Goal: Contribute content: Contribute content

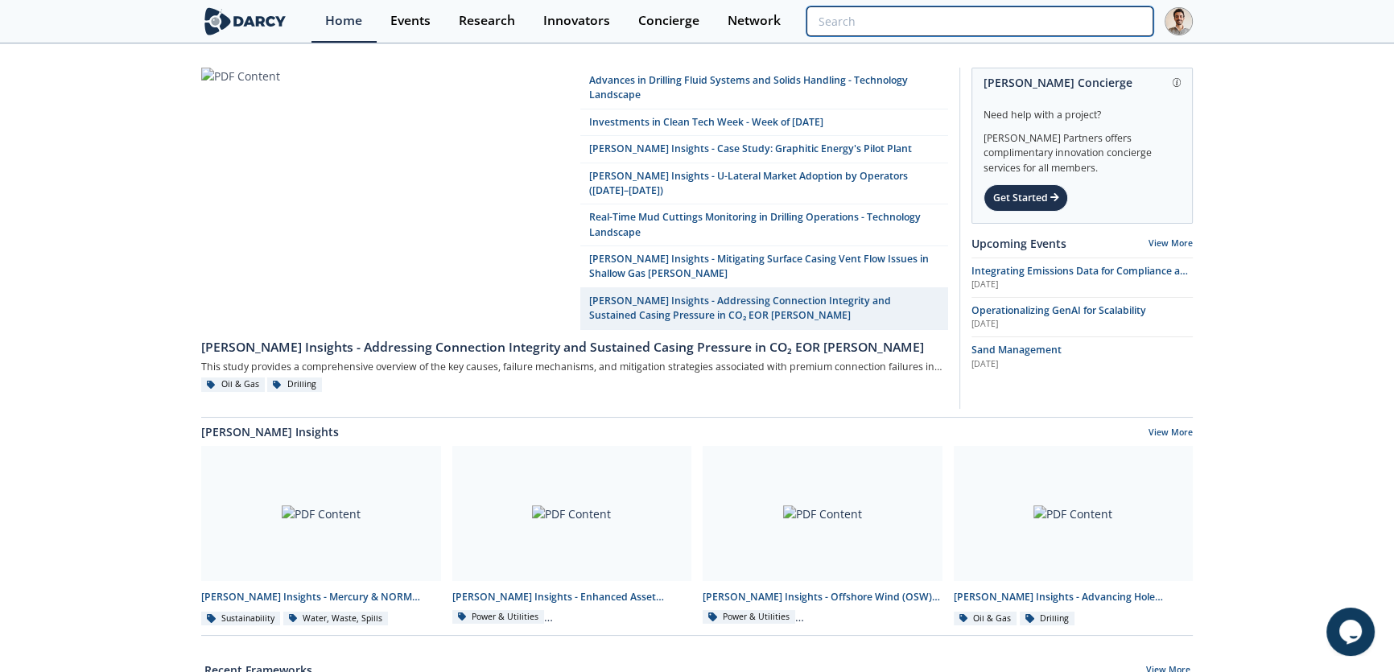
click at [1058, 16] on input "search" at bounding box center [979, 21] width 347 height 30
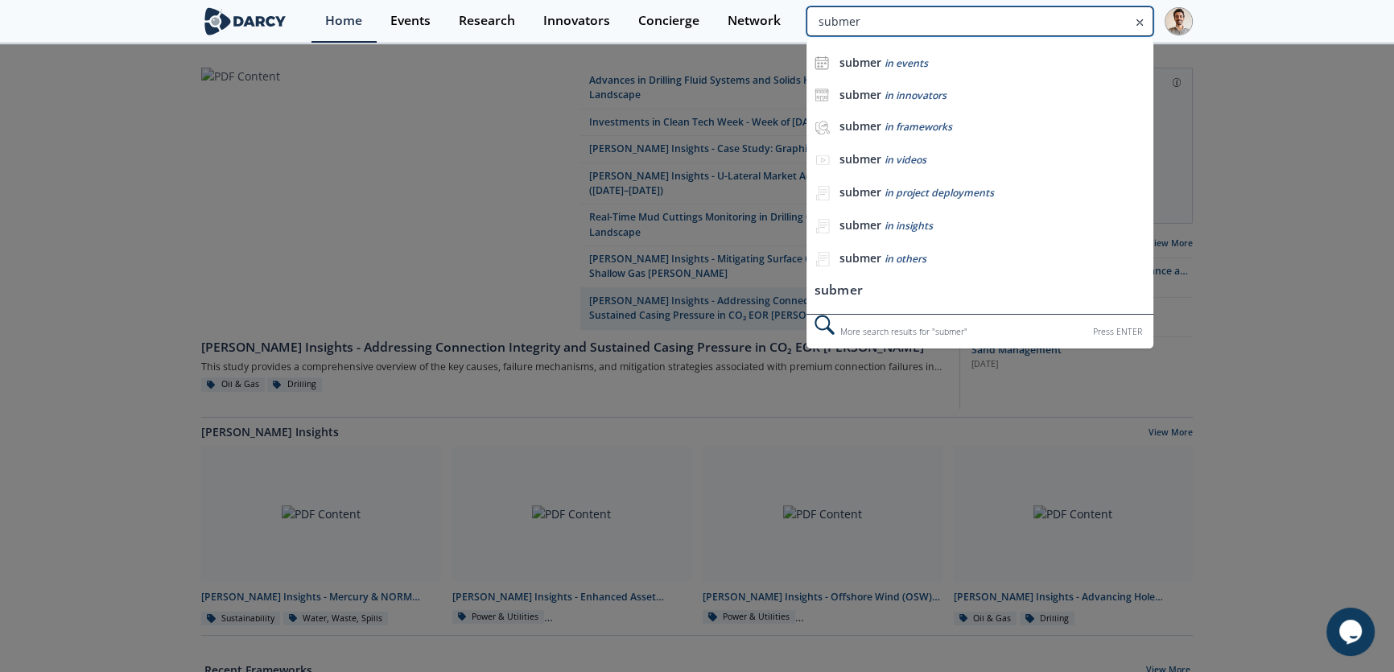
type input "submer"
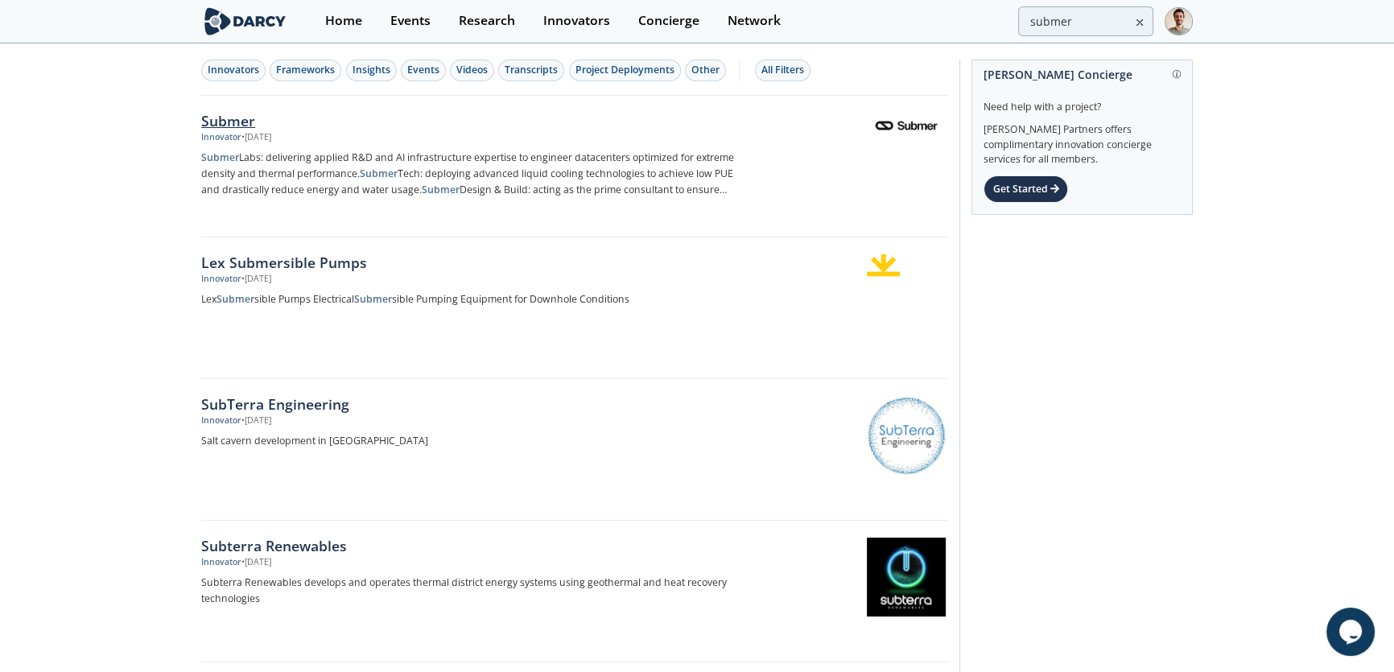
click at [256, 116] on div "Submer" at bounding box center [467, 120] width 533 height 21
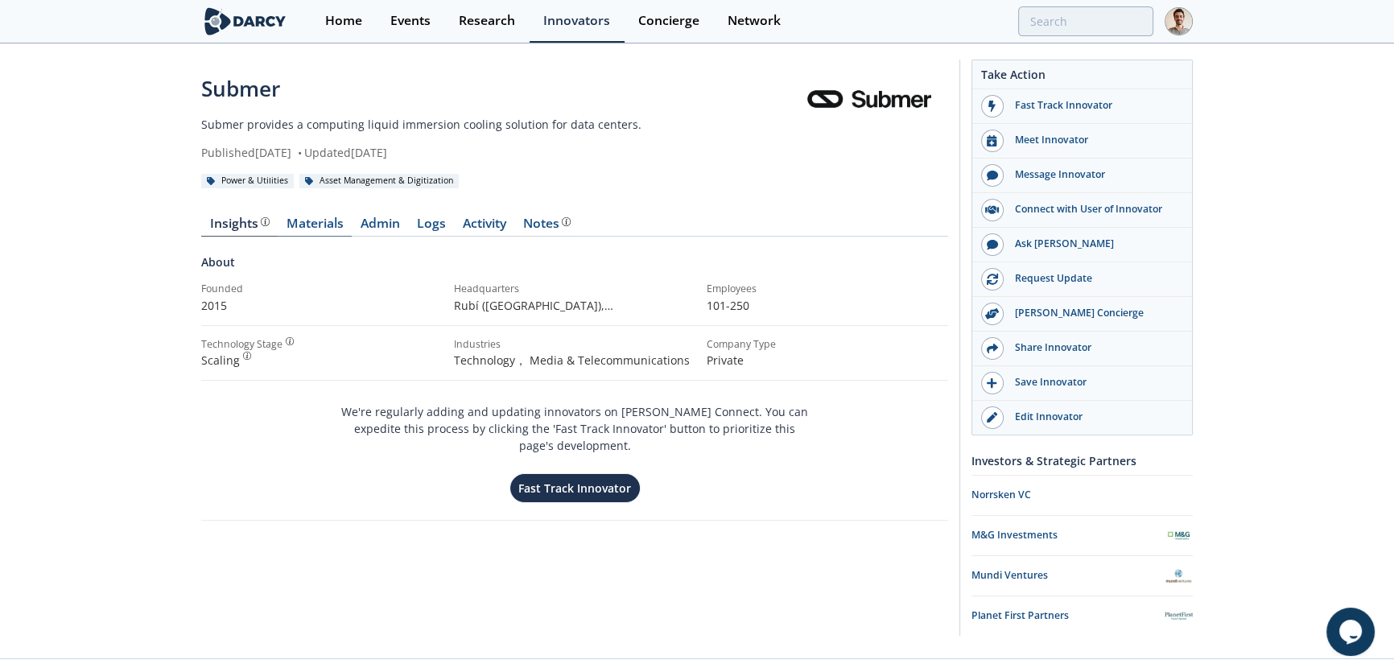
click at [320, 233] on link "Materials" at bounding box center [315, 226] width 74 height 19
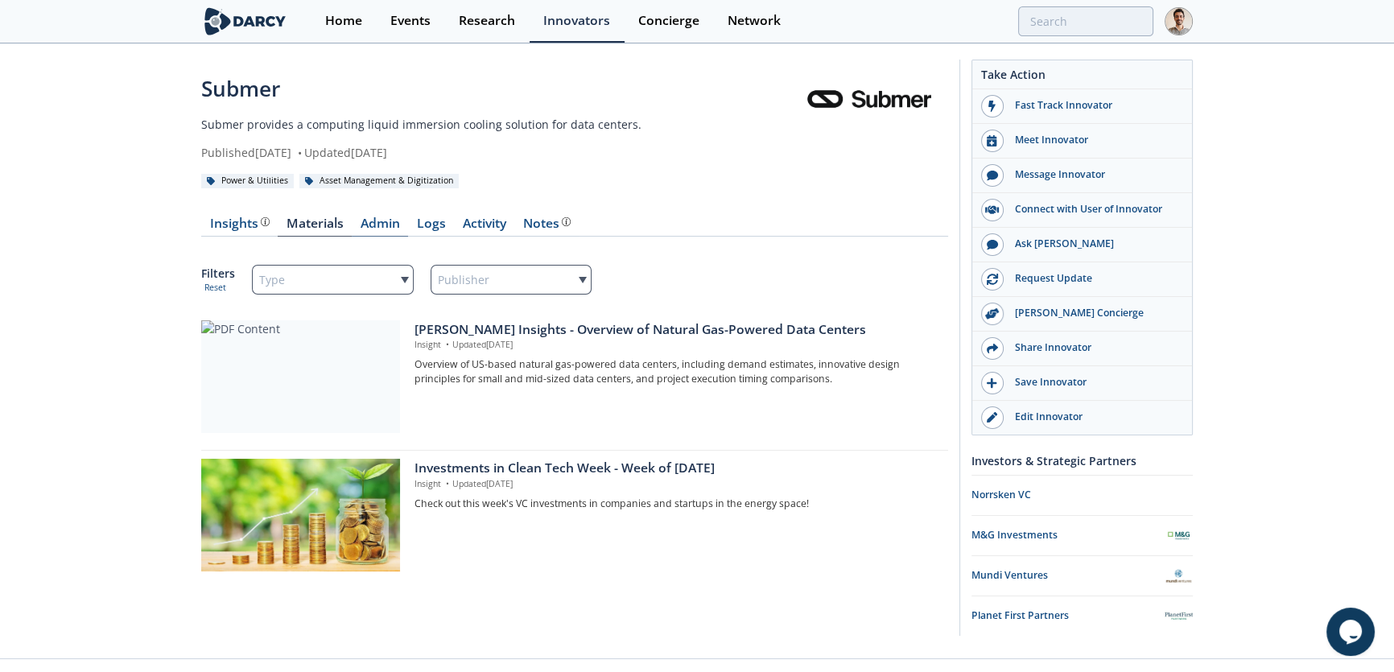
click at [394, 229] on link "Admin" at bounding box center [380, 226] width 56 height 19
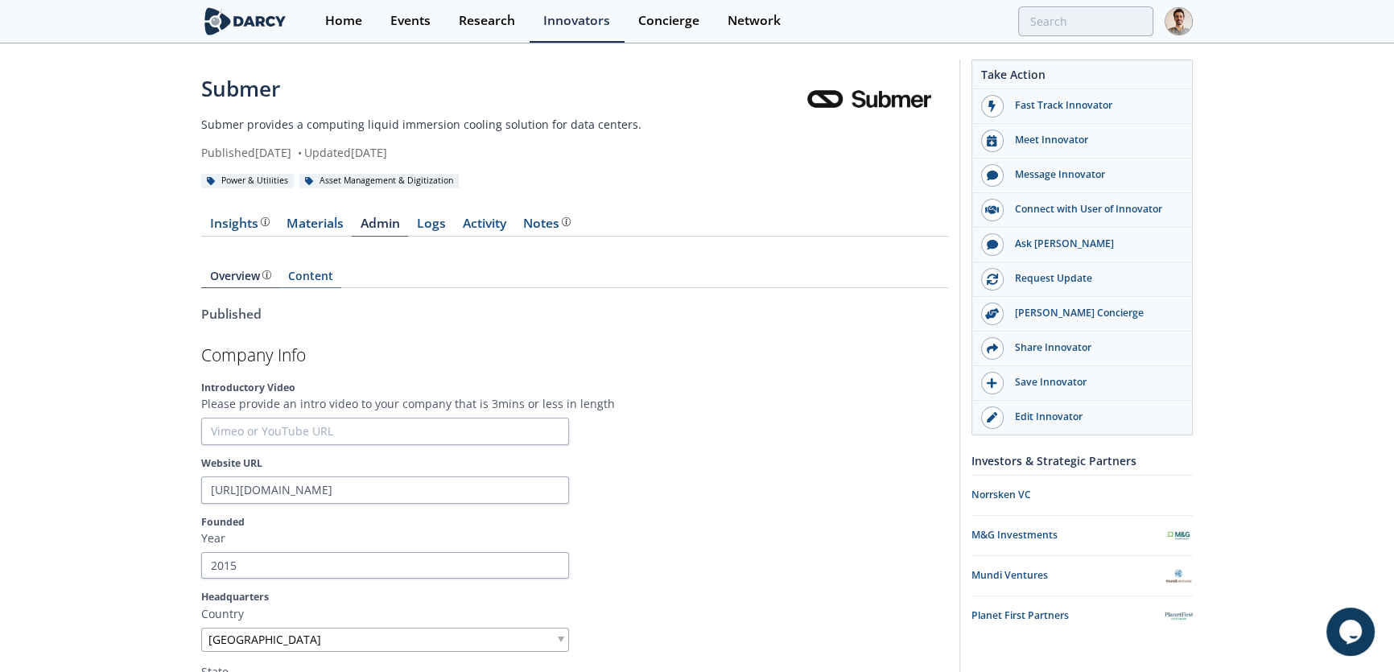
click at [321, 274] on link "Content" at bounding box center [310, 279] width 62 height 18
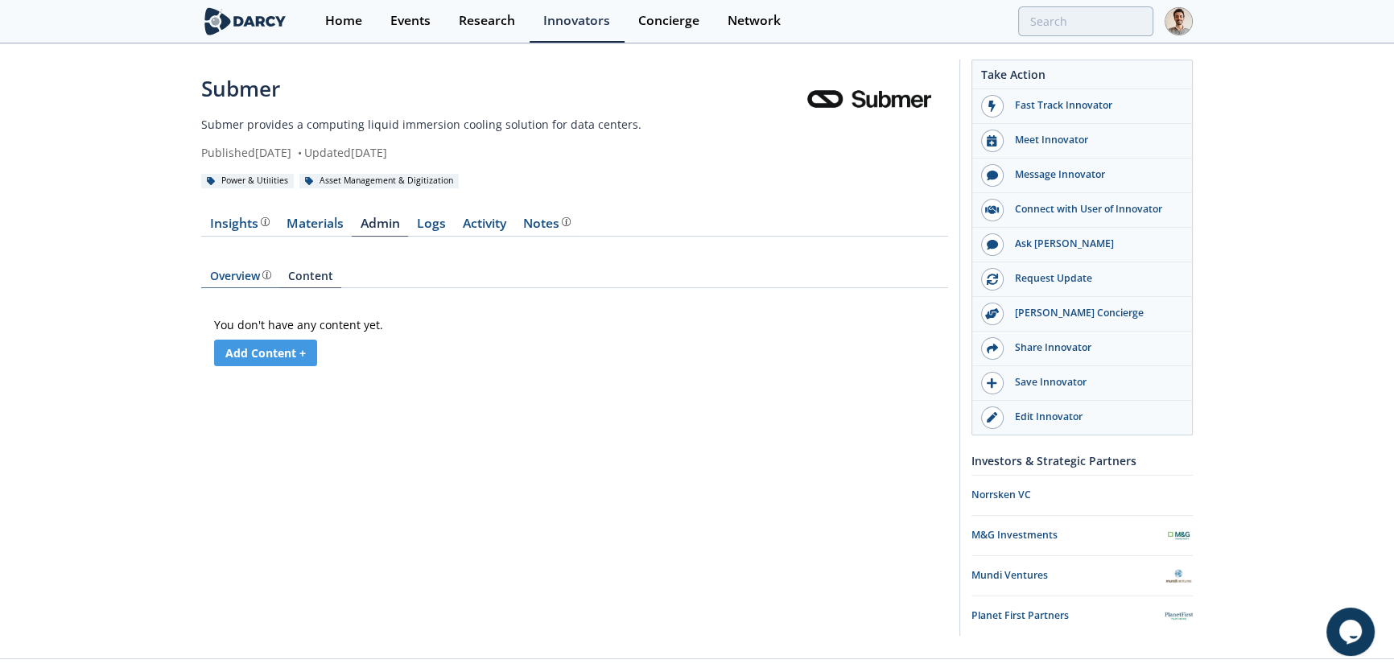
click at [232, 285] on link "Overview" at bounding box center [240, 279] width 78 height 18
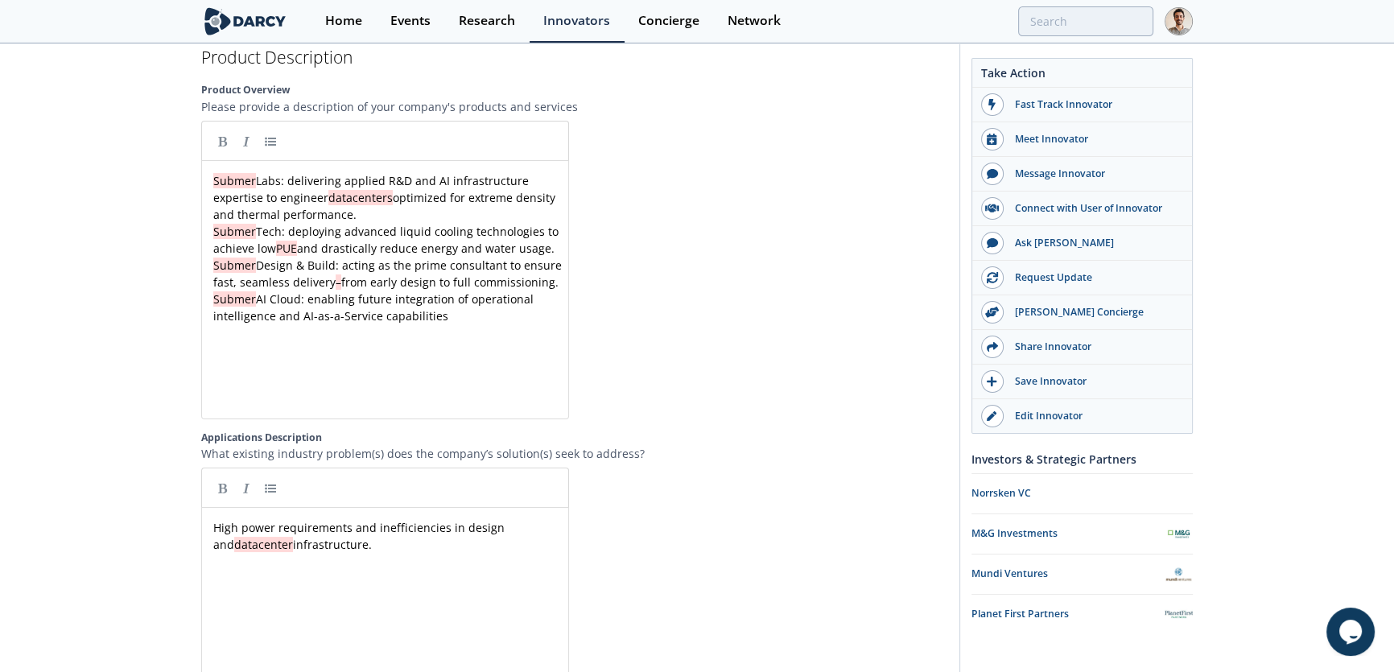
scroll to position [1865, 0]
click at [888, 283] on div at bounding box center [764, 271] width 368 height 299
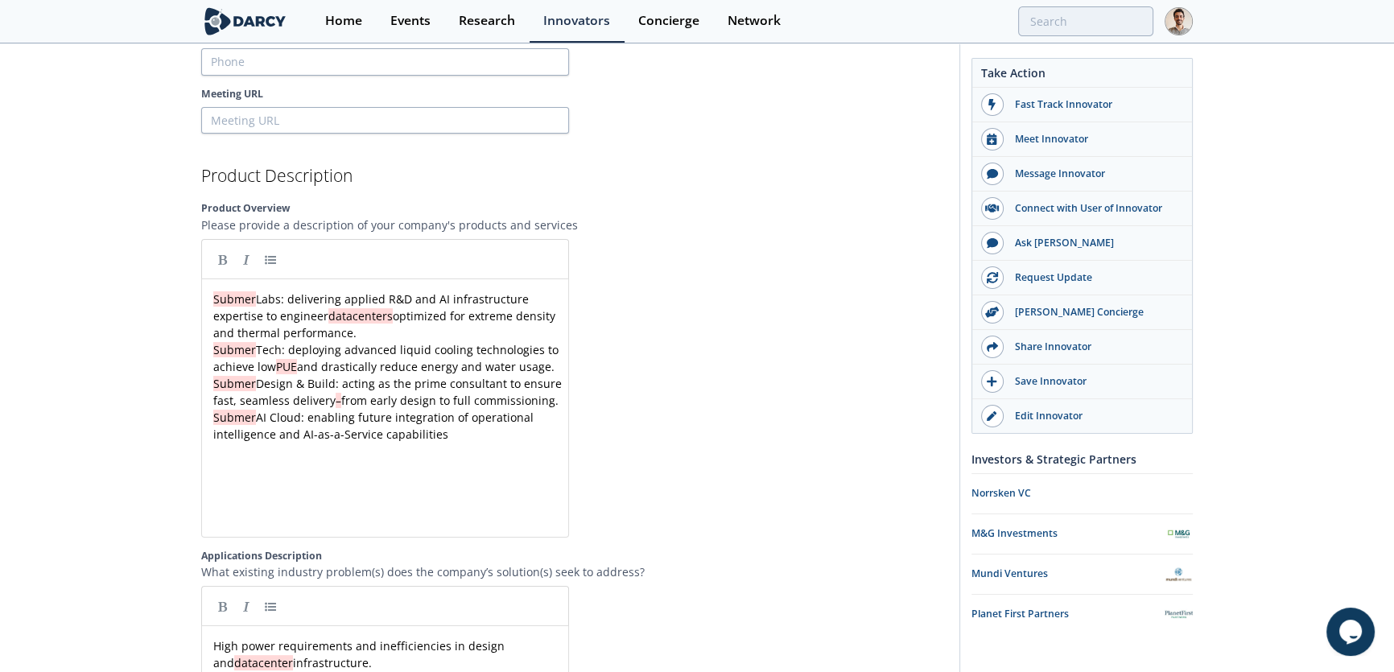
scroll to position [1792, 0]
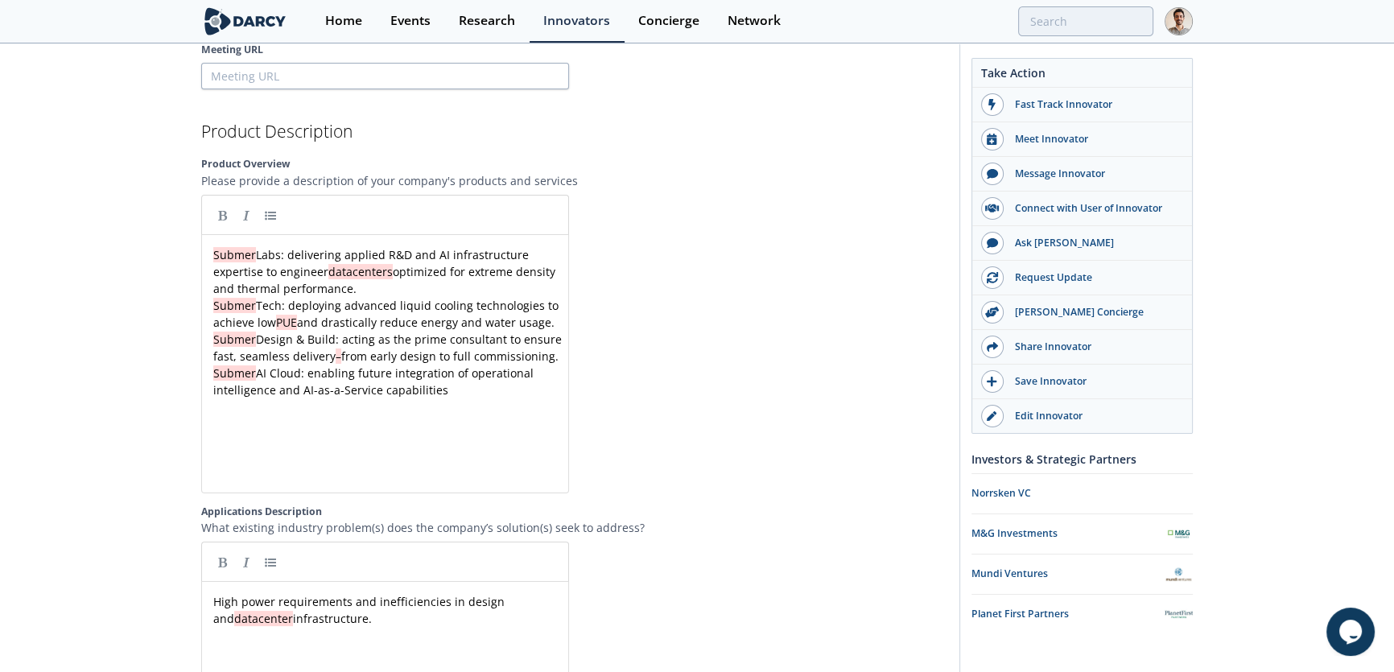
click at [349, 435] on div "Submer Labs: delivering applied R&D and AI infrastructure expertise to engineer…" at bounding box center [397, 376] width 374 height 266
click at [215, 251] on div "Submer Labs: delivering applied R&D and AI infrastructure expertise to engineer…" at bounding box center [390, 322] width 360 height 152
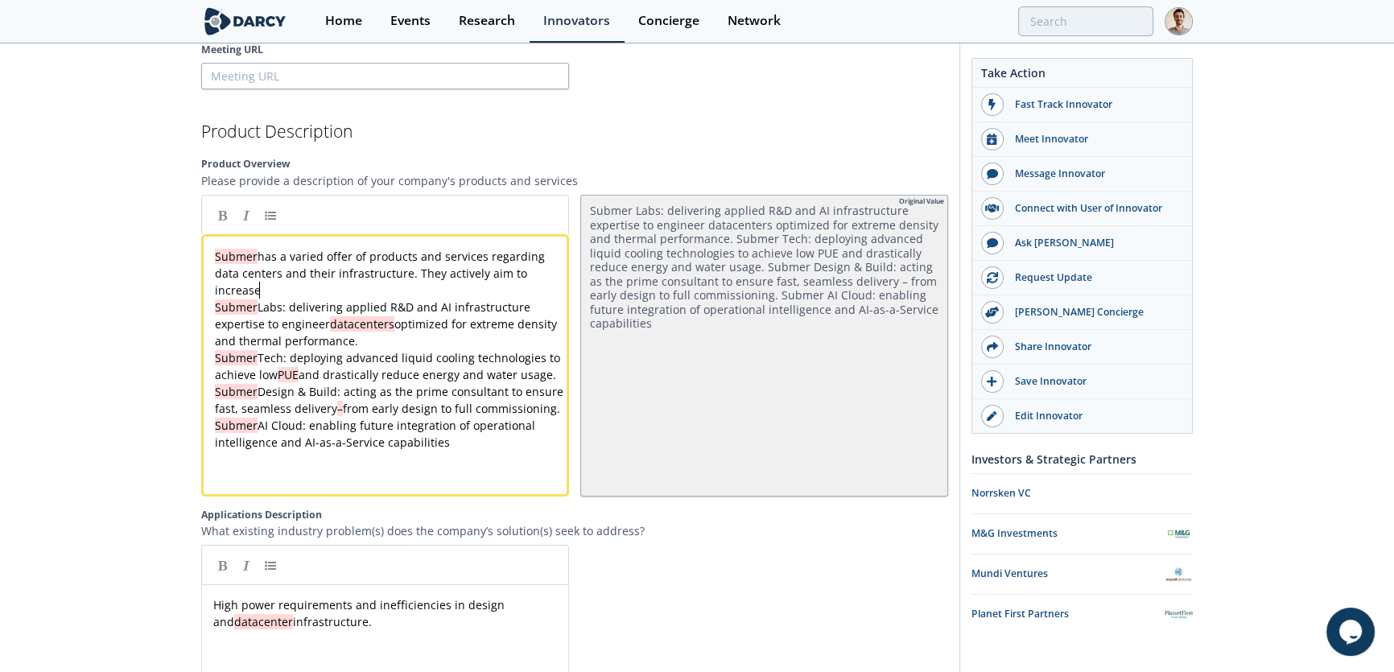
scroll to position [0, 0]
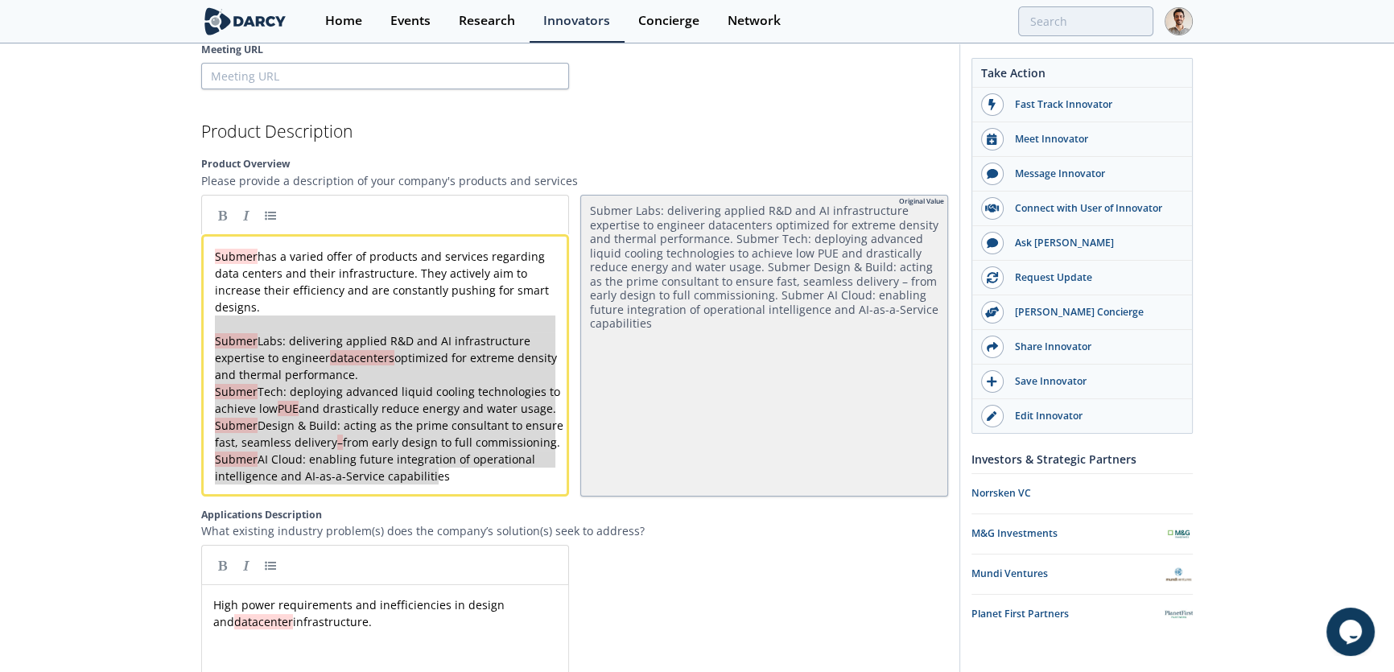
drag, startPoint x: 435, startPoint y: 464, endPoint x: 199, endPoint y: 321, distance: 275.9
type textarea "Submer Labs: delivering applied R&D and AI infrastructure expertise to engineer…"
click at [266, 218] on link at bounding box center [270, 215] width 24 height 24
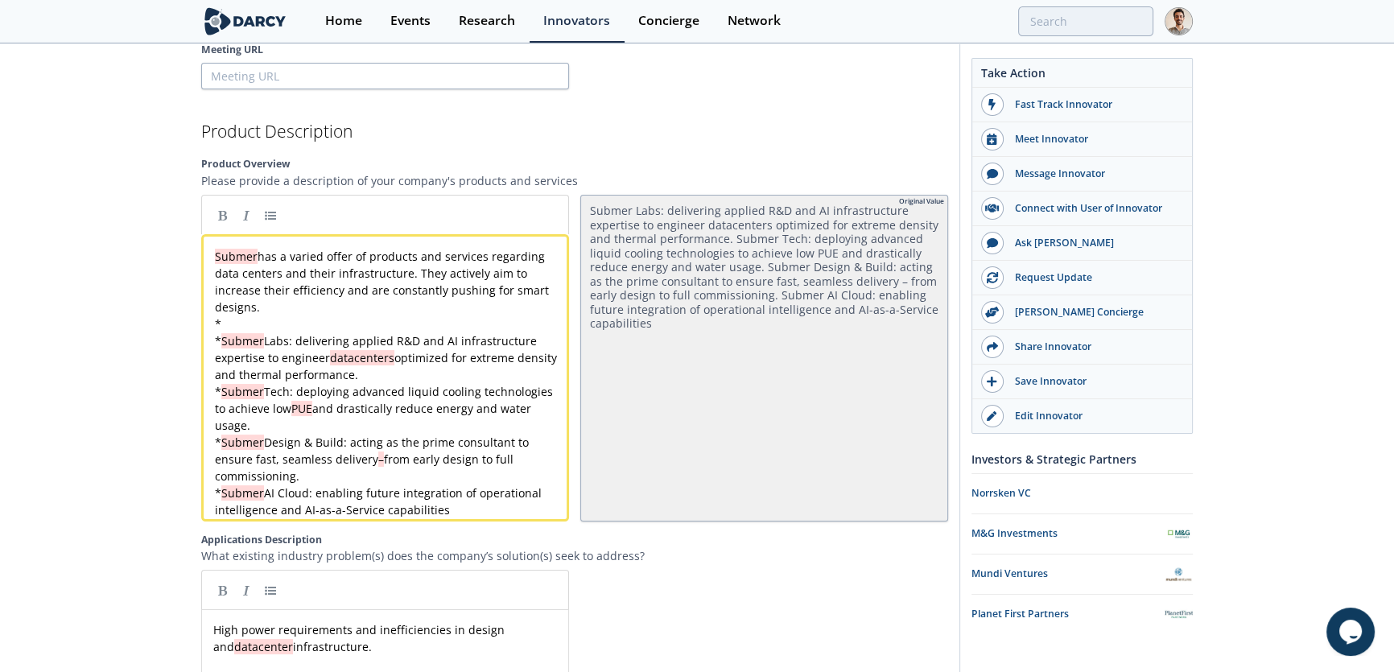
click at [255, 325] on pre "*" at bounding box center [390, 323] width 357 height 17
type textarea "Submer Labs"
drag, startPoint x: 224, startPoint y: 335, endPoint x: 290, endPoint y: 336, distance: 66.0
click at [222, 218] on link at bounding box center [222, 215] width 24 height 24
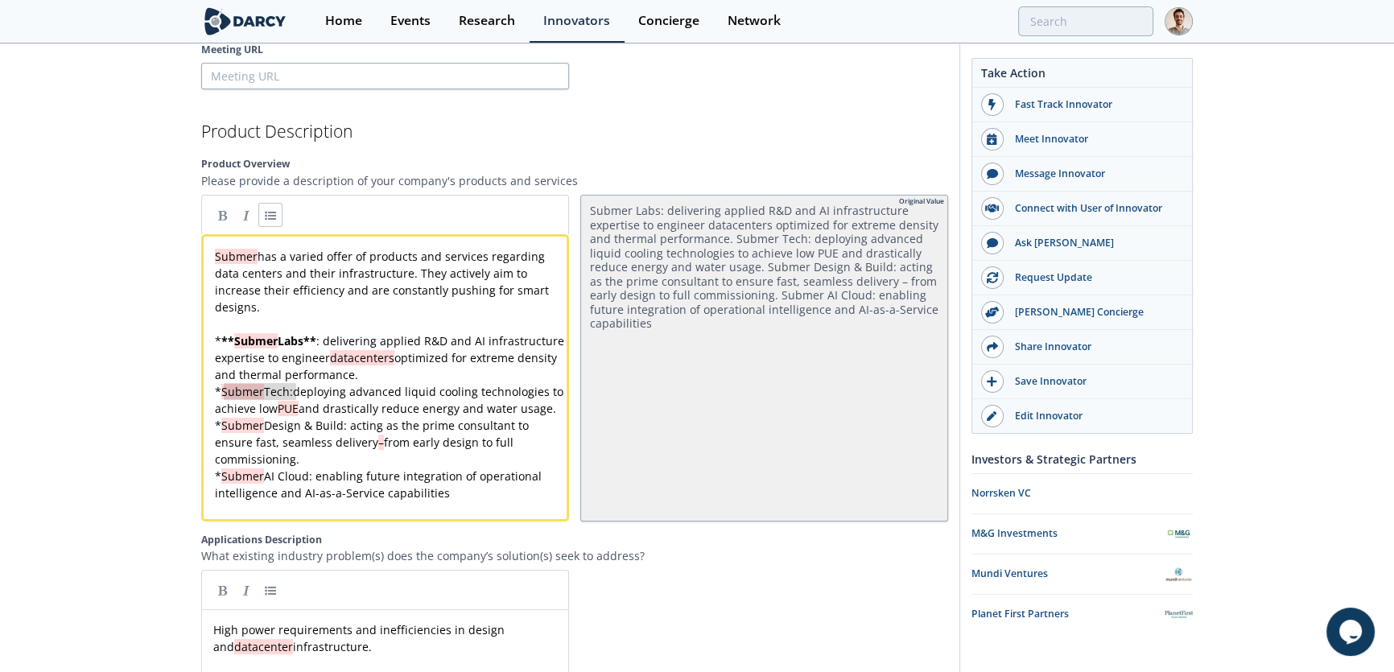
type textarea "Submer Tech"
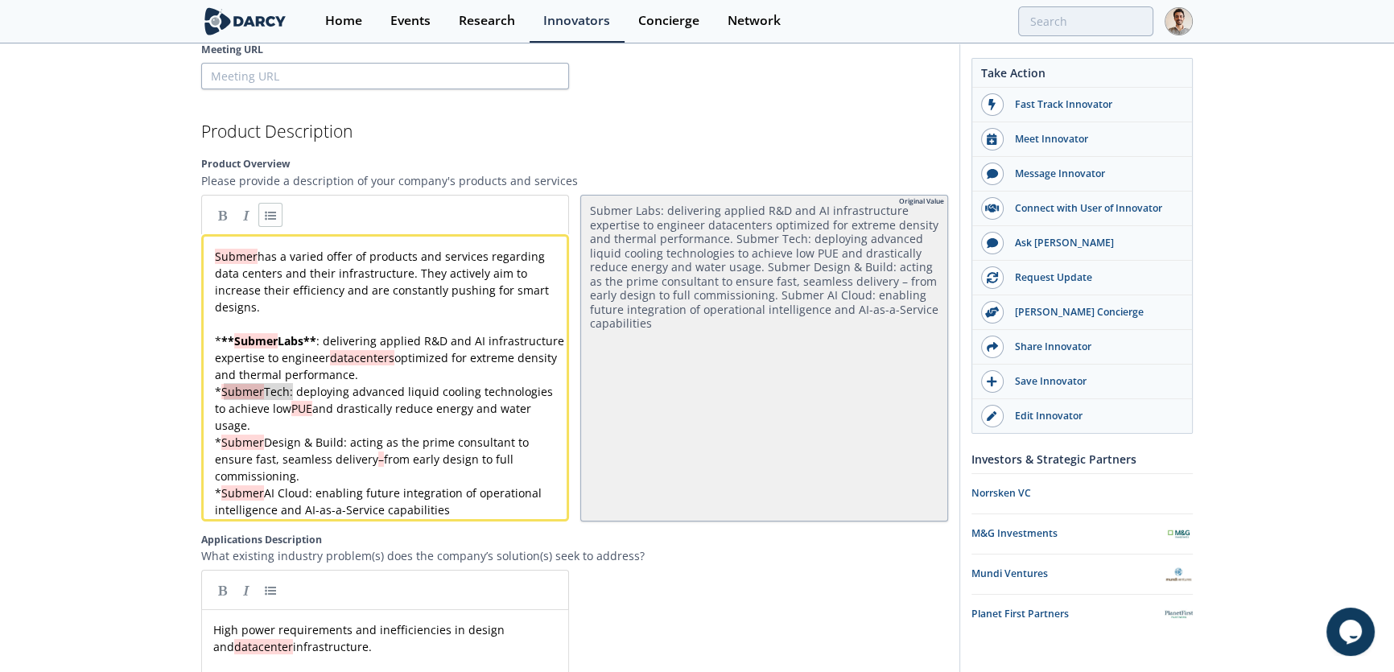
drag, startPoint x: 224, startPoint y: 387, endPoint x: 294, endPoint y: 388, distance: 69.2
click at [218, 210] on link at bounding box center [222, 215] width 24 height 24
type textarea "Submer Design & Build"
drag, startPoint x: 224, startPoint y: 437, endPoint x: 345, endPoint y: 440, distance: 120.7
click at [225, 212] on link at bounding box center [222, 215] width 24 height 24
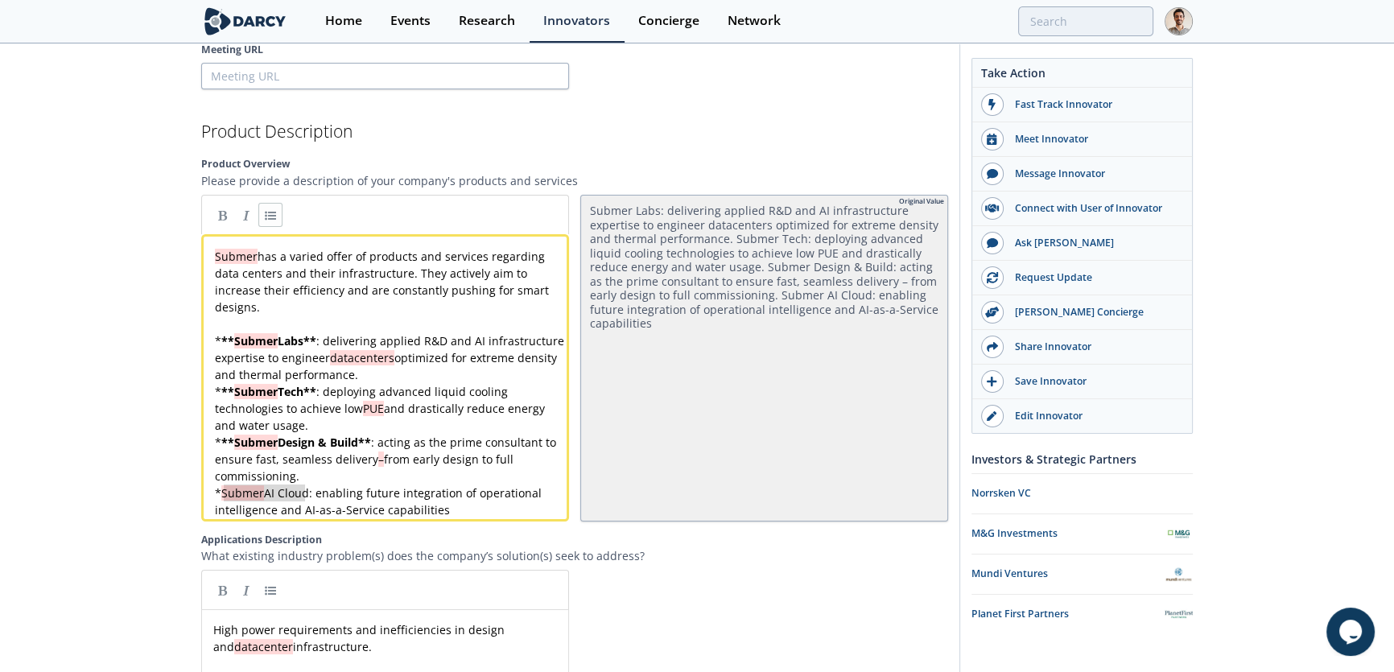
type textarea "Submer AI Cloud"
drag, startPoint x: 225, startPoint y: 490, endPoint x: 311, endPoint y: 490, distance: 85.3
click at [214, 214] on link at bounding box center [222, 215] width 24 height 24
click at [424, 356] on div "x Submer has a varied offer of products and services regarding data centers and…" at bounding box center [390, 383] width 357 height 270
click at [435, 406] on div "x Submer has a varied offer of products and services regarding data centers and…" at bounding box center [390, 383] width 357 height 270
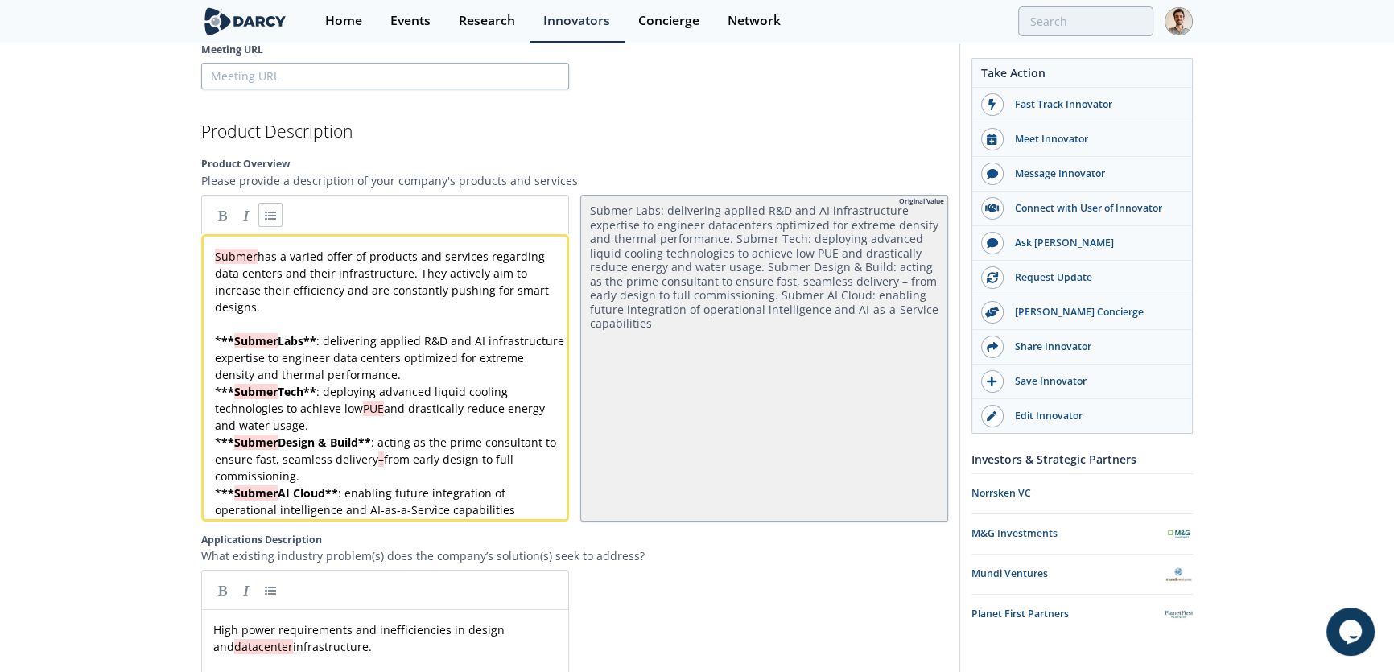
click at [378, 455] on span "–" at bounding box center [381, 458] width 6 height 15
type textarea "–"
type textarea "d"
type textarea "a"
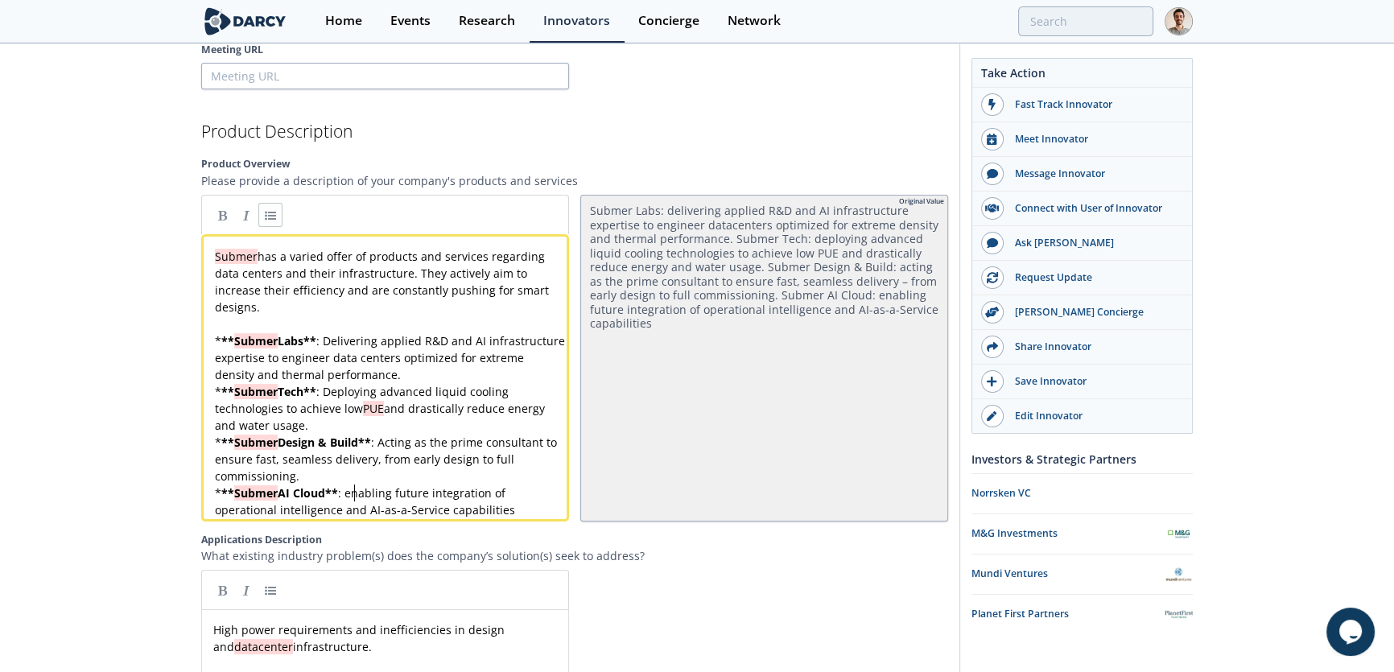
type textarea "e"
click at [319, 305] on pre "Submer has a varied offer of products and services regarding data centers and t…" at bounding box center [390, 282] width 357 height 68
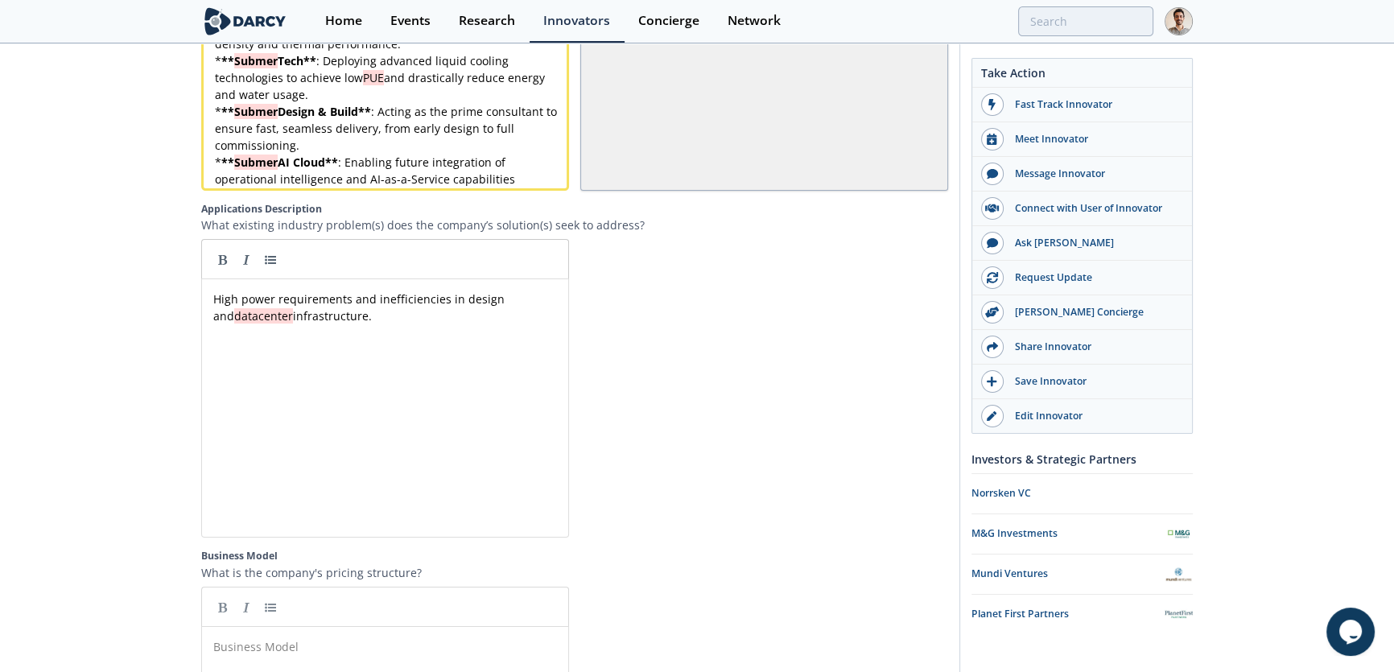
scroll to position [2157, 0]
click at [513, 164] on pre "* ** Submer AI Cloud ** : Enabling future integration of operational intelligen…" at bounding box center [390, 170] width 357 height 34
click at [532, 175] on pre "* ** Submer AI Cloud ** : Enabling future integration of operational intelligen…" at bounding box center [390, 170] width 357 height 34
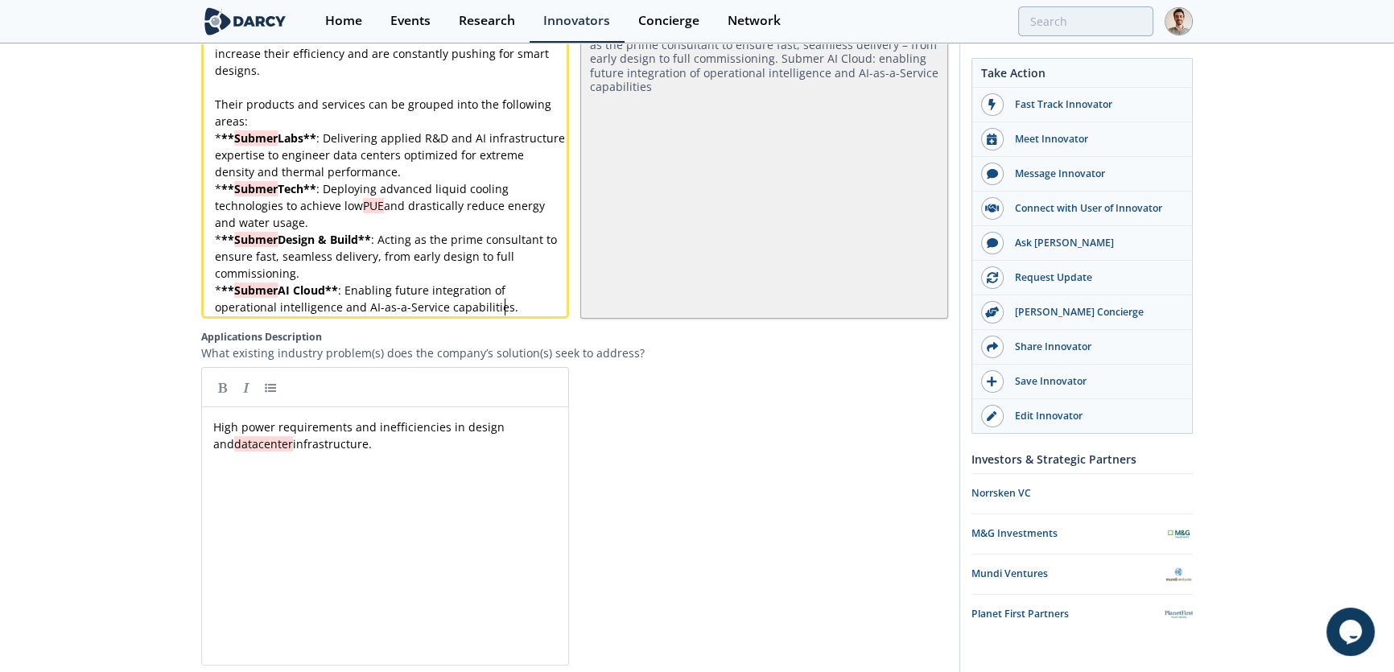
scroll to position [1960, 0]
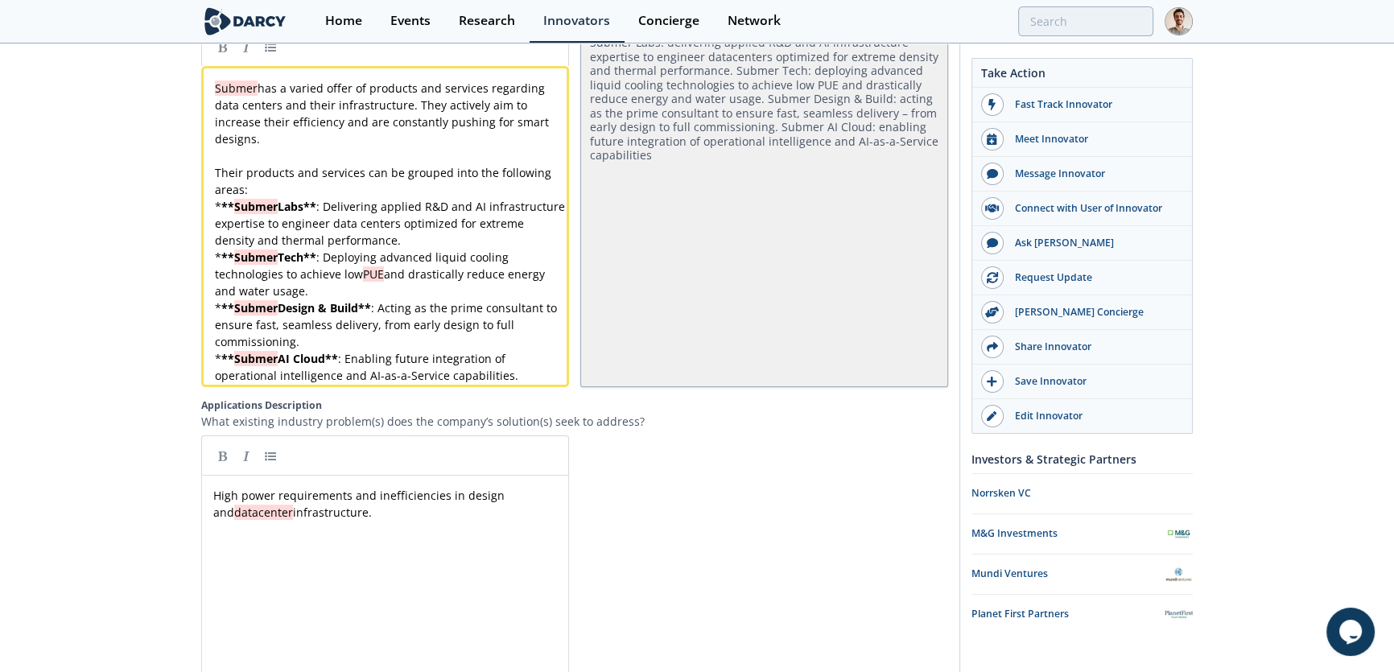
click at [732, 517] on div at bounding box center [764, 584] width 368 height 299
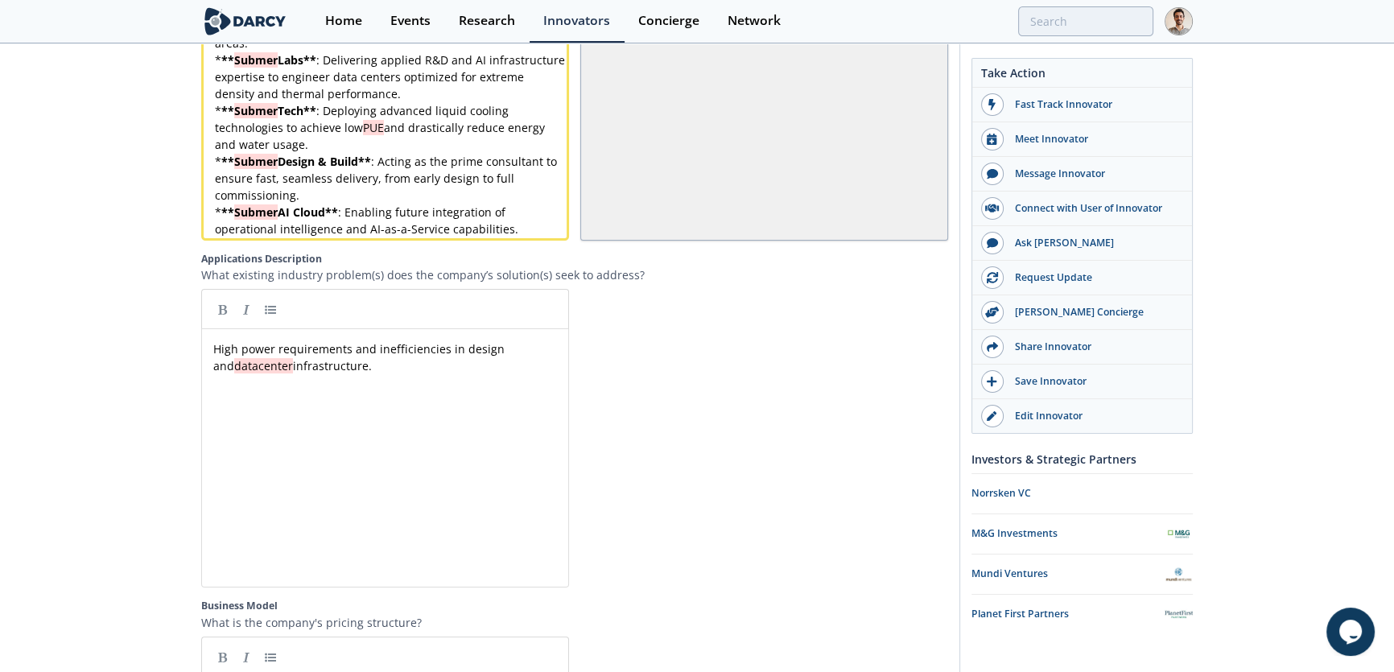
click at [493, 562] on div "xxxxxxxxxx High power requirements and inefficiencies in design and datacenter …" at bounding box center [397, 470] width 374 height 266
click at [217, 356] on span "High power requirements and inefficiencies in design and datacenter infrastruct…" at bounding box center [360, 357] width 295 height 32
click at [211, 354] on pre "High power requirements and inefficiencies in design and datacenter infrastruct…" at bounding box center [390, 357] width 360 height 34
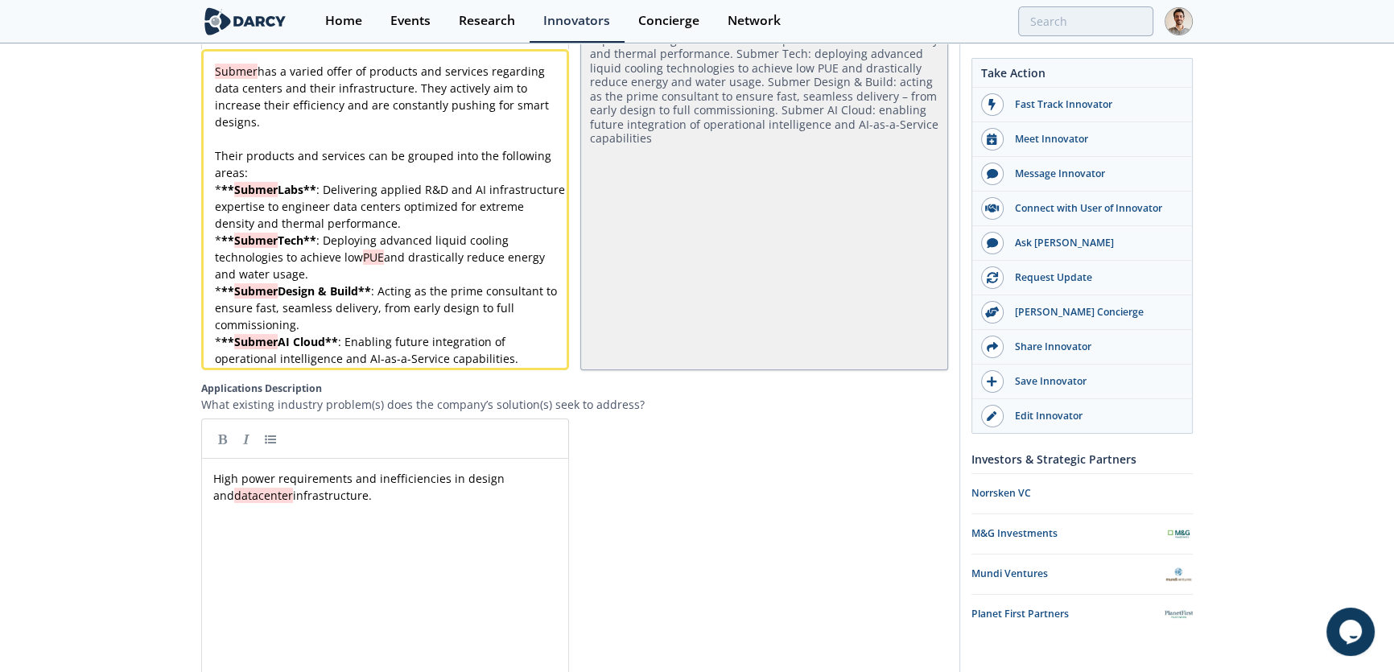
scroll to position [2033, 0]
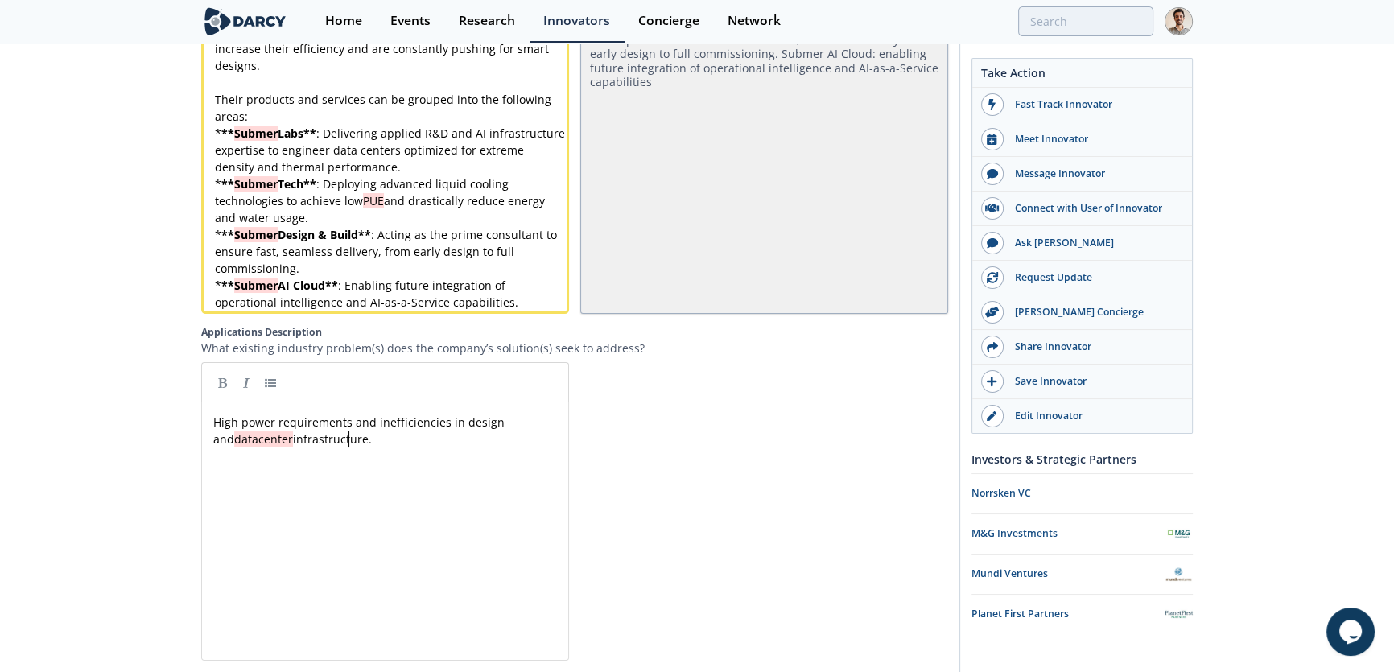
click at [452, 446] on pre "High power requirements and inefficiencies in design and datacenter infrastruct…" at bounding box center [390, 431] width 360 height 34
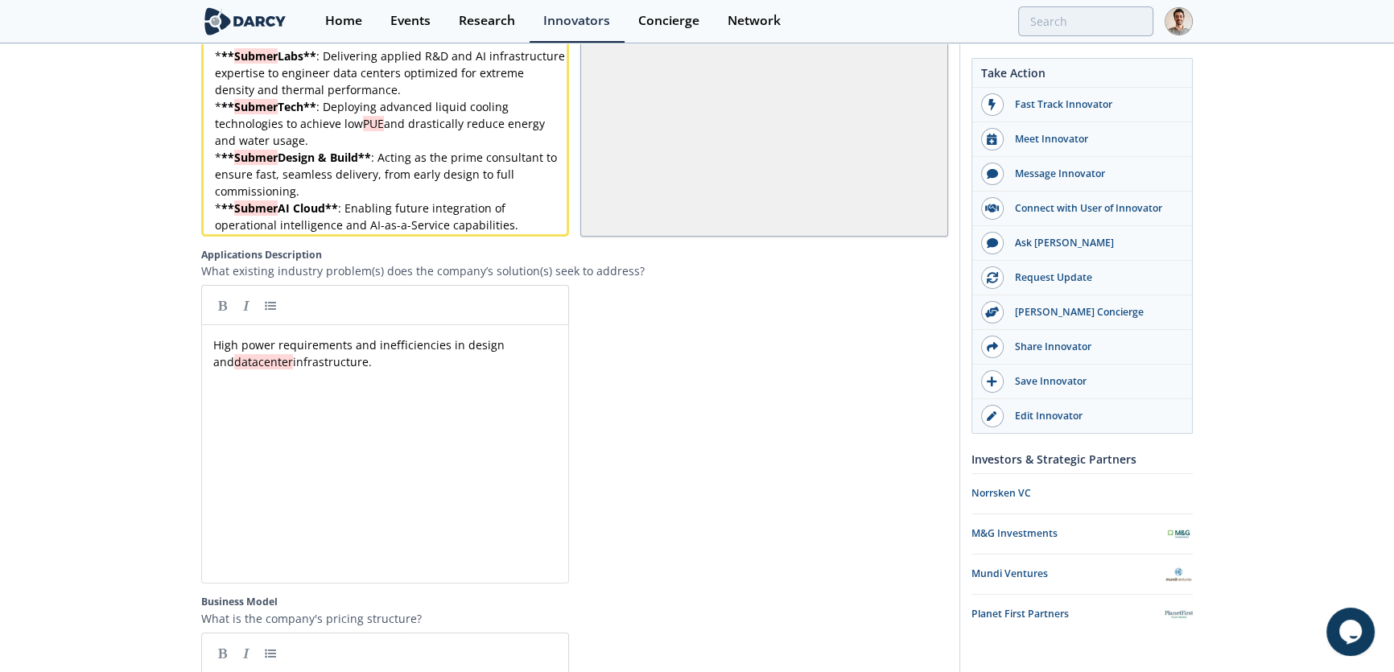
scroll to position [2180, 0]
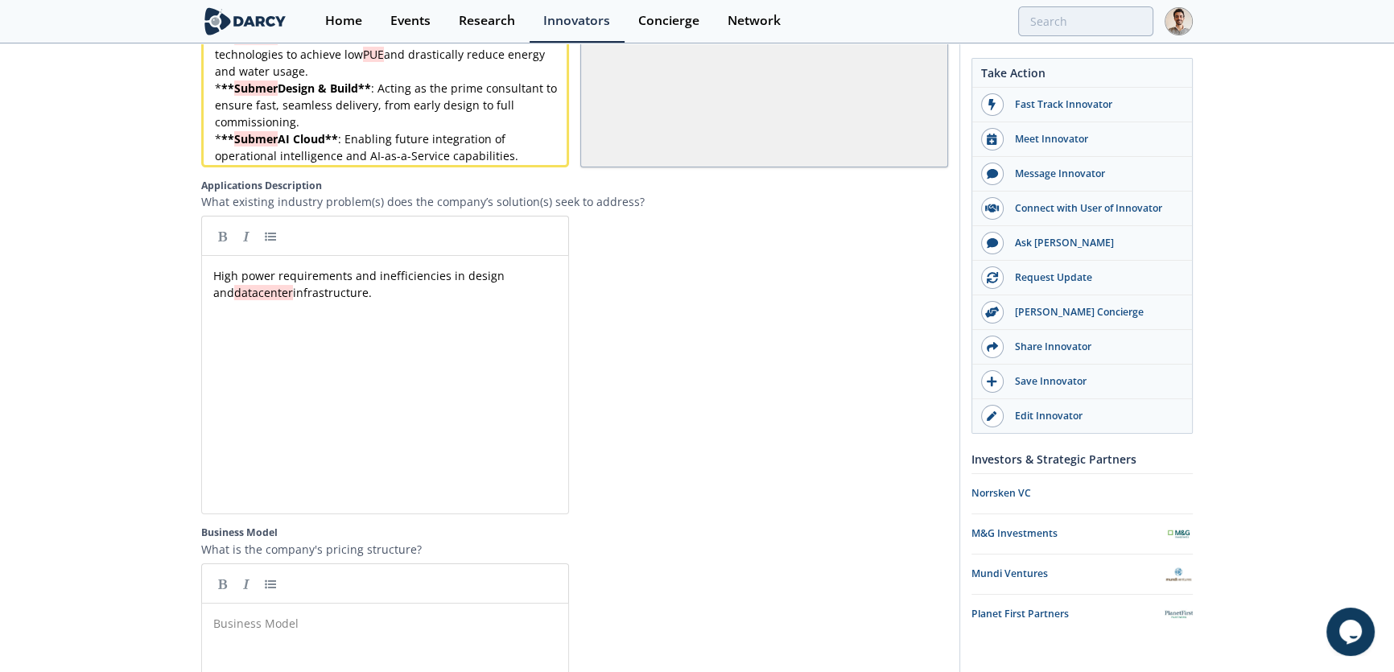
click at [216, 280] on span "High power requirements and inefficiencies in design and datacenter infrastruct…" at bounding box center [360, 284] width 295 height 32
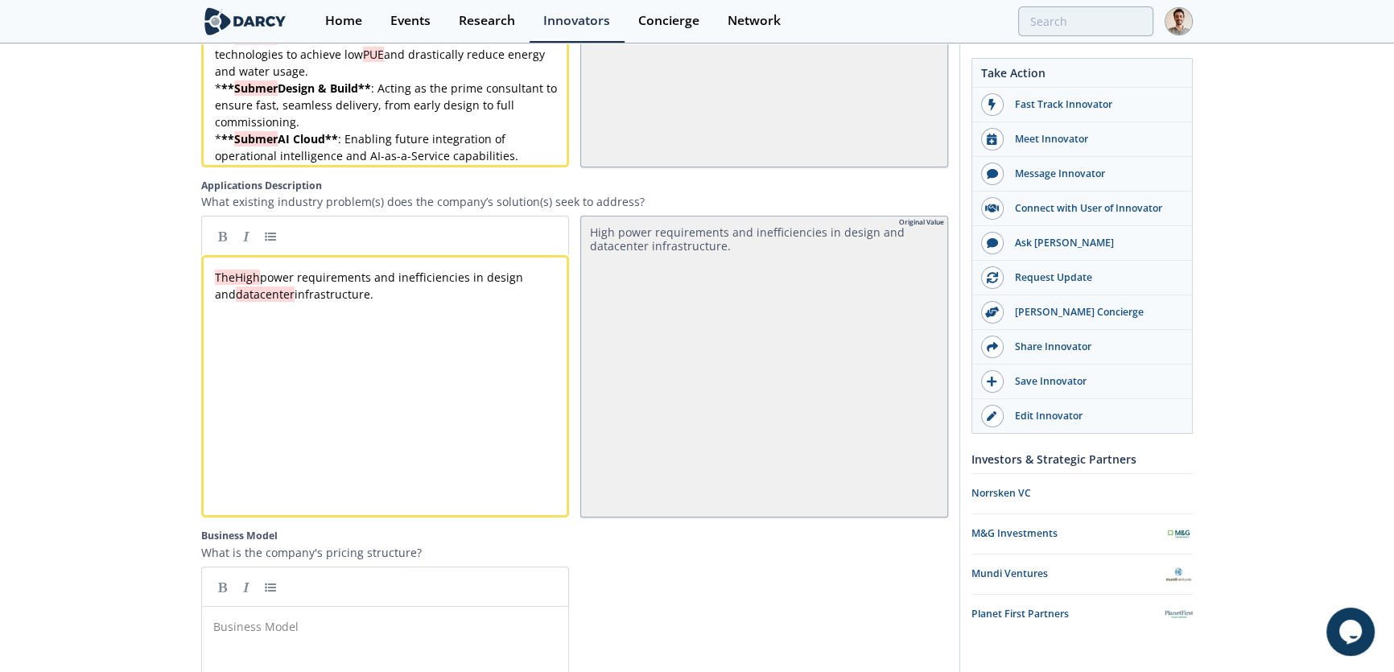
click at [431, 306] on div "xxxxxxxxxx TheHigh power requirements and inefficiencies in design and datacent…" at bounding box center [390, 286] width 357 height 40
click at [233, 282] on div "xxxxxxxxxx TheHigh power requirements and inefficiencies in design and datacent…" at bounding box center [390, 286] width 357 height 34
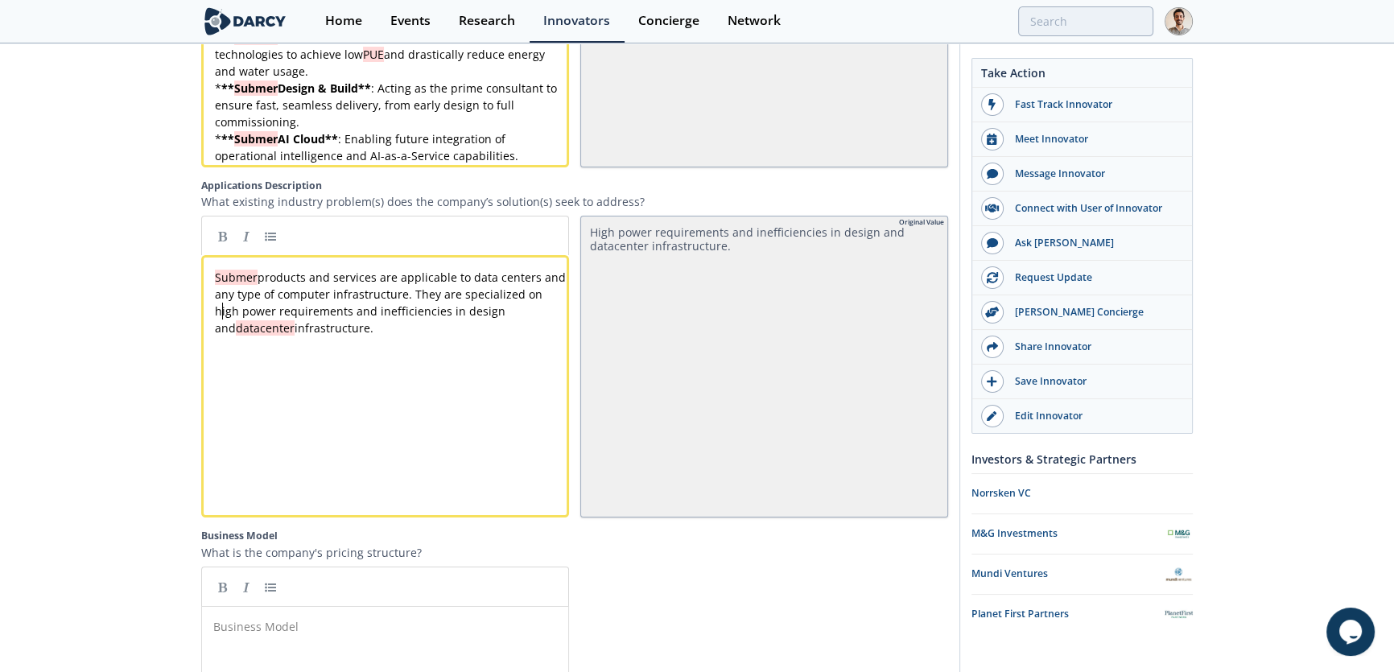
click at [237, 334] on div "xxxxxxxxxx Submer products and services are applicable to data centers and any …" at bounding box center [390, 303] width 357 height 68
click at [483, 327] on pre "Submer products and services are applicable to data centers and any type of com…" at bounding box center [390, 303] width 357 height 68
click at [396, 329] on pre "Submer products and services are applicable to data centers and any type of com…" at bounding box center [390, 303] width 357 height 68
click at [322, 333] on span "Submer products and services are applicable to data centers and any type of com…" at bounding box center [392, 303] width 354 height 66
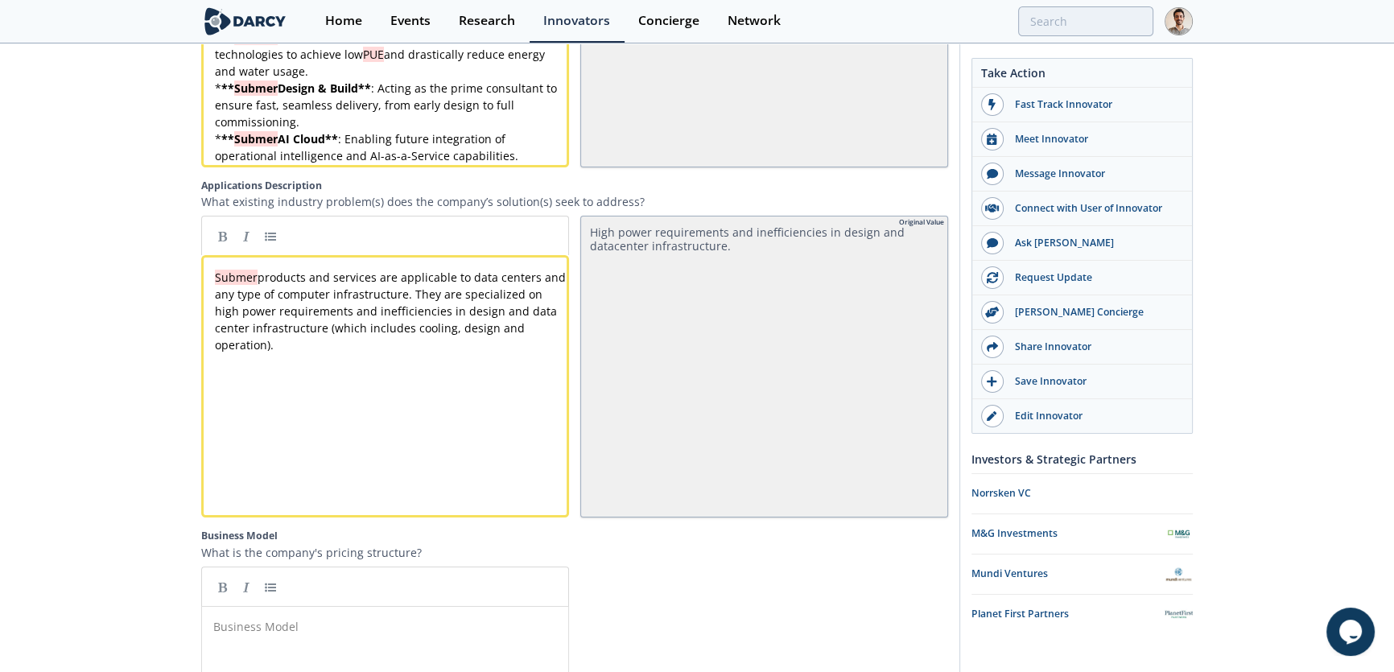
click at [455, 335] on div "xxxxxxxxxx Submer products and services are applicable to data centers and any …" at bounding box center [390, 311] width 357 height 84
click at [157, 335] on div "Submer Submer provides a computing liquid immersion cooling solution for data c…" at bounding box center [697, 519] width 1394 height 5308
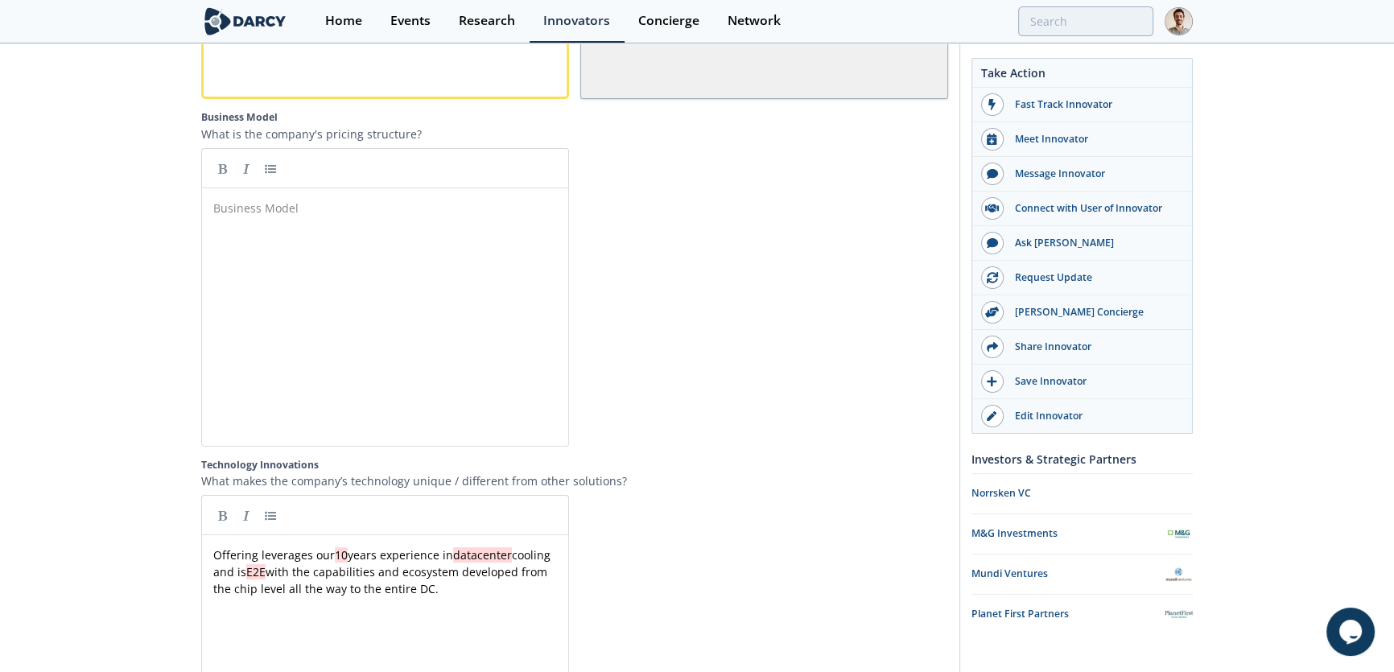
scroll to position [2472, 0]
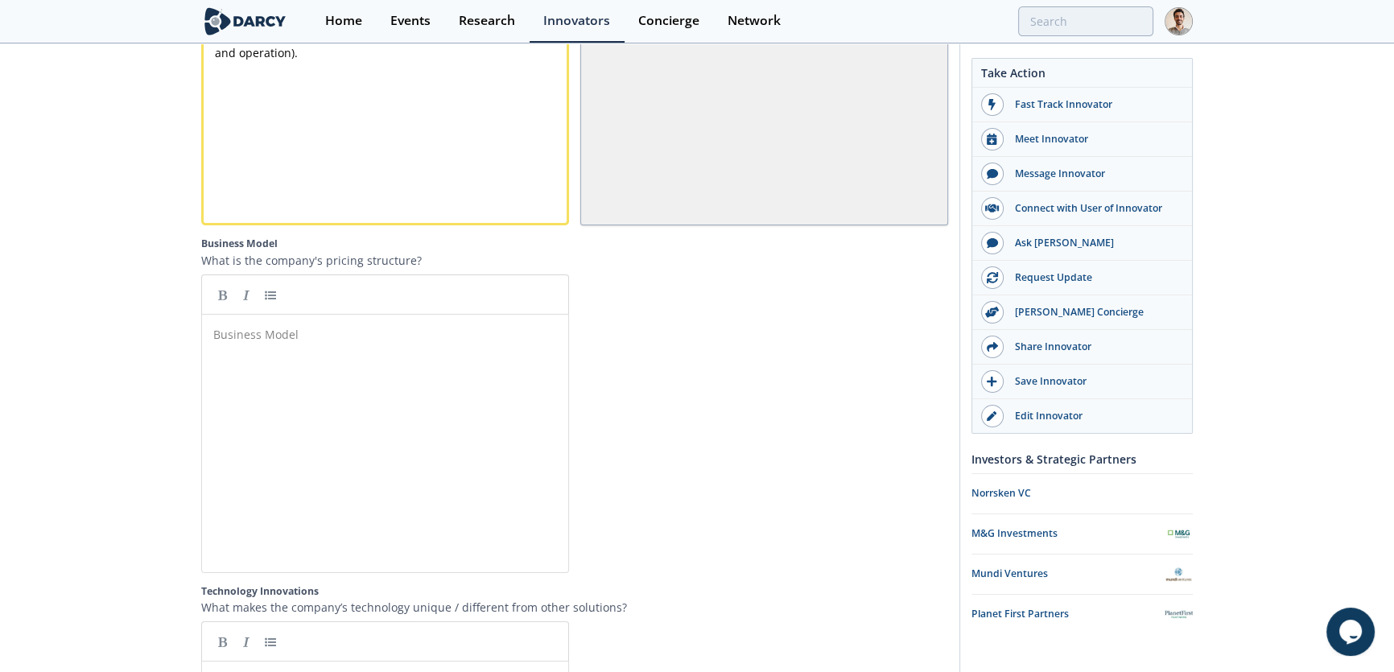
click at [258, 379] on div "Business Model ​" at bounding box center [397, 456] width 374 height 266
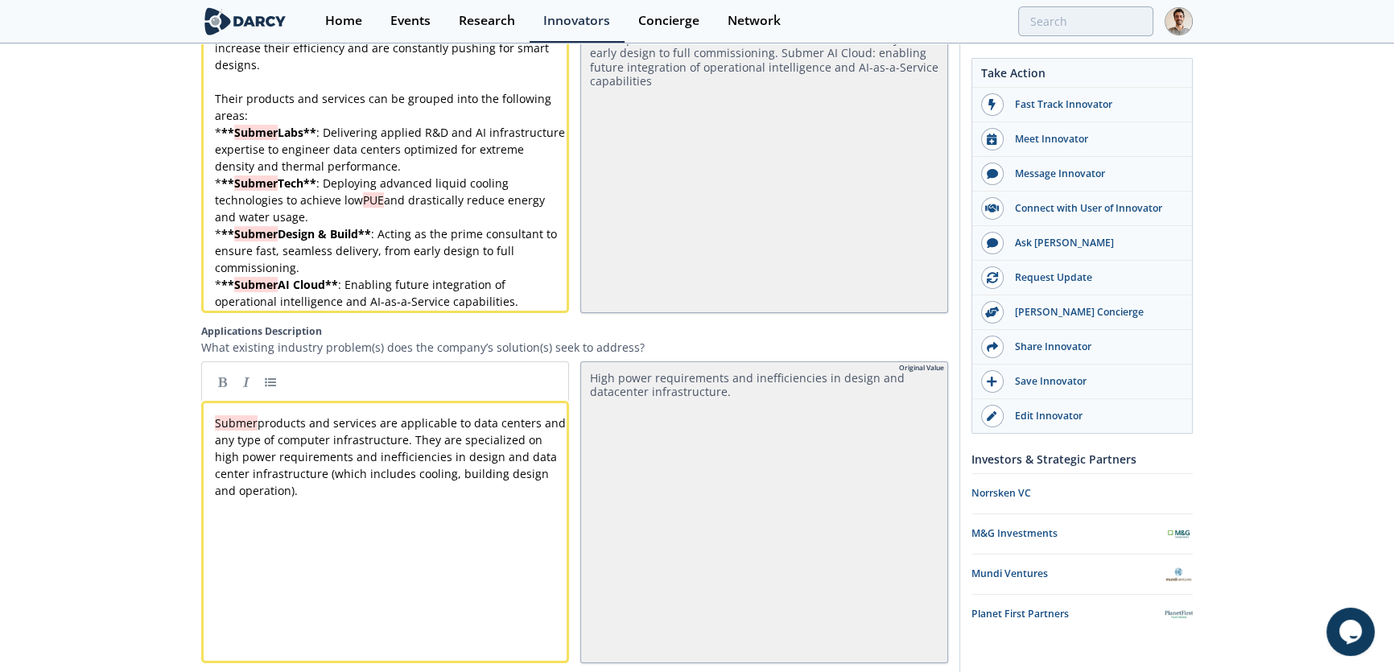
scroll to position [2033, 0]
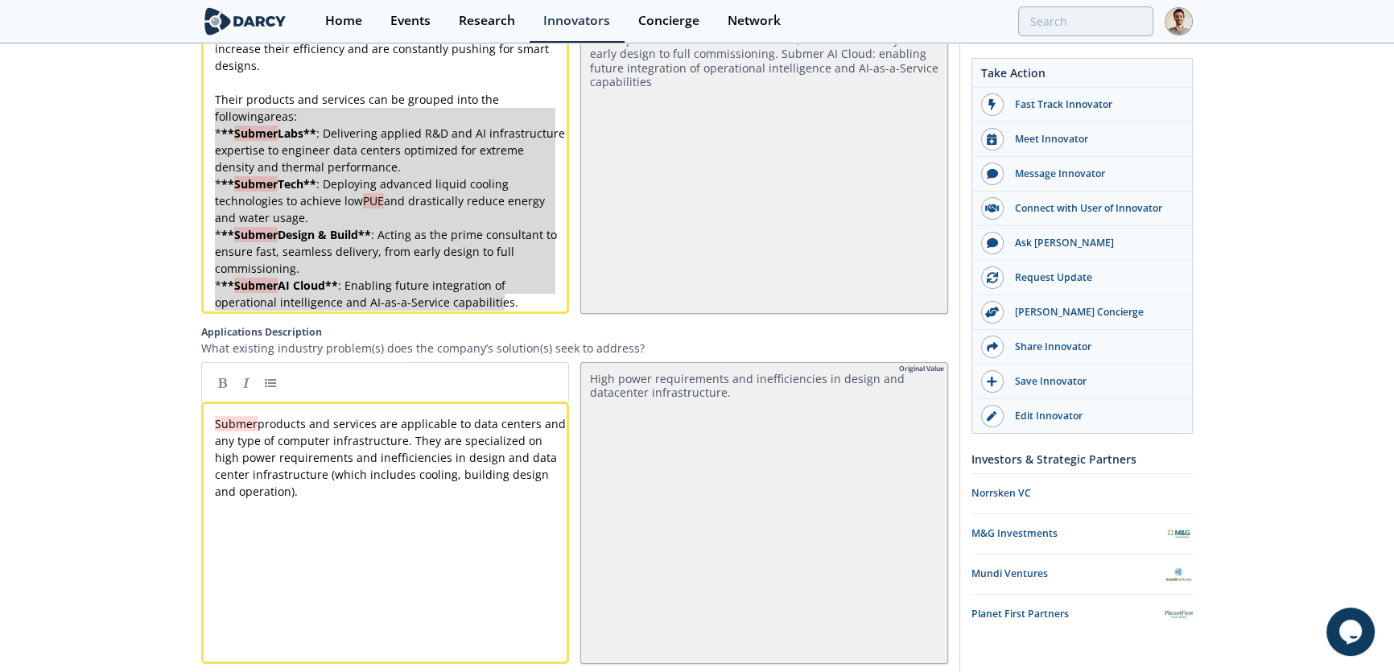
type textarea "* **Submer Labs**: Delivering applied R&D and AI infrastructure expertise to en…"
drag, startPoint x: 508, startPoint y: 296, endPoint x: 193, endPoint y: 135, distance: 353.4
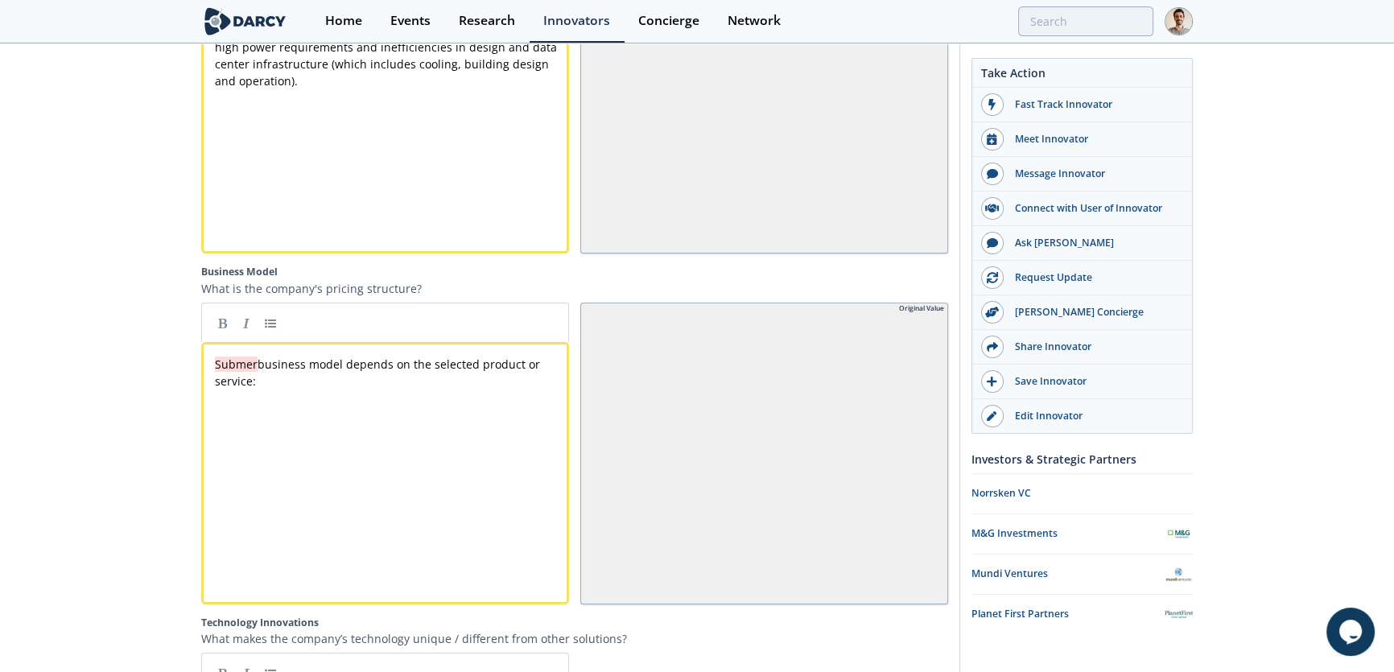
scroll to position [2472, 0]
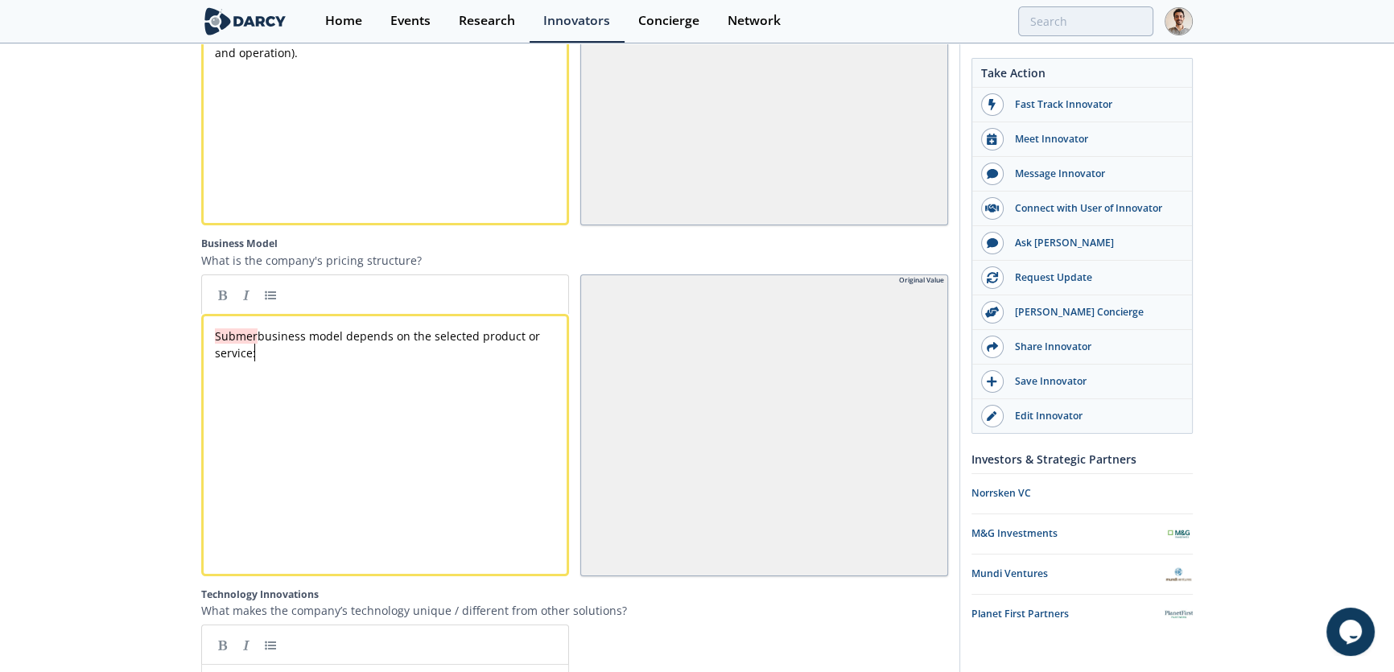
click at [274, 398] on div "xxxxxxxxxx Submer business model depends on the selected product or service:" at bounding box center [397, 457] width 371 height 266
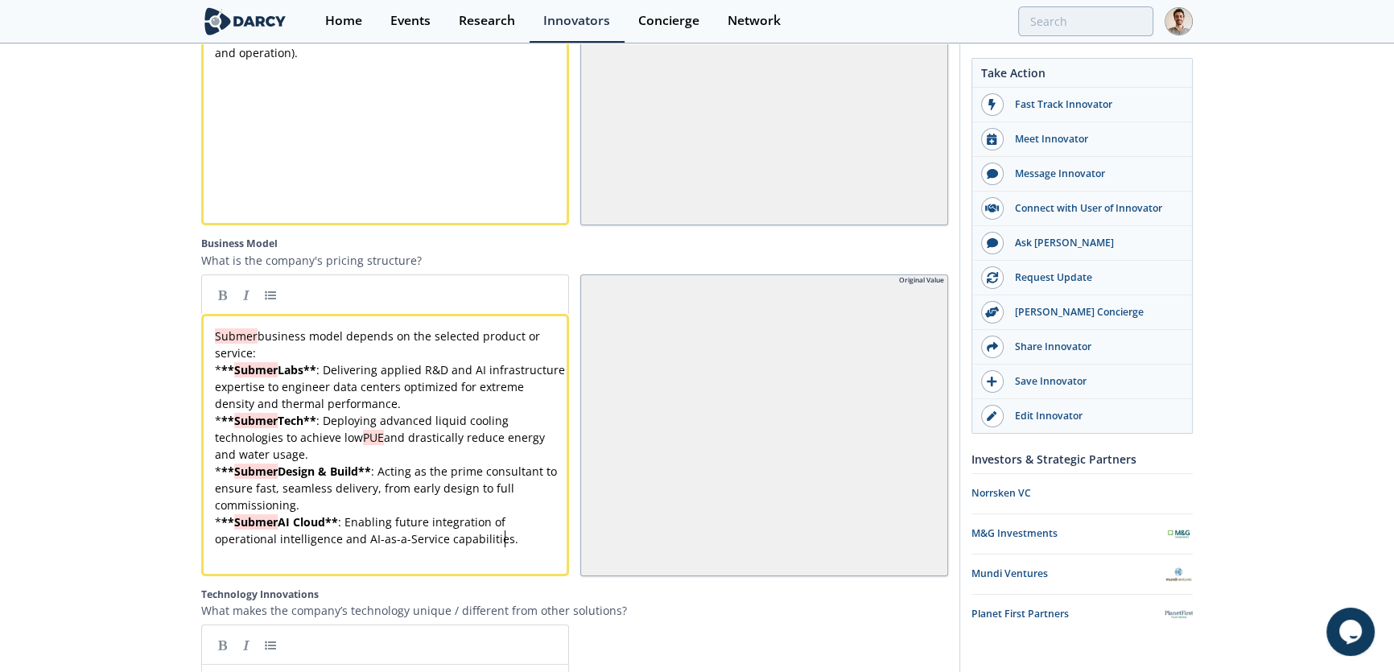
click at [452, 400] on pre "* ** Submer Labs ** : Delivering applied R&D and AI infrastructure expertise to…" at bounding box center [390, 386] width 357 height 51
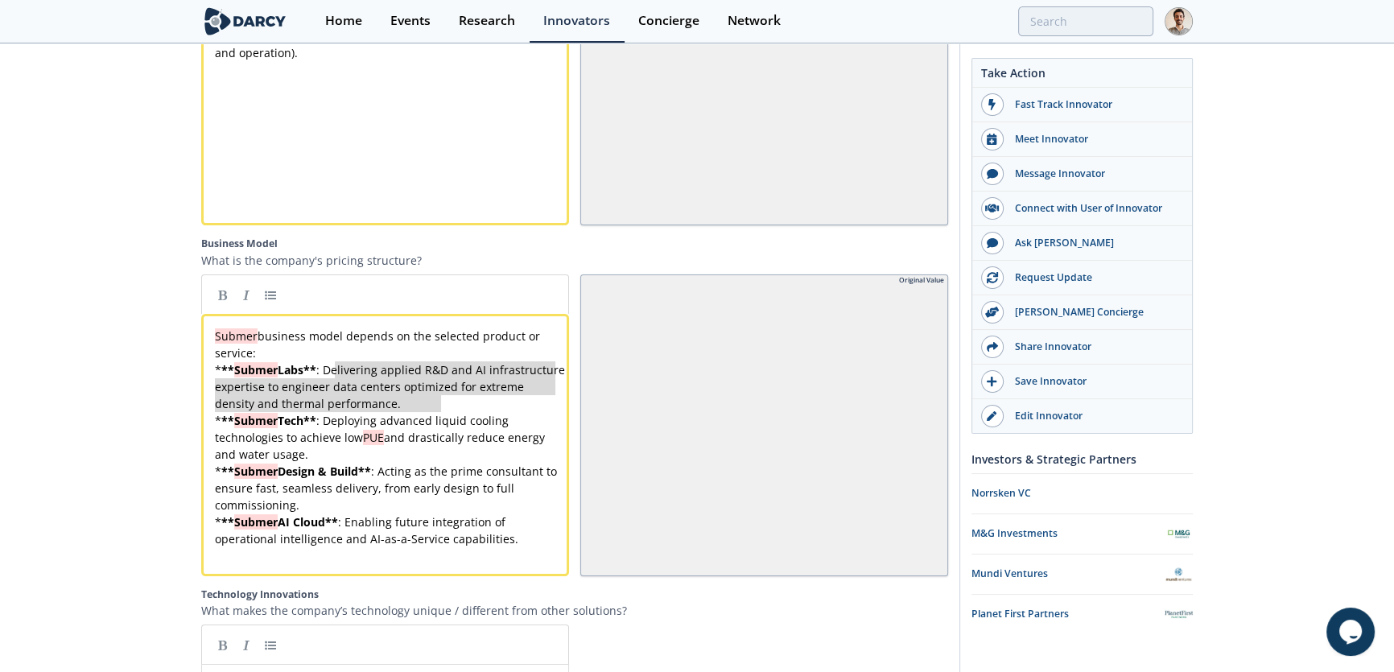
type textarea "Delivering applied R&D and AI infrastructure expertise to engineer data centers…"
drag, startPoint x: 455, startPoint y: 404, endPoint x: 327, endPoint y: 378, distance: 129.7
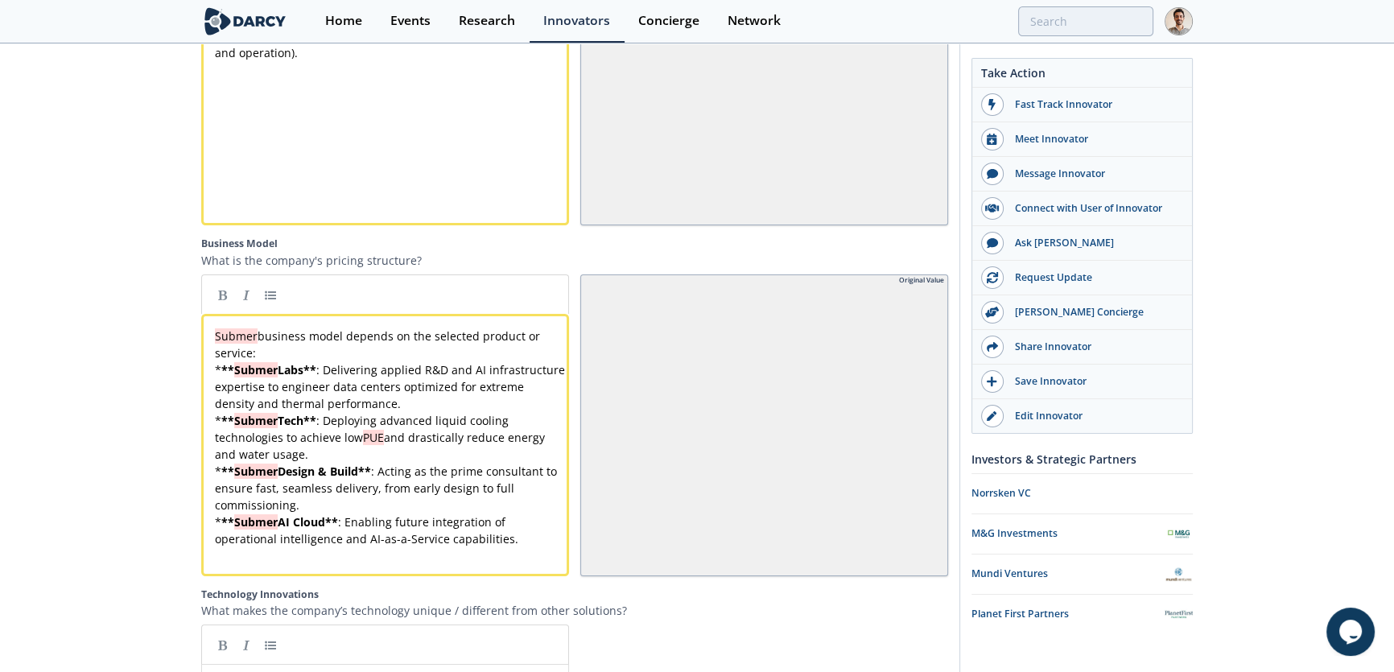
scroll to position [0, 0]
click at [404, 463] on pre "* ** Submer Tech ** : Deploying advanced liquid cooling technologies to achieve…" at bounding box center [390, 437] width 357 height 51
click at [287, 393] on div "x Submer business model depends on the selected product or service: * ** Submer…" at bounding box center [390, 437] width 357 height 220
click at [326, 412] on pre "* ** Submer Labs ** : Delivering applied R&D and AI infrastructure expertise to…" at bounding box center [390, 386] width 357 height 51
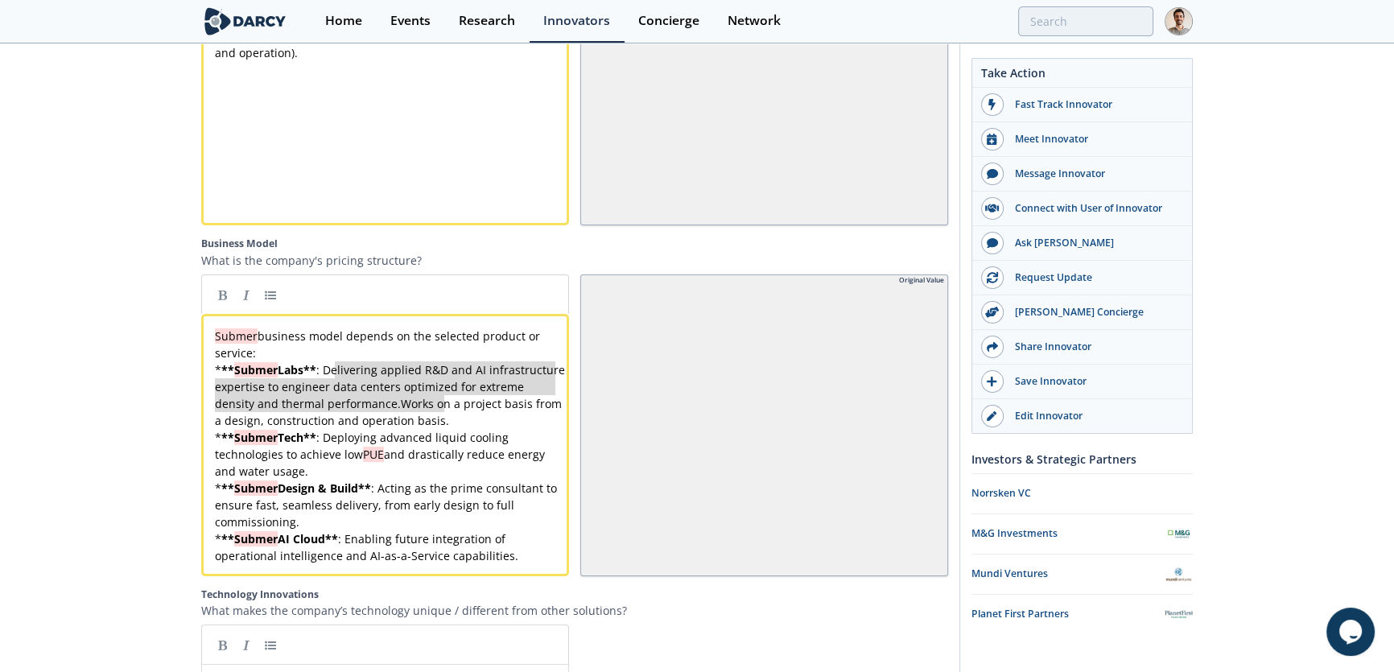
type textarea "Delivering applied R&D and AI infrastructure expertise to engineer data centers…"
drag, startPoint x: 443, startPoint y: 411, endPoint x: 327, endPoint y: 370, distance: 122.2
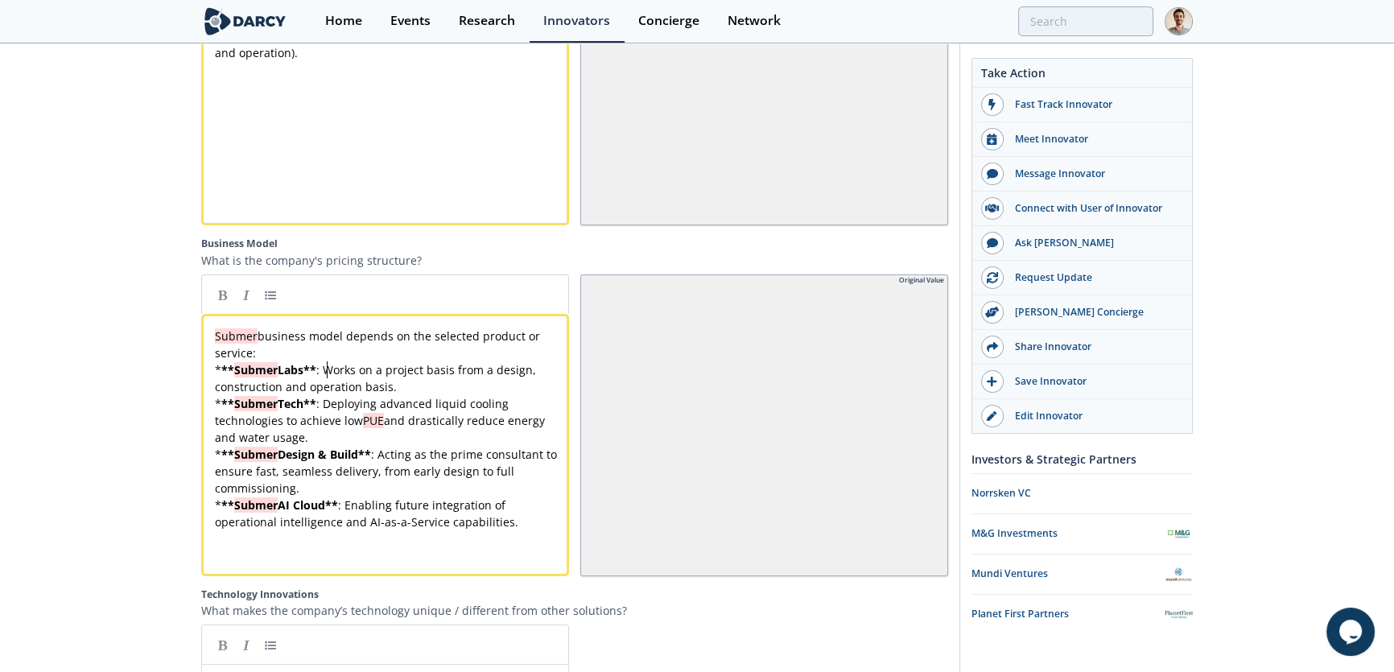
click at [401, 395] on pre "* ** Submer Labs ** : Works on a project basis from a design, construction and …" at bounding box center [390, 378] width 357 height 34
click at [357, 439] on pre "* ** Submer Tech ** : Deploying advanced liquid cooling technologies to achieve…" at bounding box center [390, 420] width 357 height 51
click at [510, 484] on pre "* ** Submer Design & Build ** : Acting as the prime consultant to ensure fast, …" at bounding box center [390, 471] width 357 height 51
click at [418, 380] on div "x Submer business model depends on the selected product or service: * ** Submer…" at bounding box center [390, 428] width 357 height 203
click at [307, 435] on div "x Submer business model depends on the selected product or service: * ** Submer…" at bounding box center [390, 428] width 357 height 203
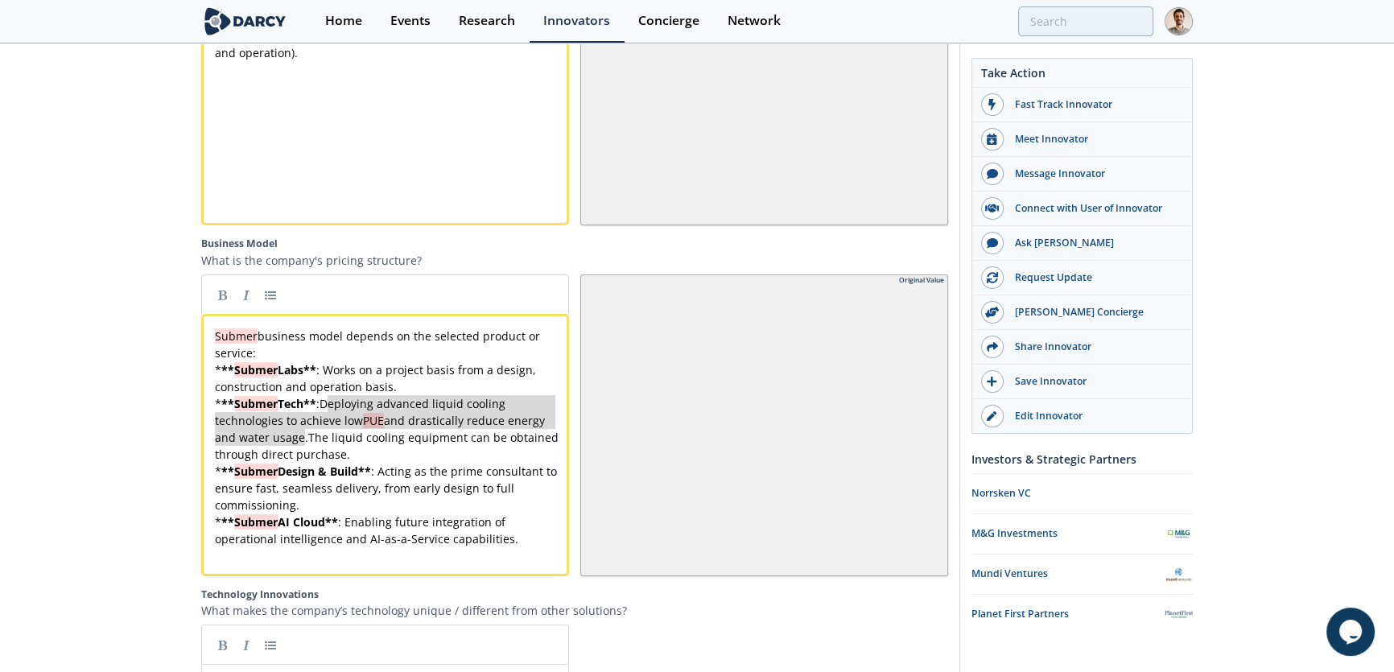
type textarea "Deploying advanced liquid cooling technologies to achieve low PUE and drastical…"
drag, startPoint x: 306, startPoint y: 442, endPoint x: 327, endPoint y: 406, distance: 41.5
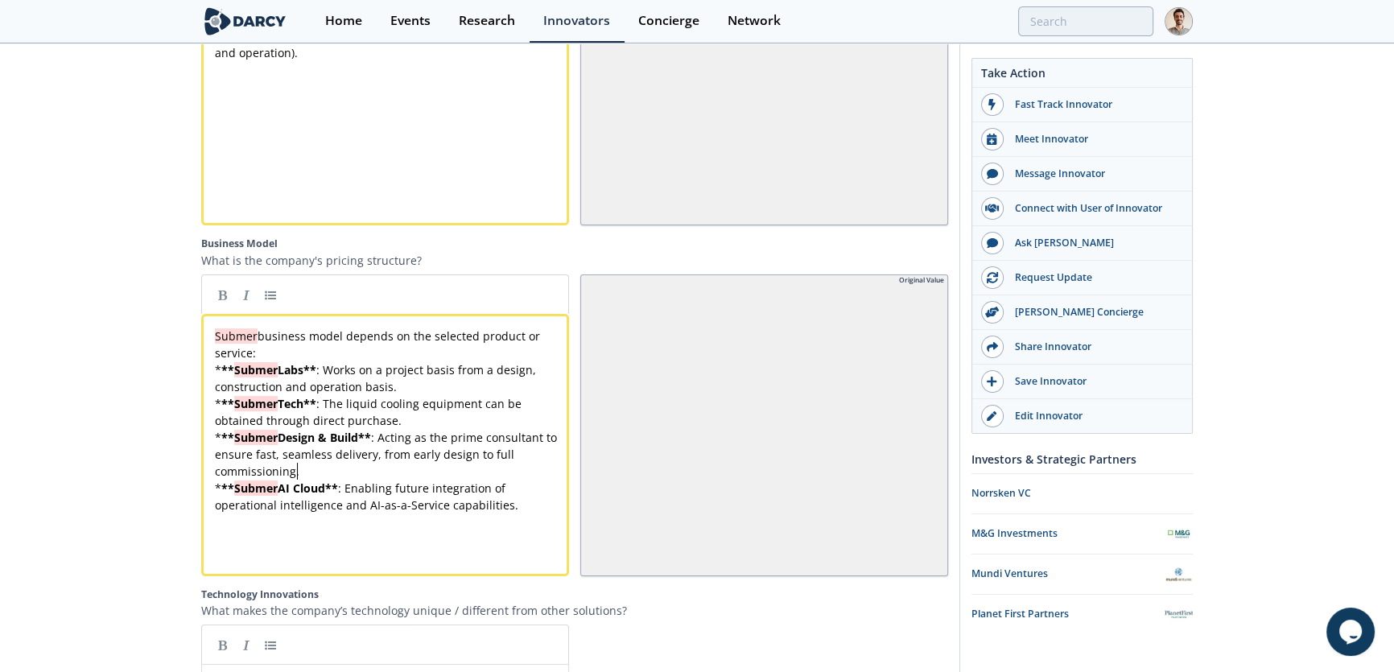
click at [410, 480] on pre "* ** Submer Design & Build ** : Acting as the prime consultant to ensure fast, …" at bounding box center [390, 454] width 357 height 51
type textarea "Works on a project basis from a design, construction and operation basis."
drag, startPoint x: 401, startPoint y: 389, endPoint x: 327, endPoint y: 371, distance: 75.5
type textarea "Acting as the prime consultant to ensure fast, seamless delivery, from early de…"
drag, startPoint x: 360, startPoint y: 474, endPoint x: 381, endPoint y: 447, distance: 34.9
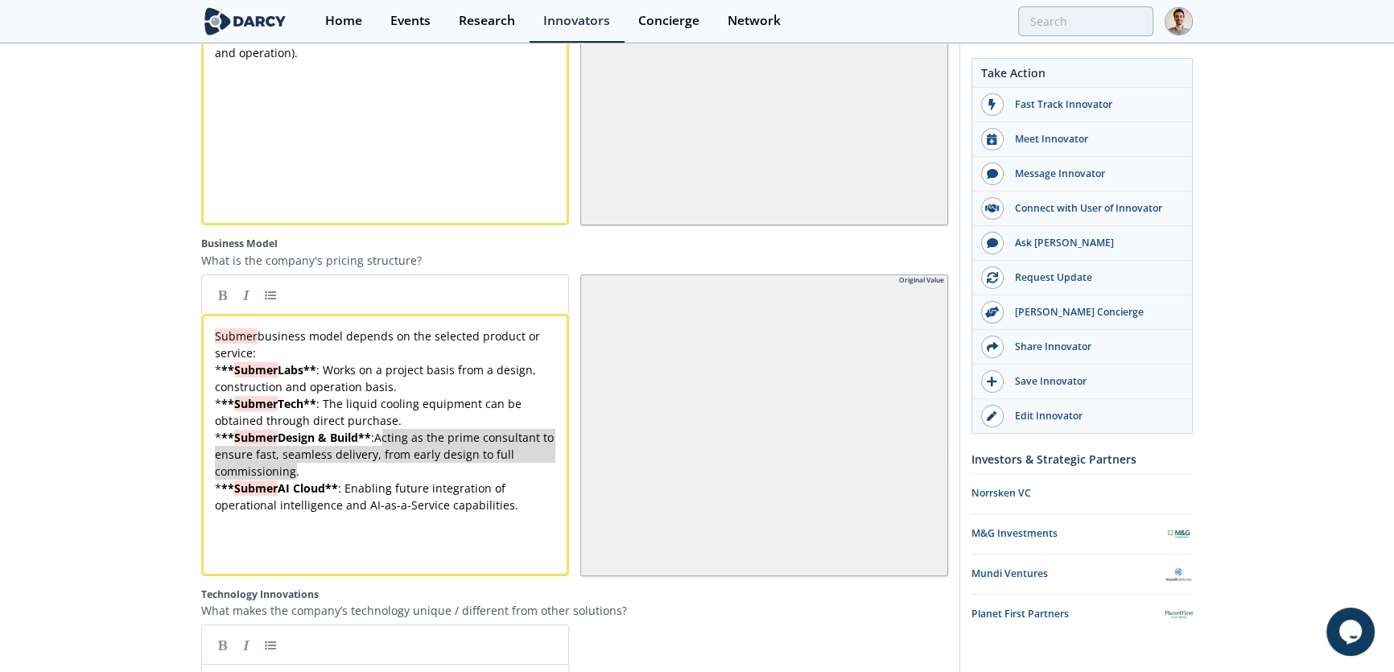
paste textarea
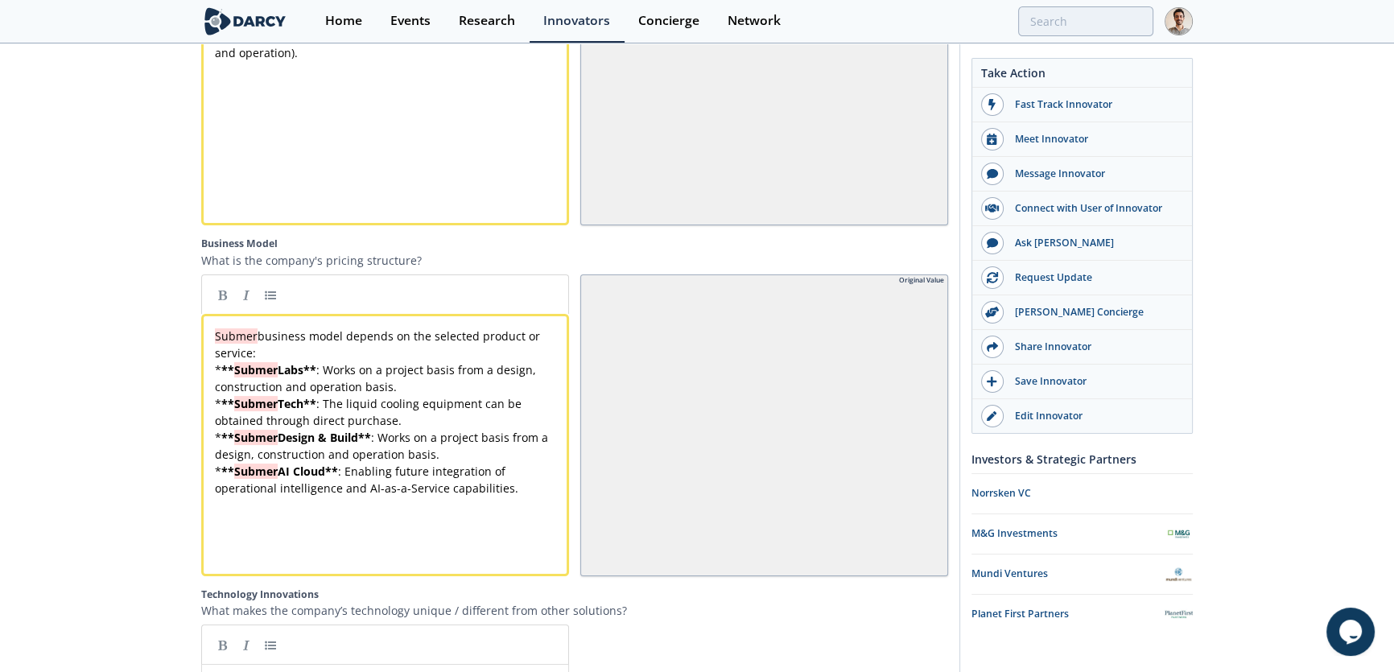
click at [512, 448] on span "* ** Submer Design & Build ** : Works on a project basis from a design, constru…" at bounding box center [383, 446] width 336 height 32
type textarea ","
type textarea "and operation"
click at [418, 461] on pre "* ** Submer Design & Build ** : Works on a project basis from a design and cons…" at bounding box center [390, 446] width 357 height 34
type textarea "Enabling future integration of operational intelligence and AI-as-a-Service cap…"
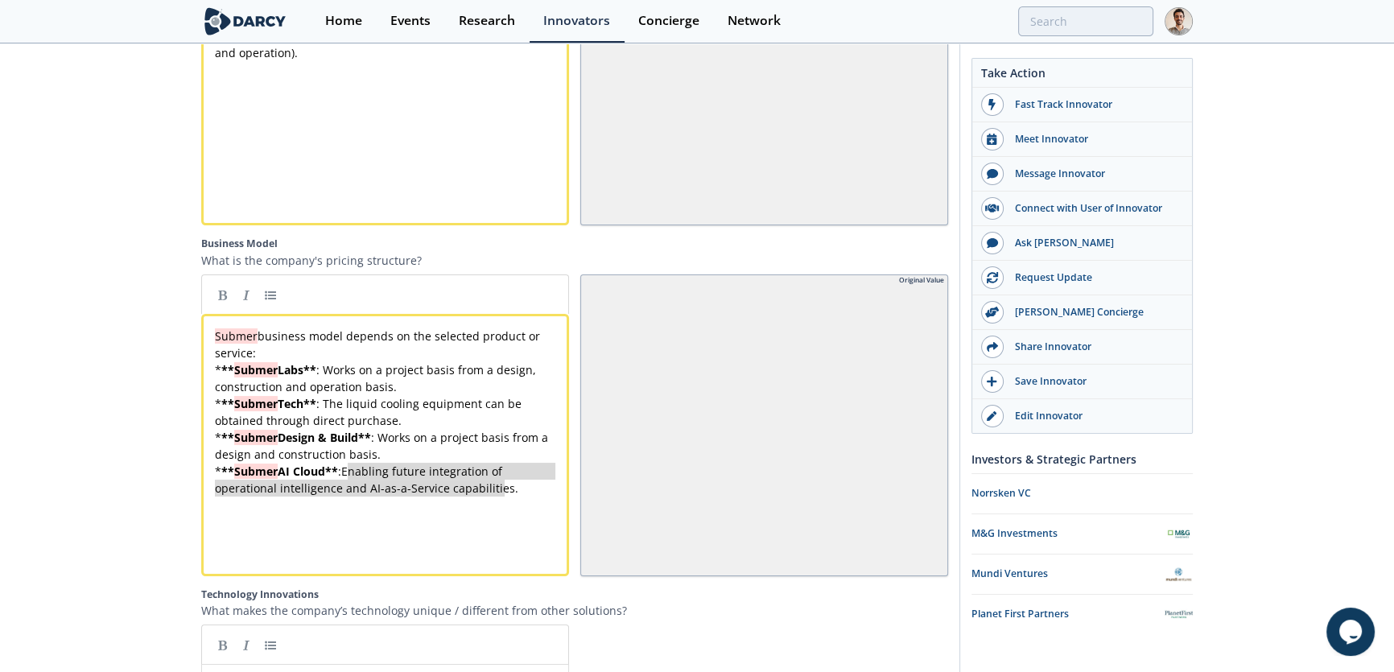
drag, startPoint x: 518, startPoint y: 491, endPoint x: 347, endPoint y: 476, distance: 172.0
click at [350, 353] on pre "Submer business model depends on the selected product or service:" at bounding box center [390, 344] width 357 height 34
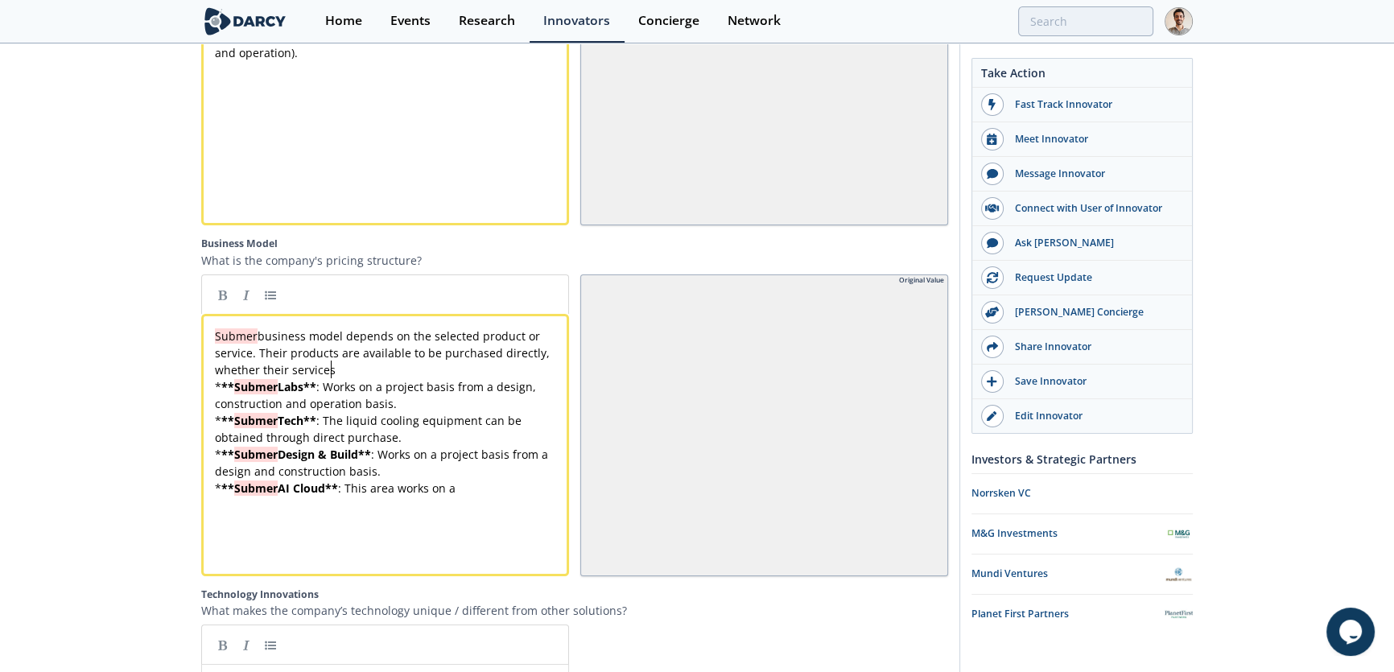
click at [291, 375] on div "x Submer business model depends on the selected product or service. Their produ…" at bounding box center [390, 411] width 357 height 169
click at [483, 374] on pre "Submer business model depends on the selected product or service. Their product…" at bounding box center [390, 352] width 357 height 51
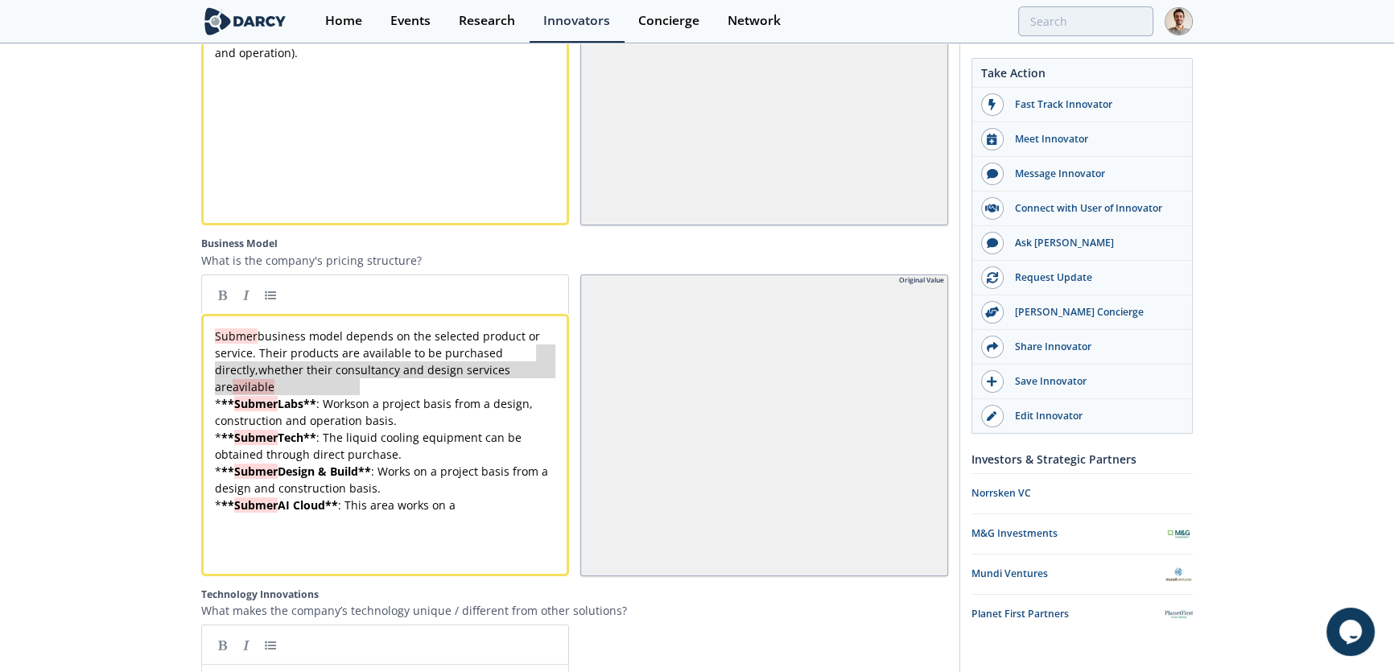
type textarea "* **Submer Labs**: Works"
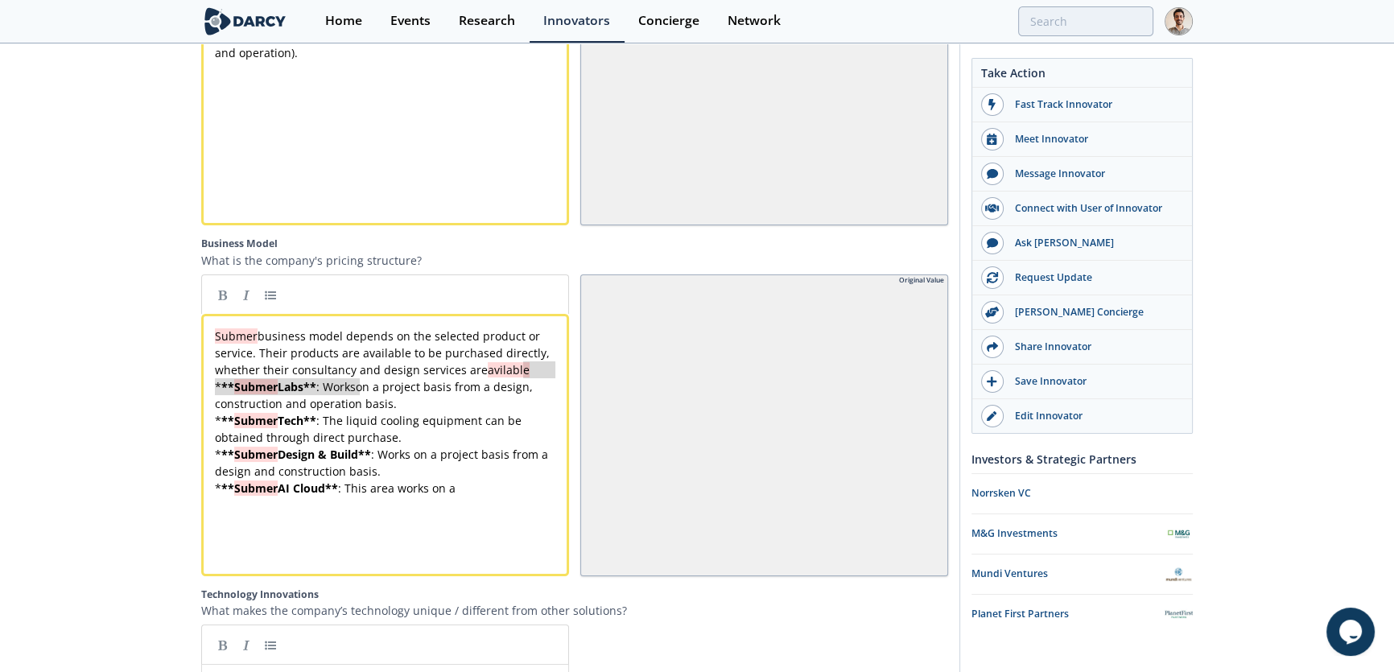
drag, startPoint x: 359, startPoint y: 390, endPoint x: 526, endPoint y: 373, distance: 168.3
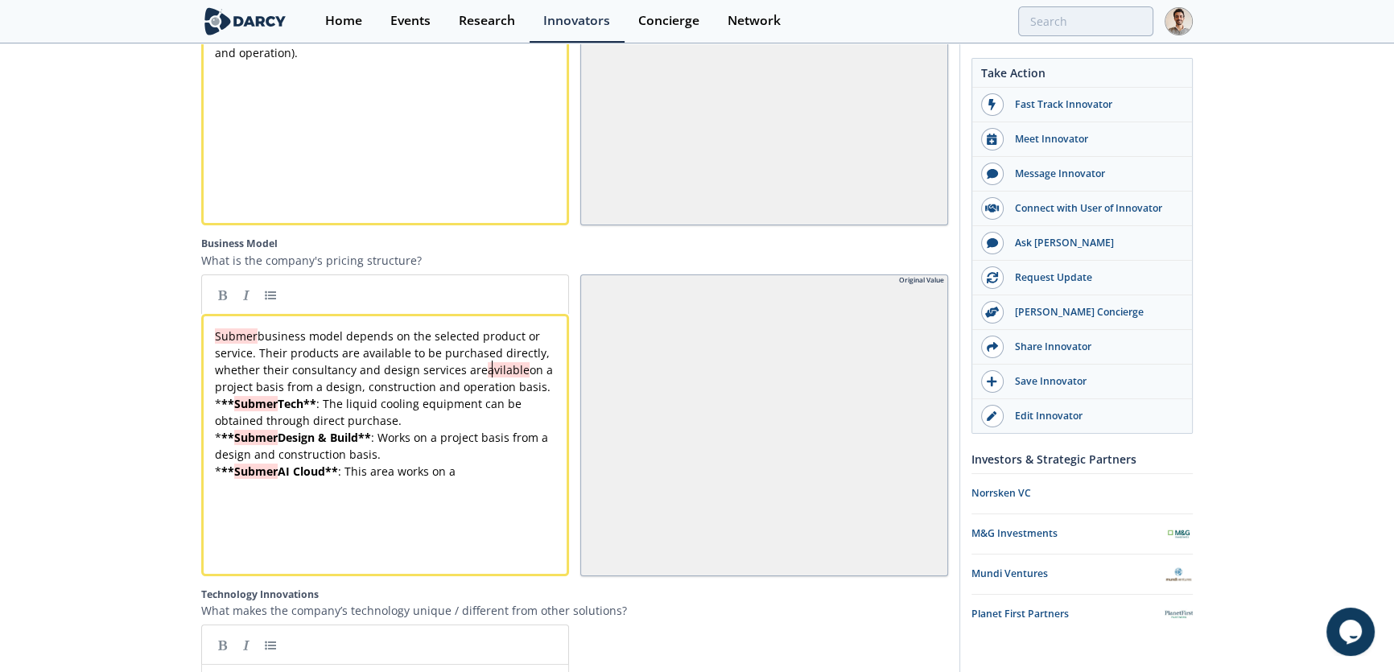
click at [491, 373] on div "x Submer business model depends on the selected product or service. Their produ…" at bounding box center [390, 403] width 357 height 152
click at [542, 400] on pre "* ** Submer Tech ** : The liquid cooling equipment can be obtained through dire…" at bounding box center [390, 412] width 357 height 34
type textarea "* **Submer Tech**: The liquid cooling equipment can be obtained through direct …"
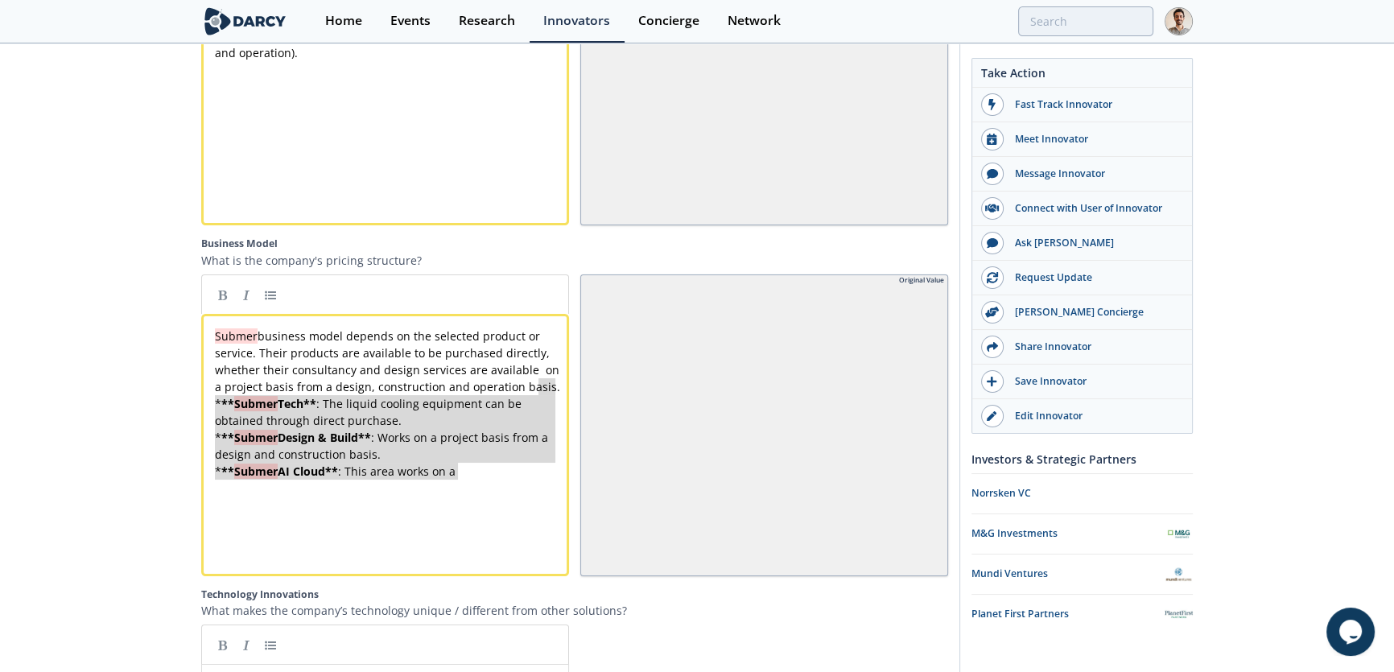
drag, startPoint x: 542, startPoint y: 392, endPoint x: 552, endPoint y: 491, distance: 99.5
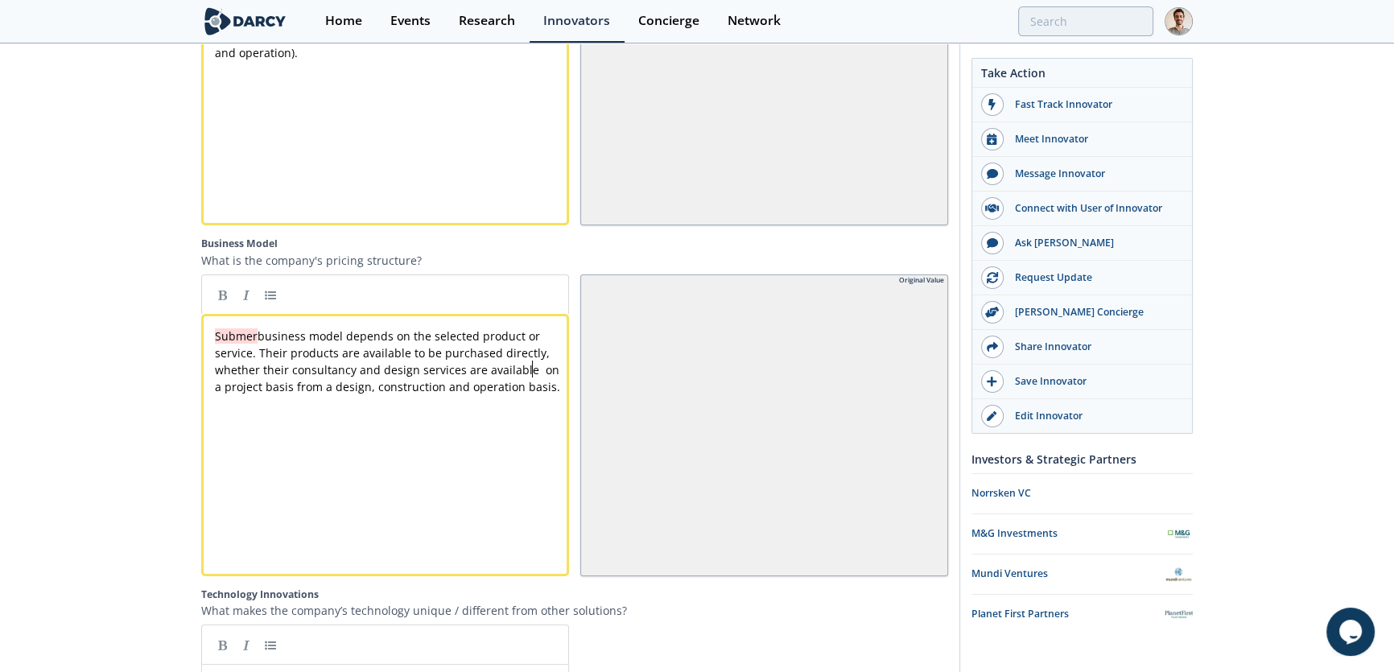
click at [531, 375] on div "x Submer business model depends on the selected product or service. Their produ…" at bounding box center [390, 361] width 357 height 68
click at [544, 450] on div "x Submer business model depends on the selected product or service. Their produ…" at bounding box center [397, 457] width 371 height 266
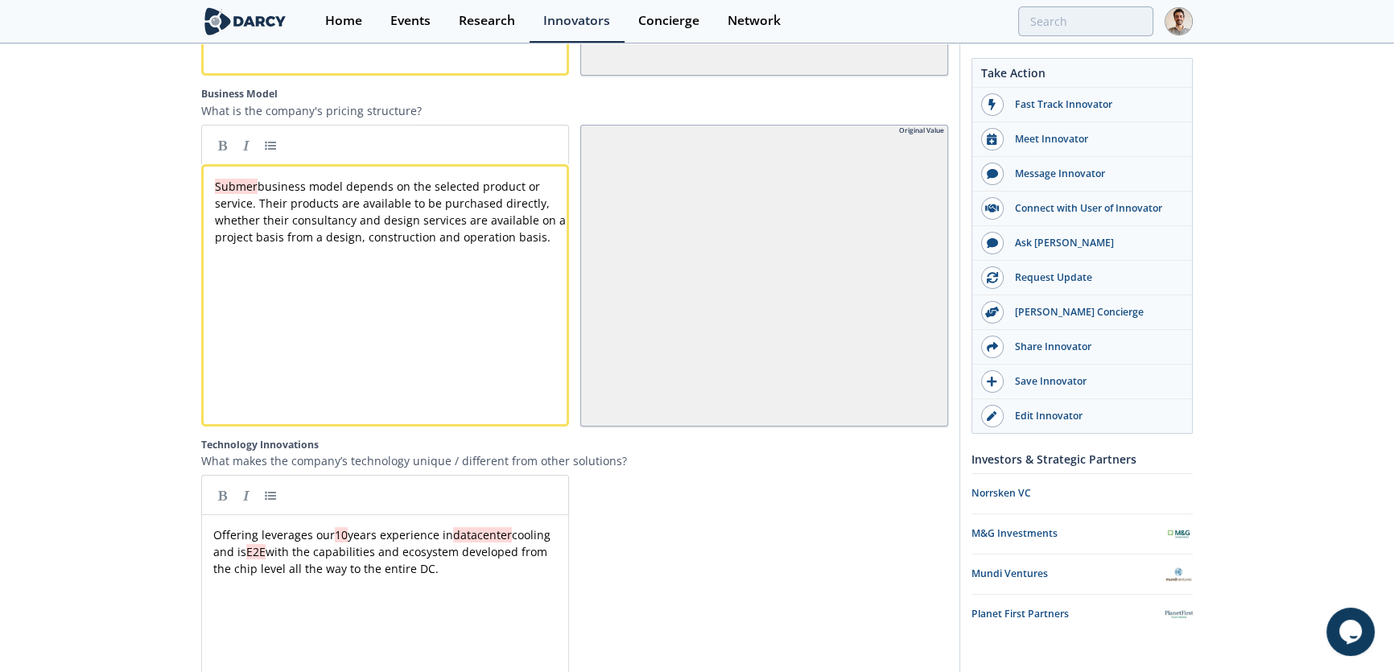
scroll to position [2911, 0]
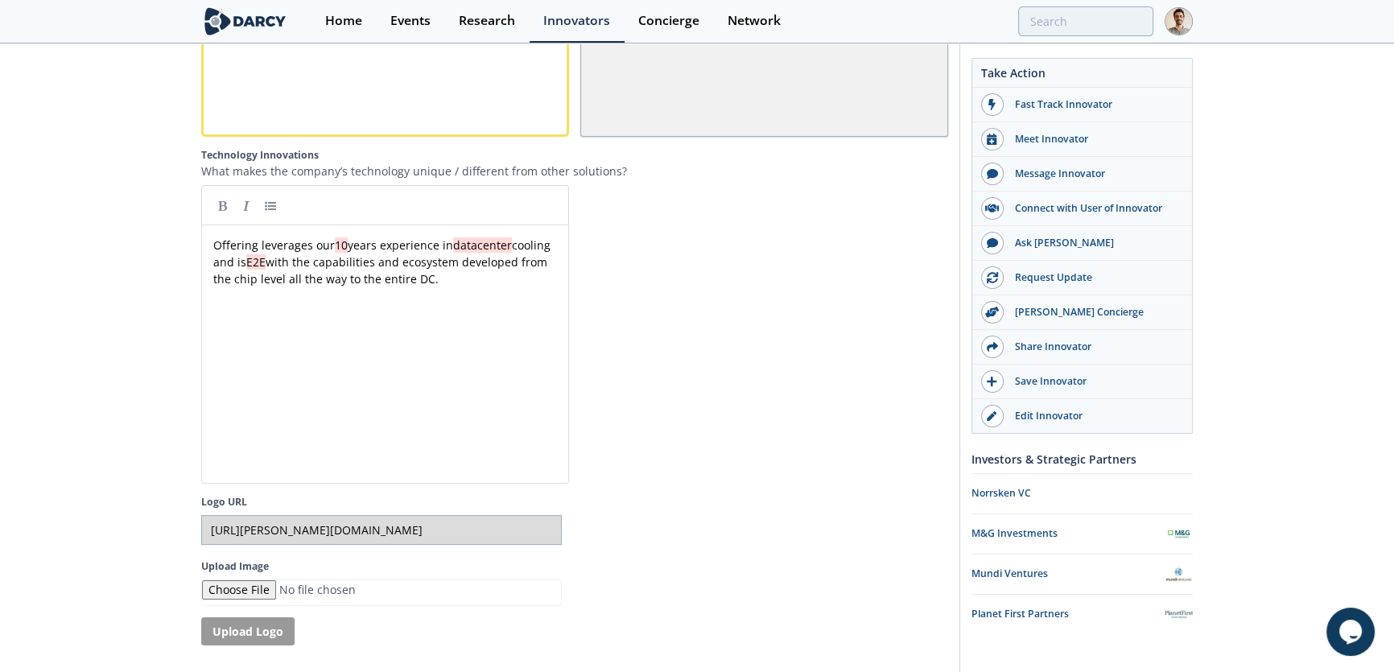
click at [693, 381] on div at bounding box center [764, 334] width 368 height 299
click at [282, 286] on div "xxxxxxxxxx Offering leverages our 10 years experience in datacenter cooling and…" at bounding box center [390, 262] width 360 height 51
click at [211, 246] on pre "Offering leverages our 10 years experience in datacenter cooling and is E2E wit…" at bounding box center [390, 262] width 360 height 51
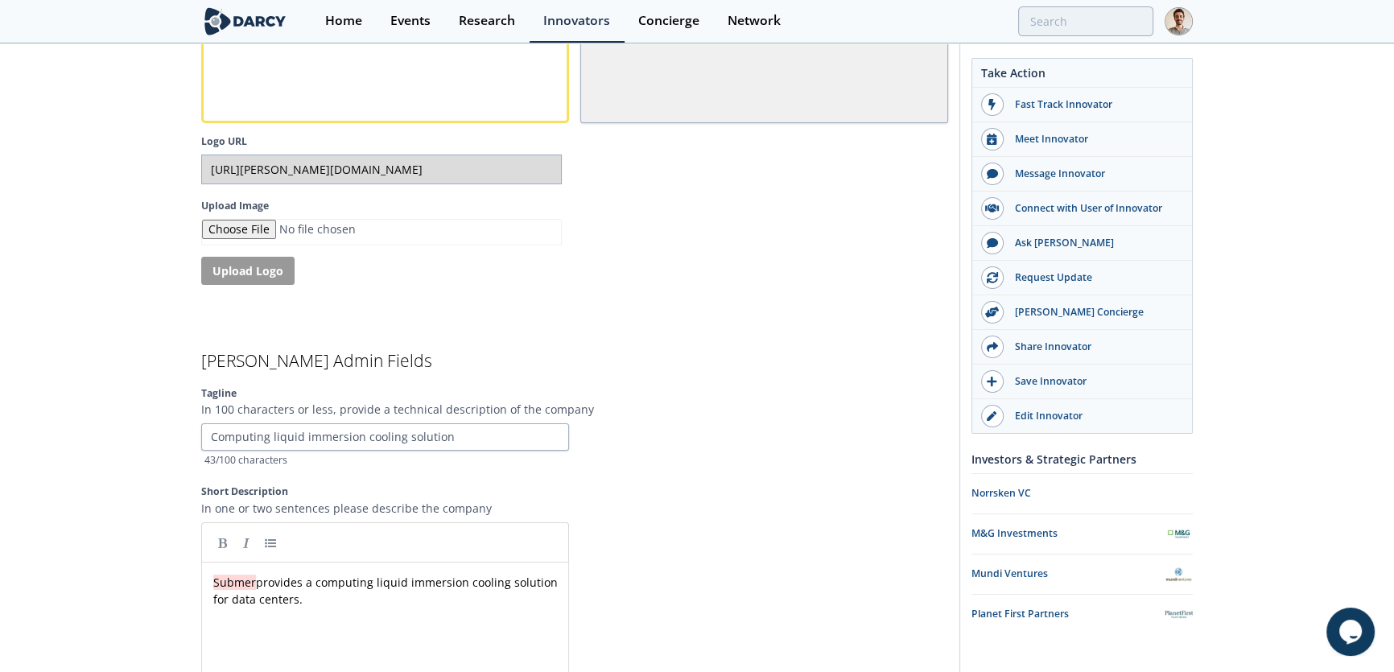
scroll to position [3277, 0]
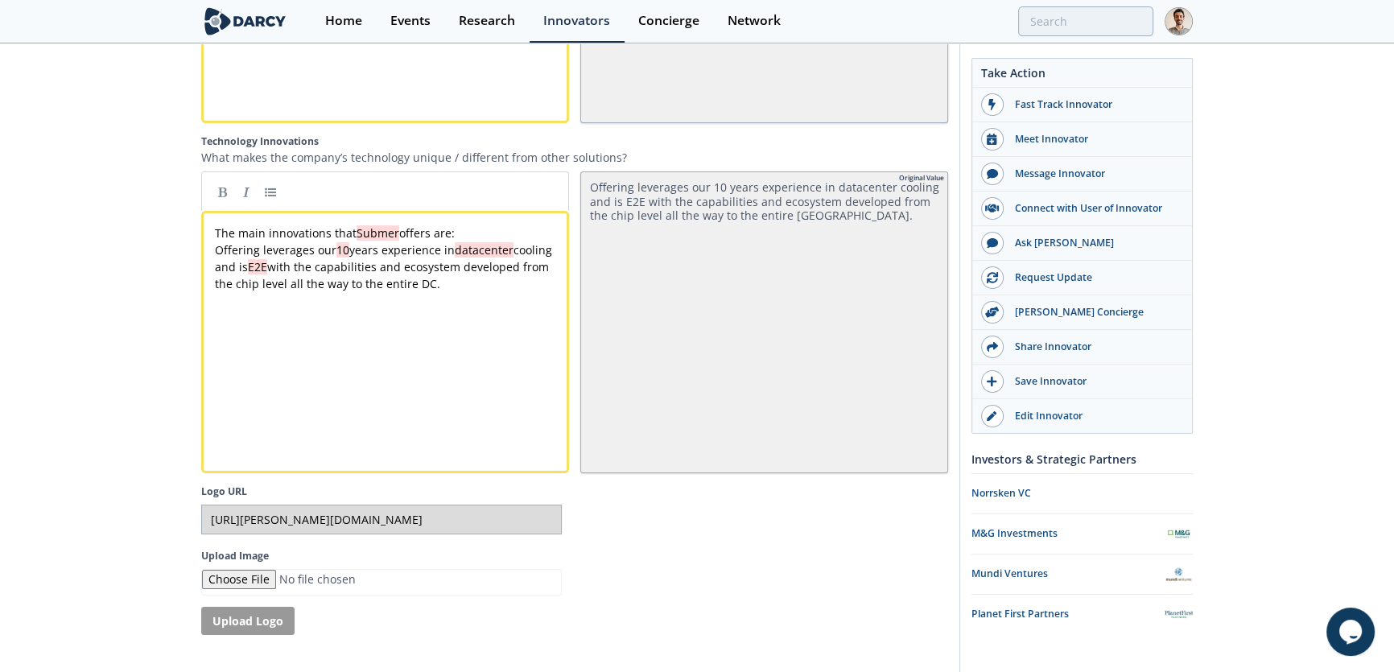
scroll to position [2911, 0]
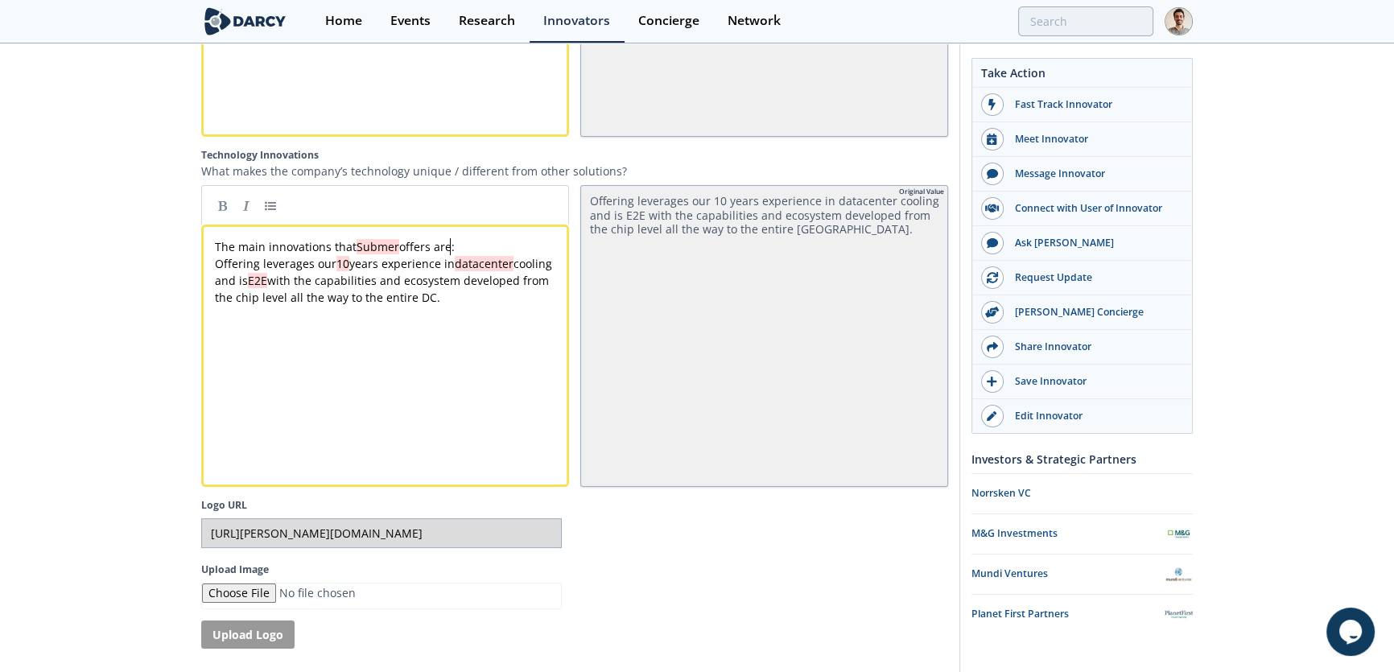
click at [451, 257] on div "xxxxxxxxxx The main innovations that Submer offers are: Offering leverages our …" at bounding box center [390, 272] width 357 height 68
click at [482, 255] on pre "The main innovations that Submer offers are:" at bounding box center [390, 246] width 357 height 17
click at [430, 284] on div "xxxxxxxxxx The main innovations that Submer offers are: Offering leverages our …" at bounding box center [390, 272] width 357 height 68
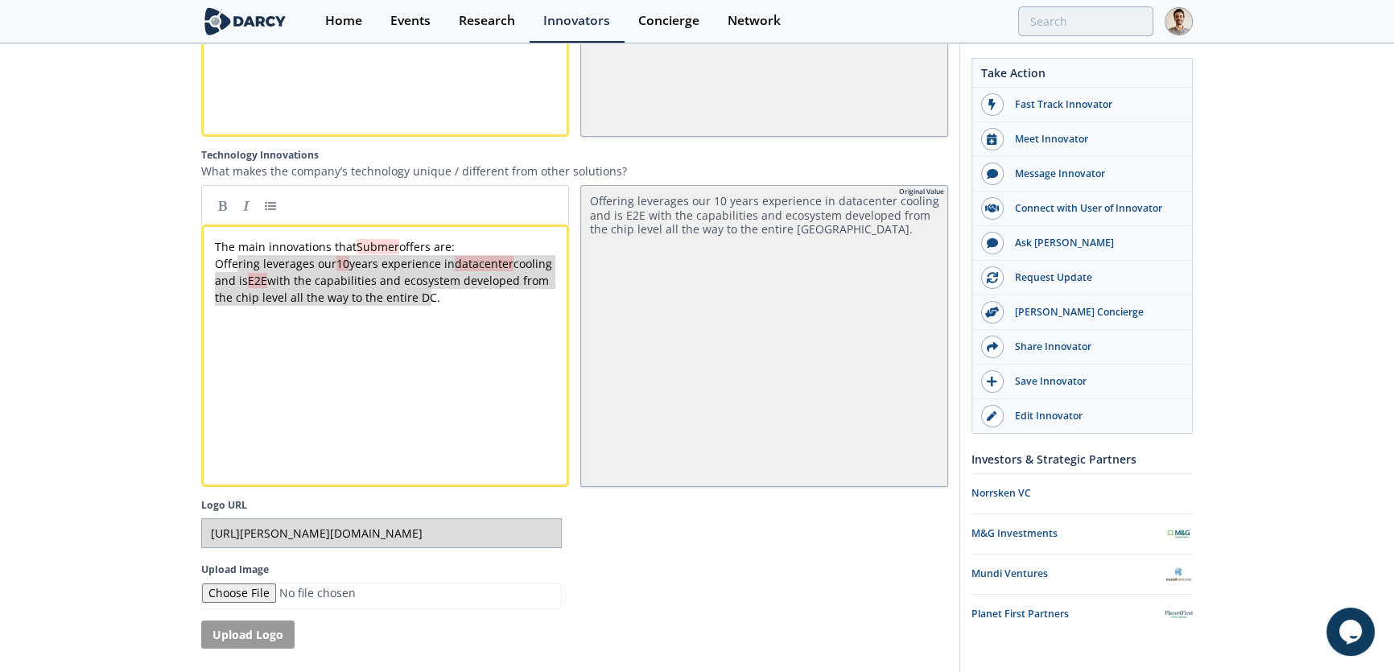
type textarea "Offering leverages our 10 years experience in datacenter cooling and is E2E wit…"
drag, startPoint x: 420, startPoint y: 303, endPoint x: 220, endPoint y: 274, distance: 201.8
click at [266, 211] on link at bounding box center [270, 205] width 24 height 24
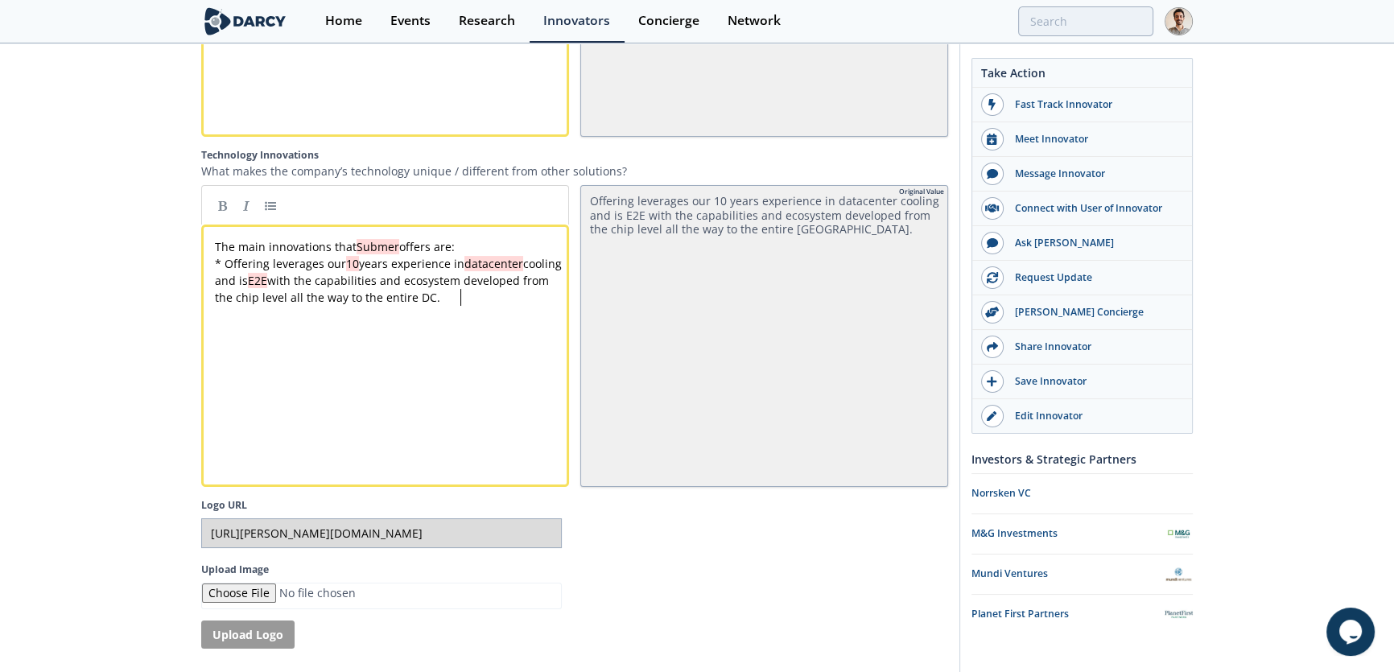
click at [359, 335] on div "x The main innovations that Submer offers are: * Offering leverages our 10 year…" at bounding box center [397, 368] width 371 height 266
type textarea "Offering"
drag, startPoint x: 224, startPoint y: 266, endPoint x: 264, endPoint y: 270, distance: 39.6
click at [264, 270] on span "* Over leverages our 10 years experience in datacenter cooling and is E2E with …" at bounding box center [383, 280] width 337 height 49
type textarea "leverages"
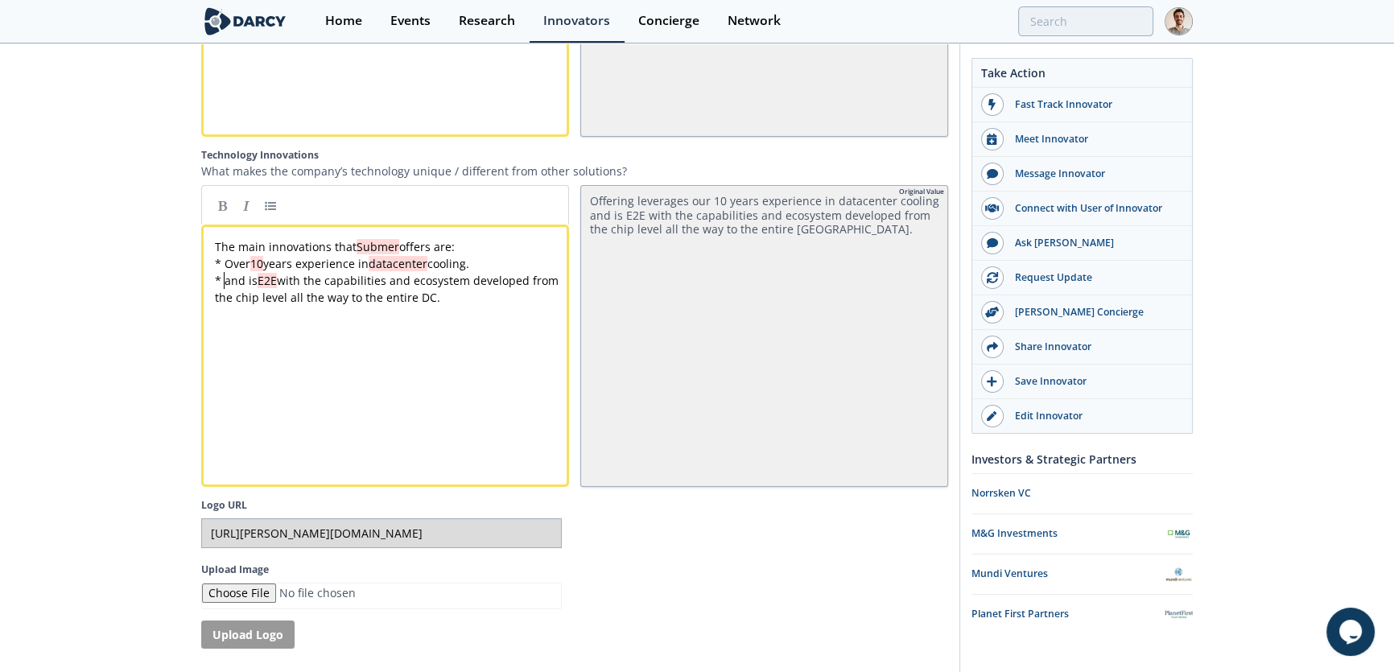
click at [437, 289] on span "* and is E2E with the capabilities and ecosystem developed from the chip level …" at bounding box center [388, 289] width 347 height 32
click at [224, 286] on div "x The main innovations that Submer offers are: * Over 10 years experience in da…" at bounding box center [390, 272] width 357 height 68
type textarea "and is E2E with the capabilitie"
drag, startPoint x: 347, startPoint y: 286, endPoint x: 500, endPoint y: 289, distance: 152.9
click at [488, 296] on pre "* End-to-end capabilities and ecosystem developed from the chip level all the w…" at bounding box center [390, 289] width 357 height 34
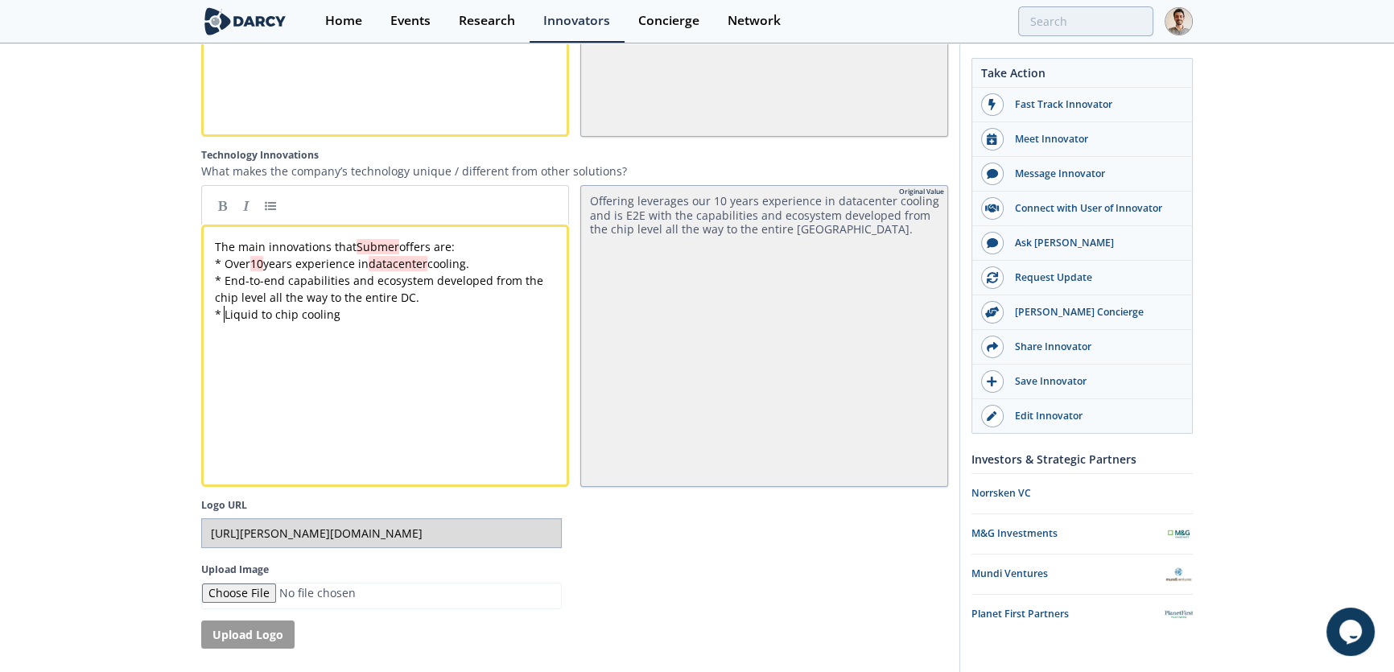
type textarea "L"
click at [432, 320] on pre "* Single phase liquid to chip cooling" at bounding box center [390, 314] width 357 height 17
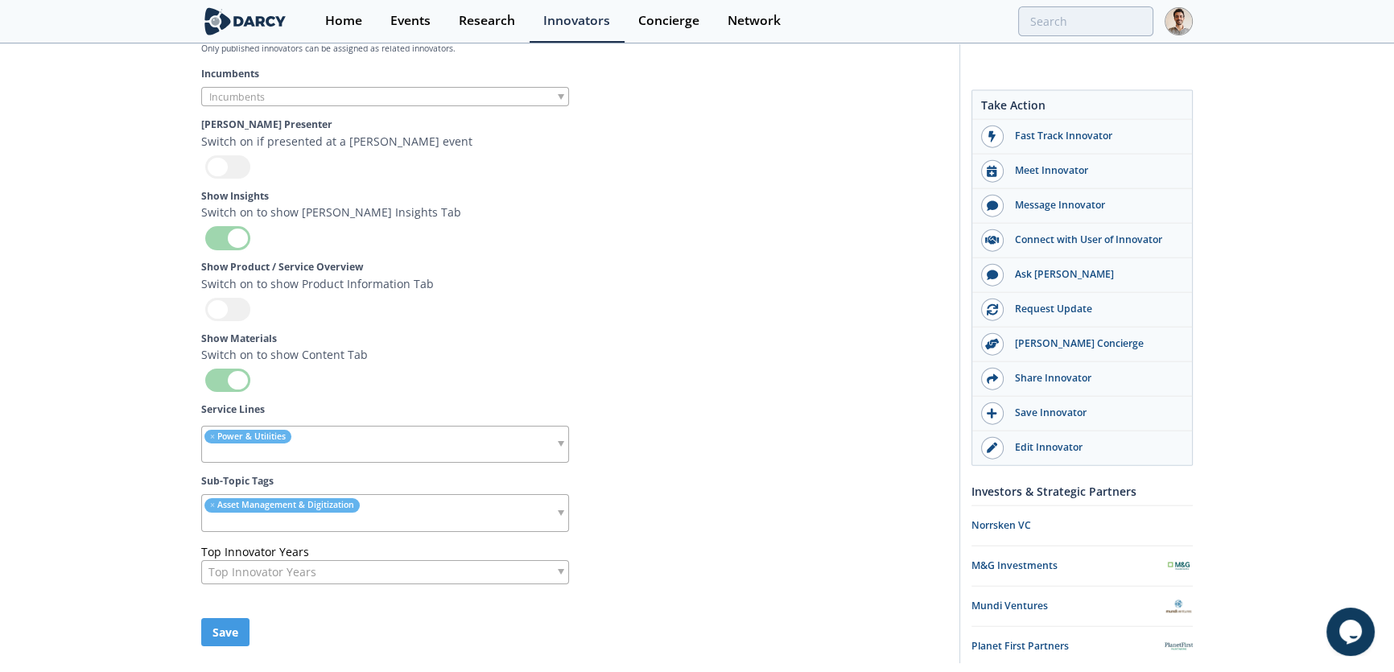
scroll to position [4726, 0]
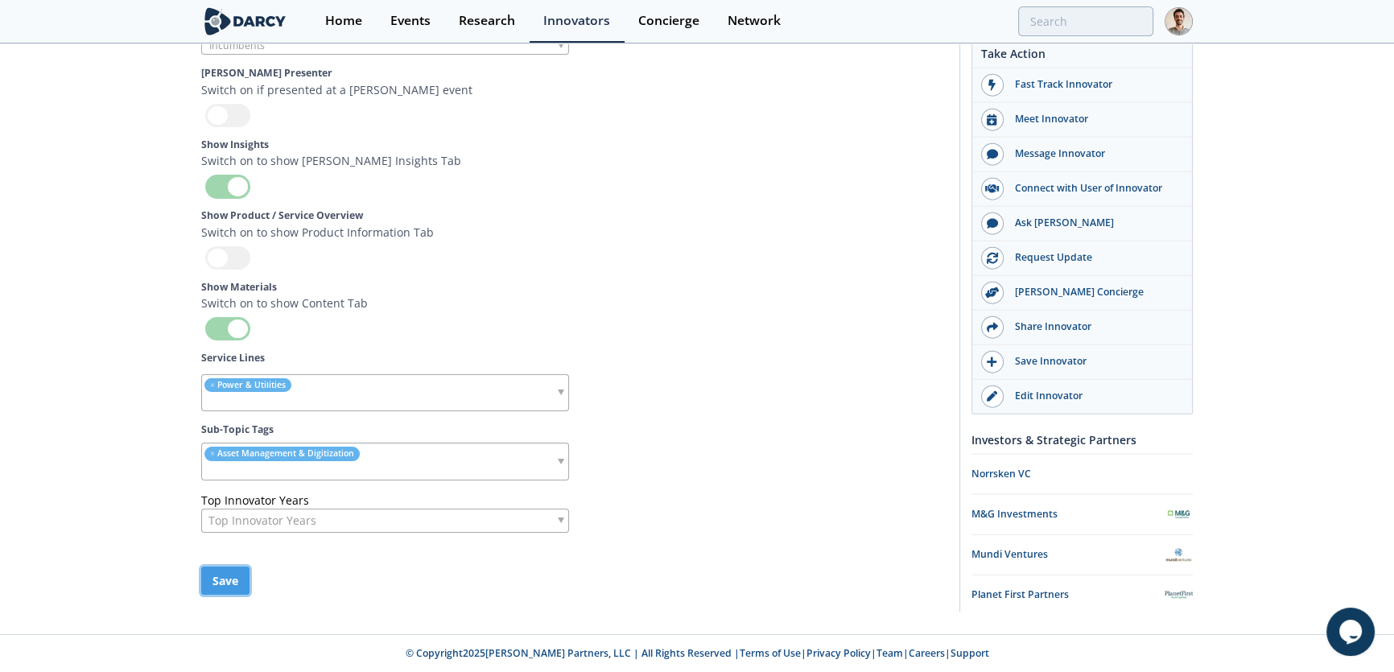
click at [228, 575] on button "Save" at bounding box center [225, 580] width 48 height 28
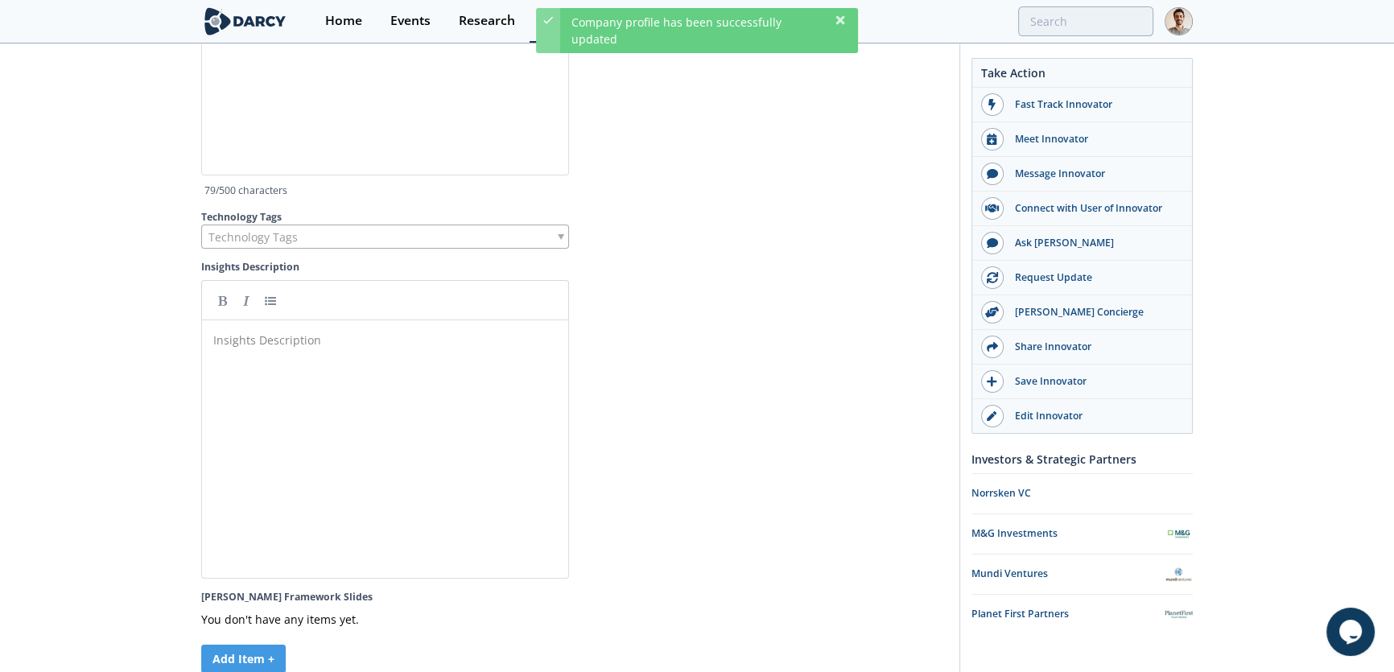
scroll to position [3837, 0]
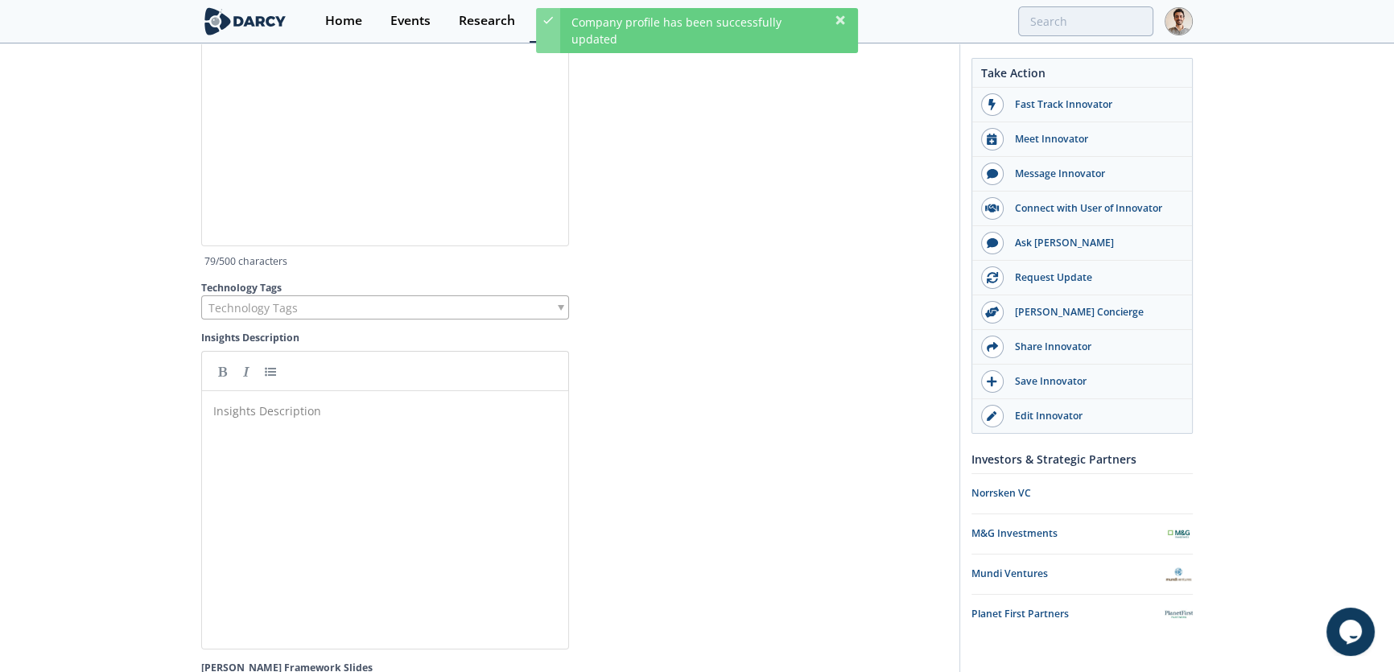
click at [253, 319] on span "Technology Tags" at bounding box center [252, 307] width 89 height 23
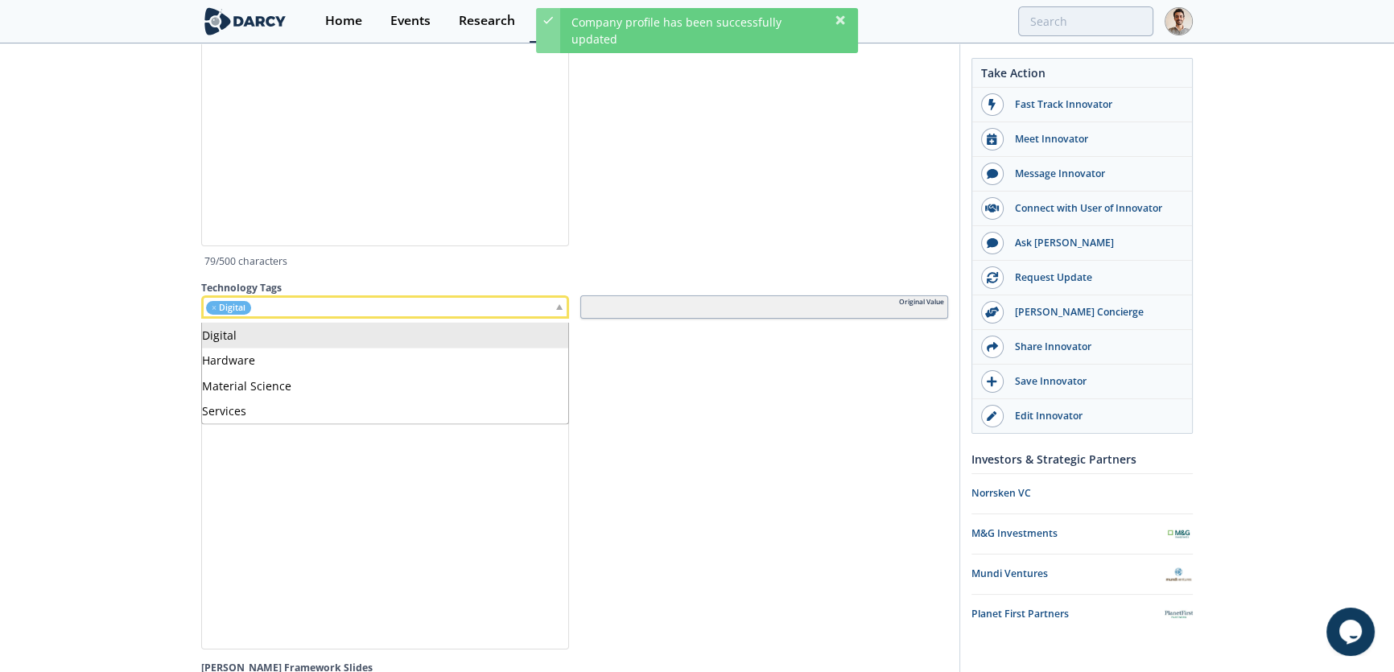
click at [322, 308] on div "× Digital" at bounding box center [385, 306] width 368 height 23
click at [209, 315] on li "× Digital" at bounding box center [228, 308] width 45 height 14
click at [256, 315] on div "× Digital" at bounding box center [385, 306] width 368 height 23
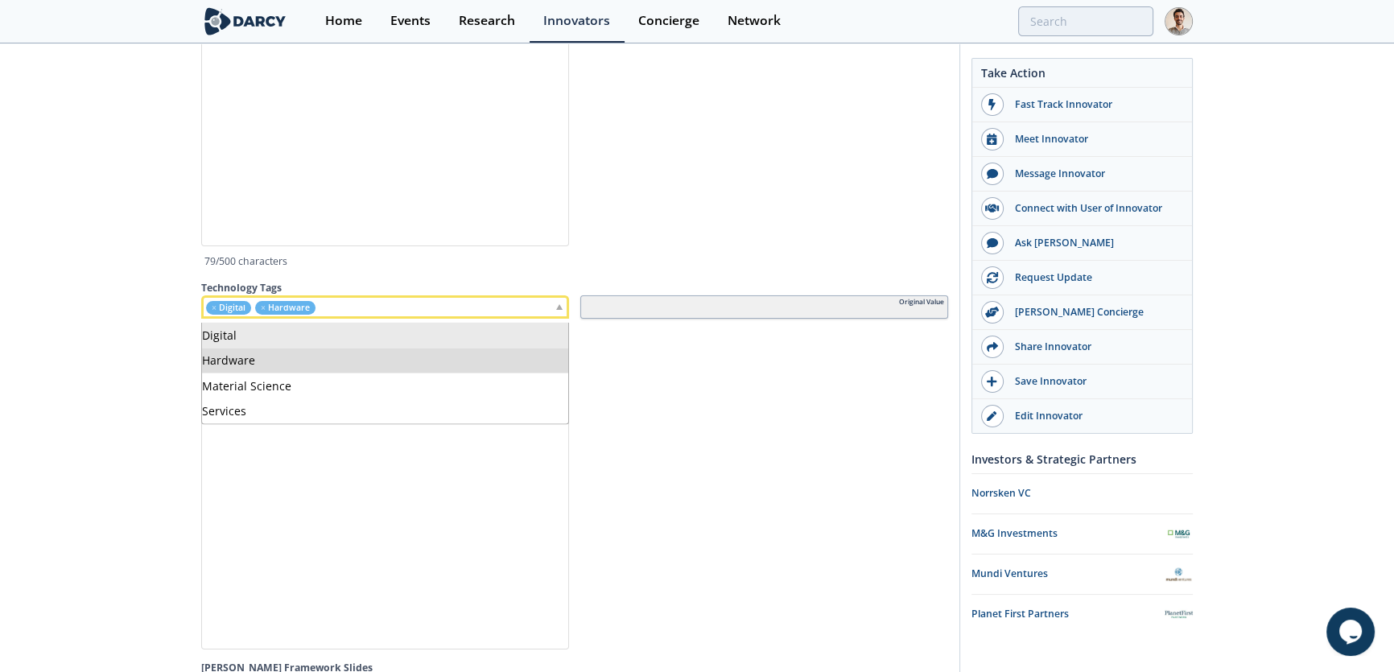
click at [352, 313] on div "× Digital × Hardware" at bounding box center [385, 306] width 368 height 23
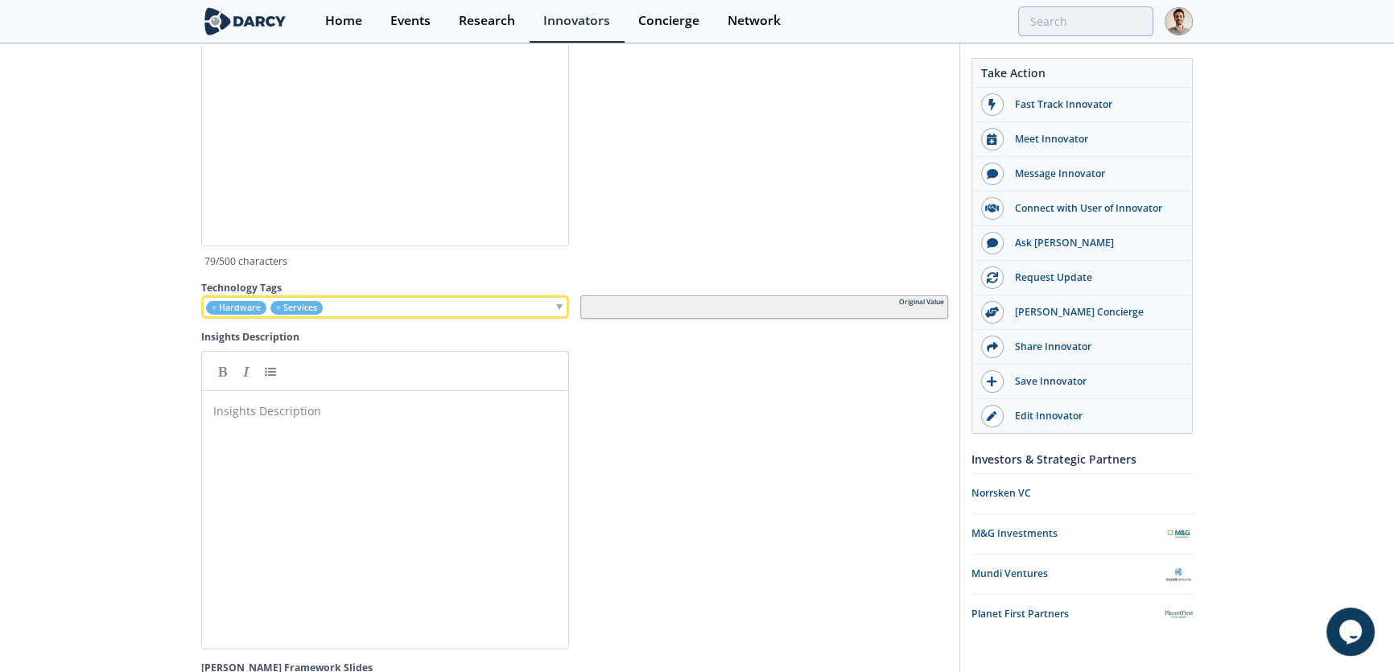
click at [808, 520] on div at bounding box center [764, 500] width 368 height 299
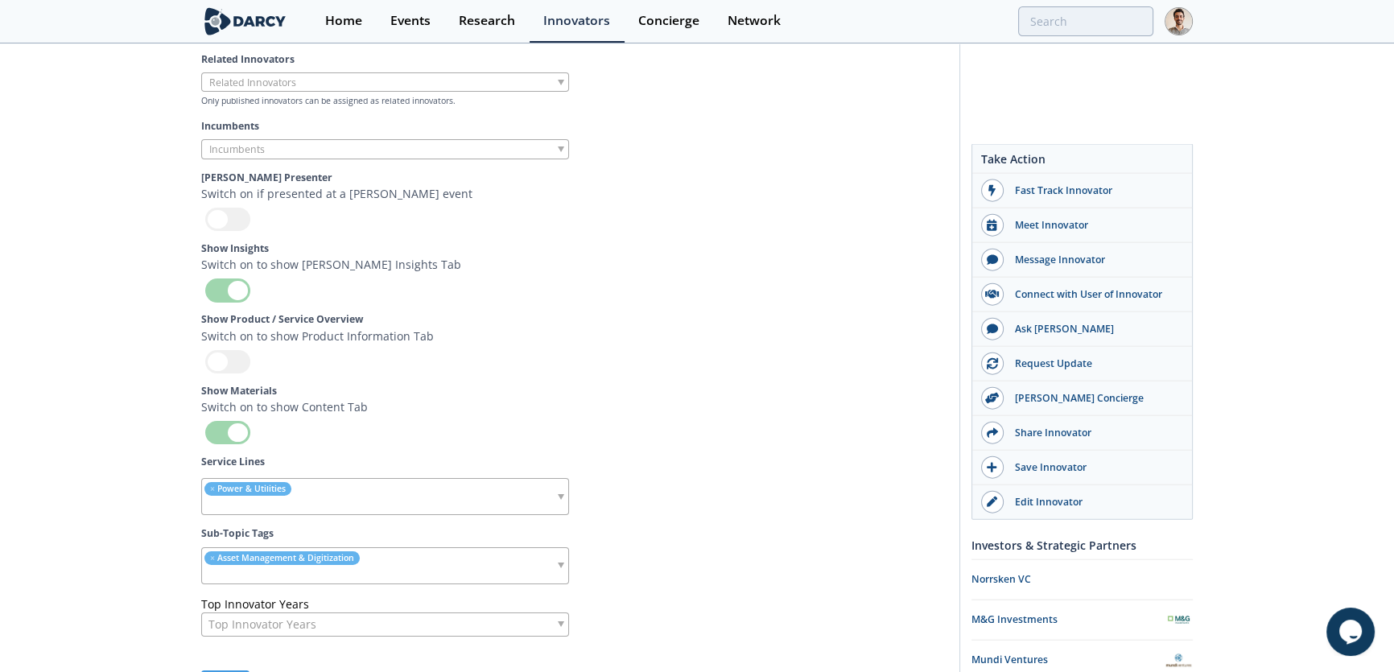
scroll to position [4714, 0]
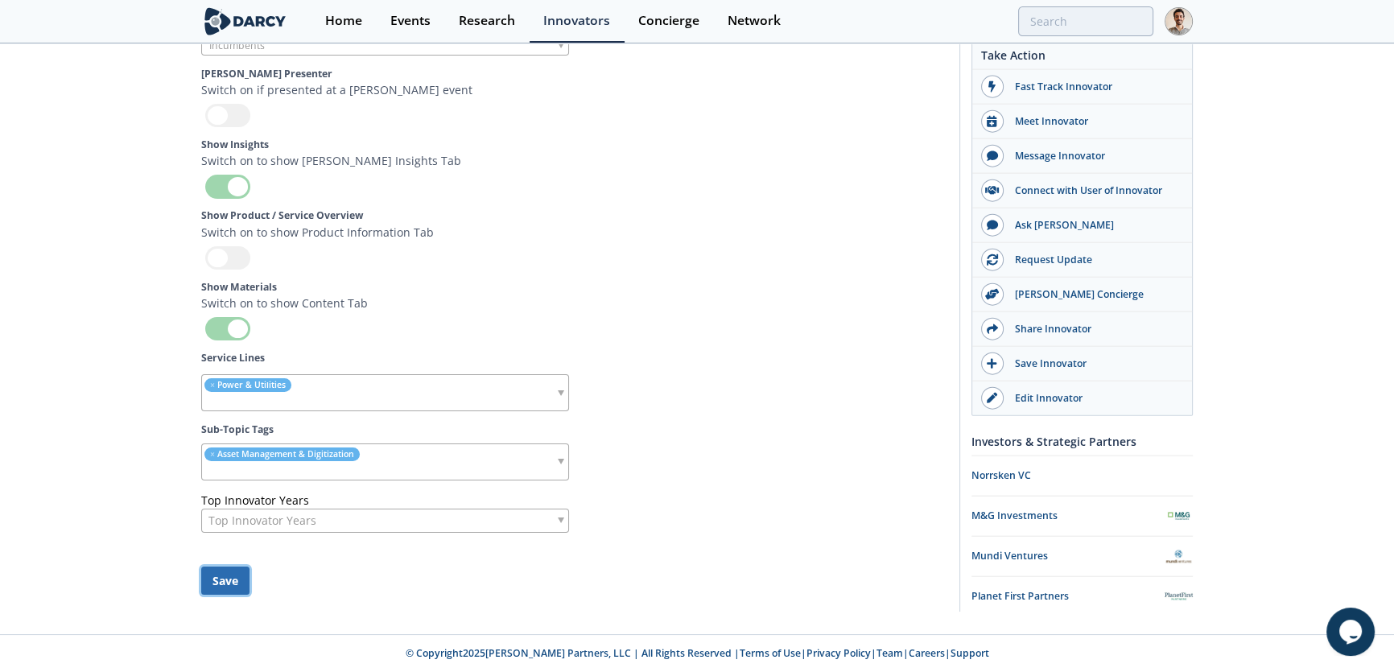
click at [223, 588] on button "Save" at bounding box center [225, 580] width 48 height 28
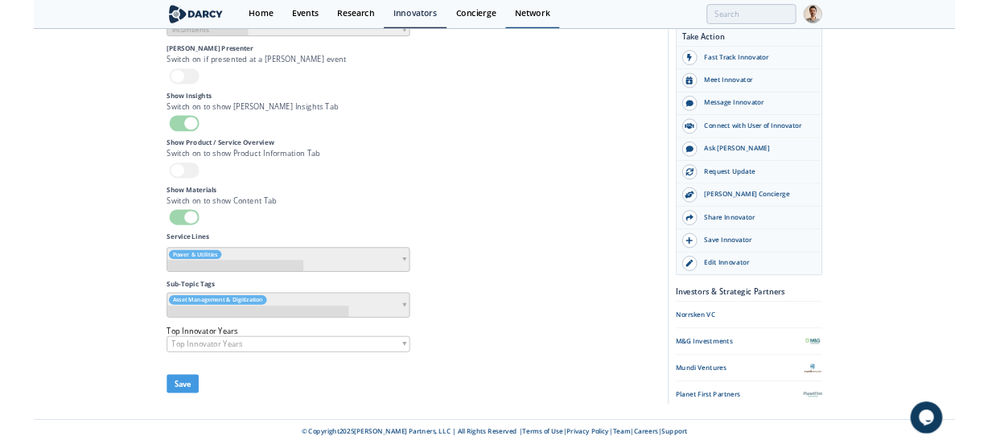
scroll to position [4710, 0]
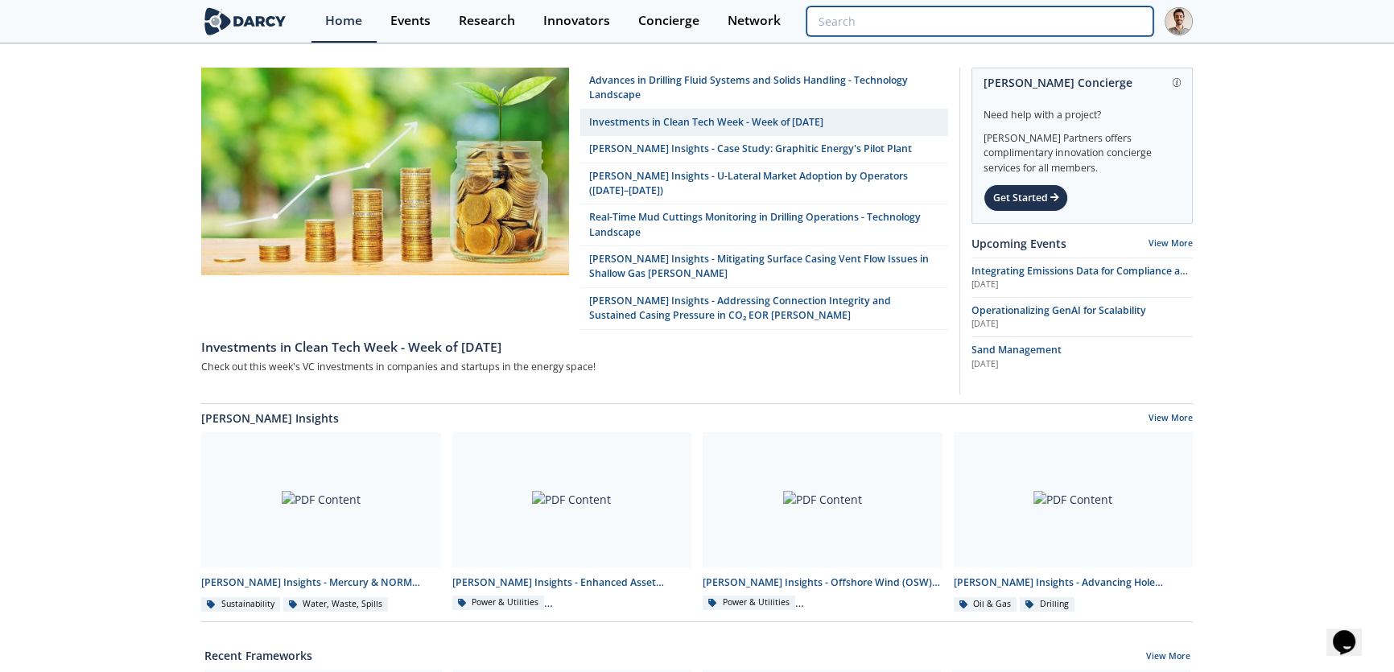
click at [1073, 22] on input "search" at bounding box center [979, 21] width 347 height 30
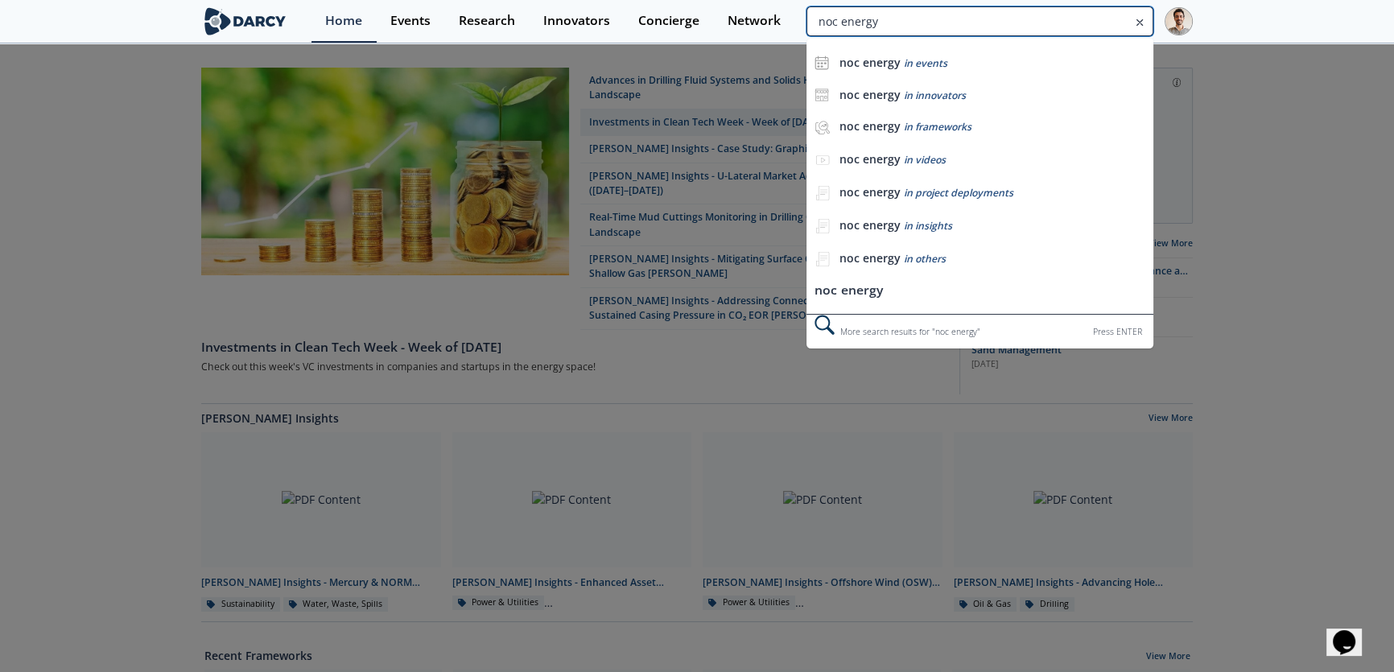
type input "noc energy"
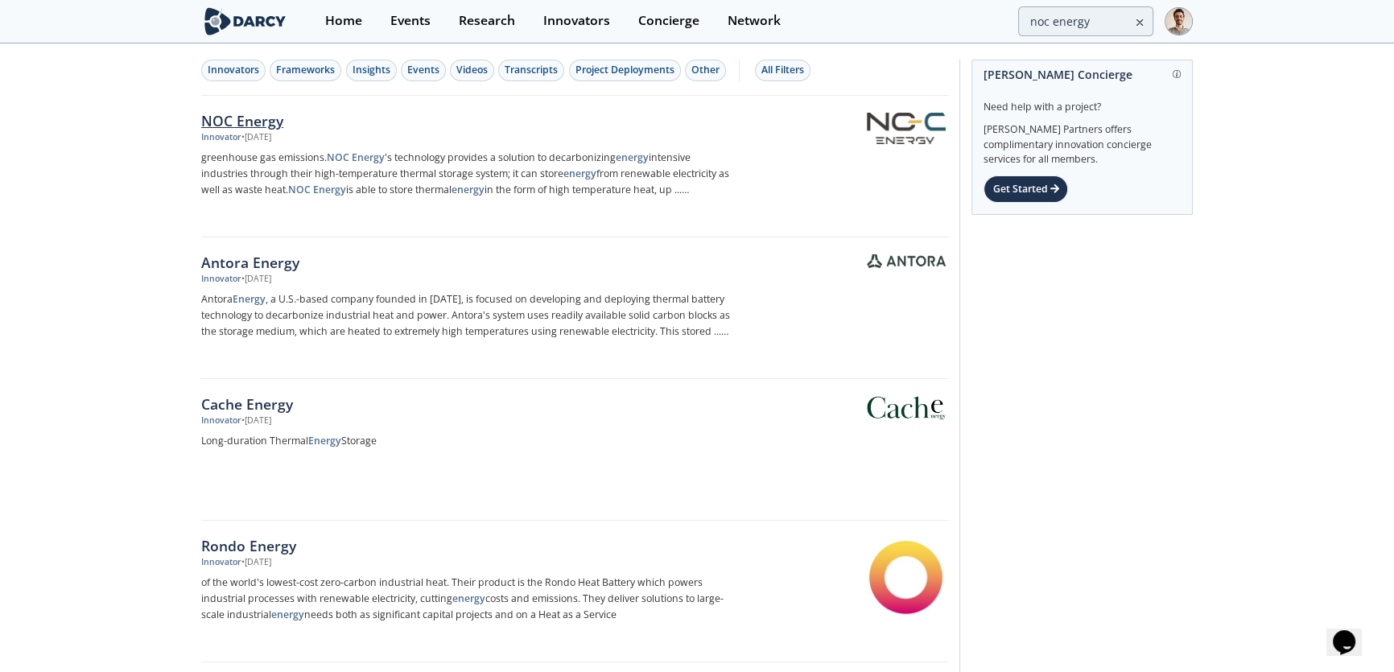
click at [292, 126] on div "NOC Energy" at bounding box center [467, 120] width 533 height 21
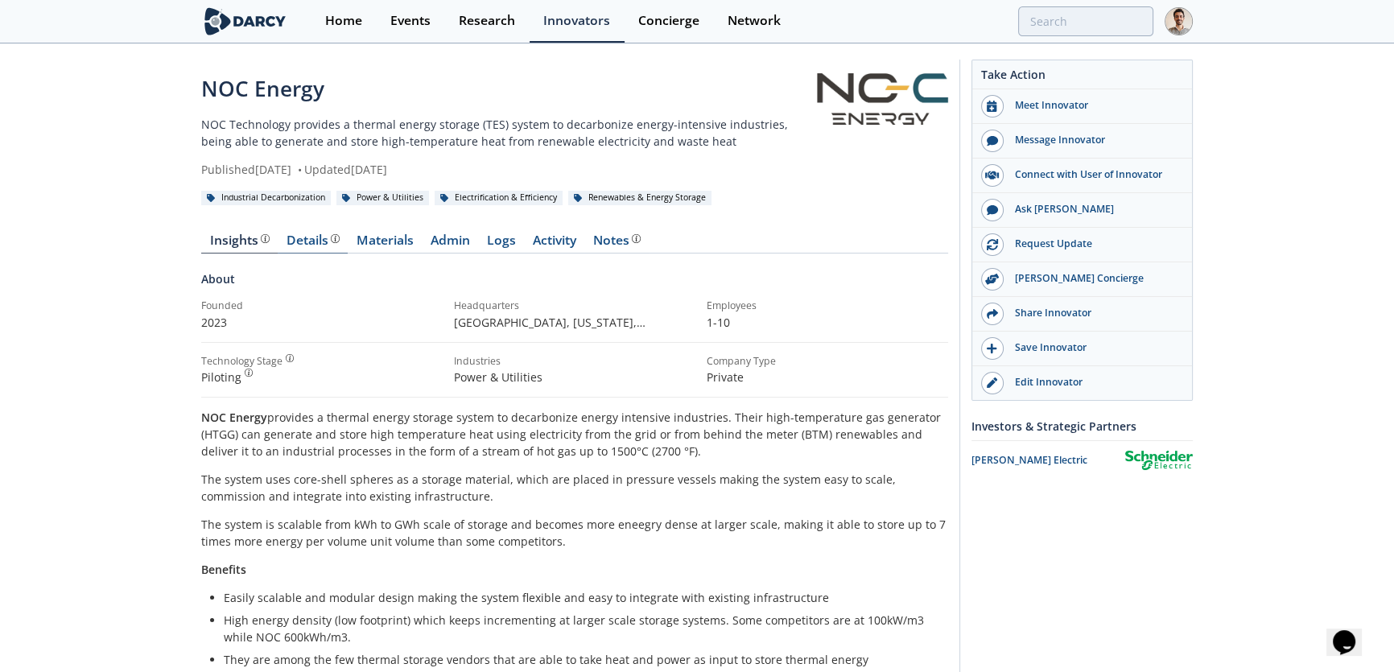
click at [309, 249] on link "Details" at bounding box center [313, 243] width 70 height 19
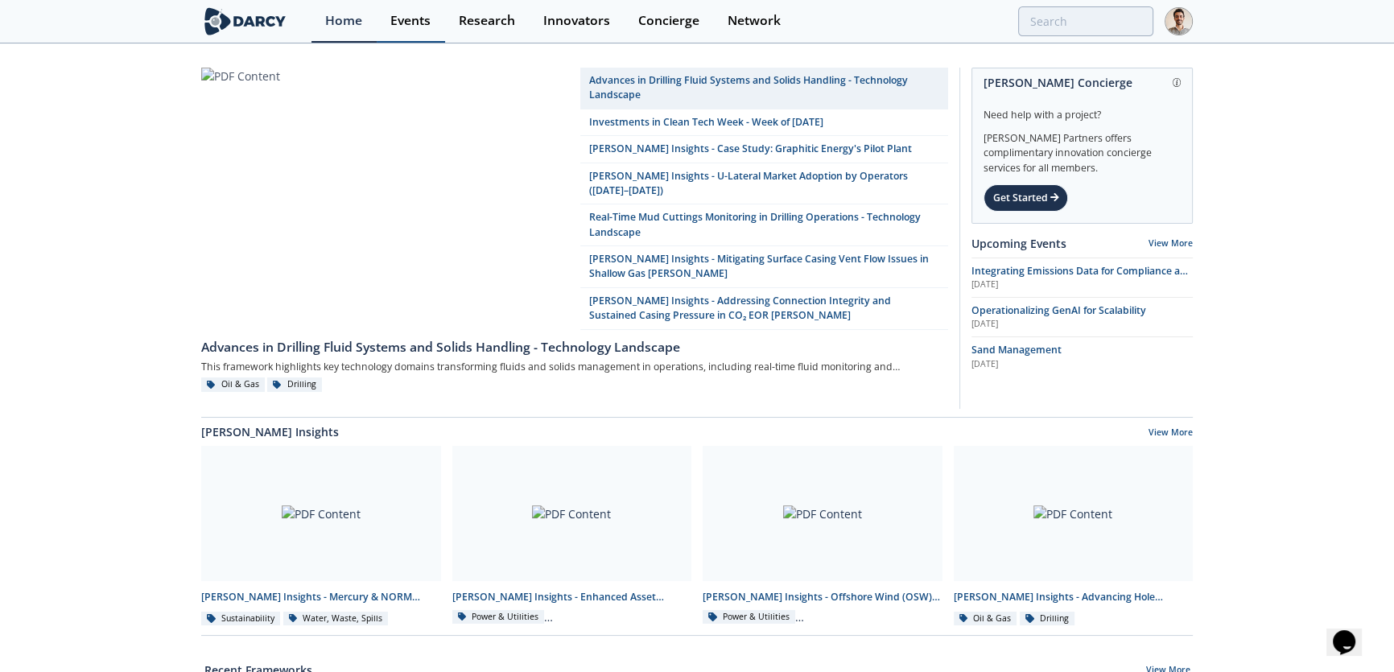
click at [406, 26] on div "Events" at bounding box center [410, 20] width 40 height 13
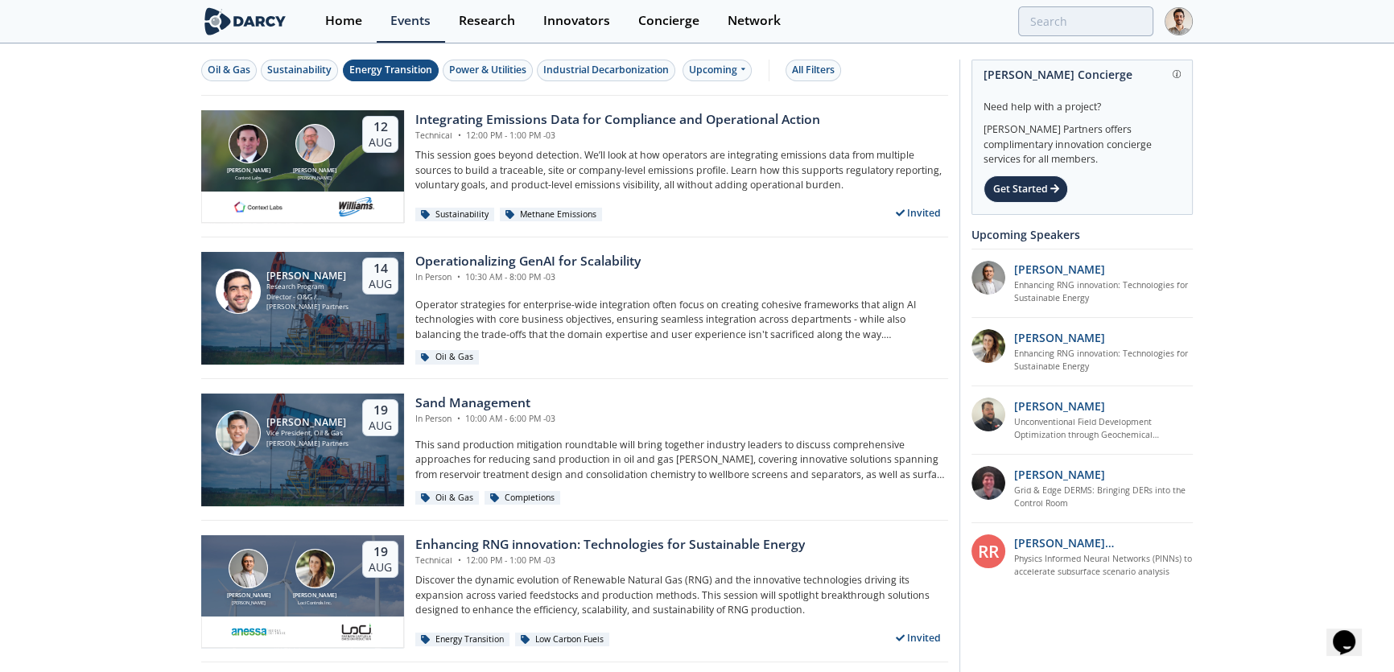
click at [381, 73] on div "Energy Transition" at bounding box center [390, 70] width 83 height 14
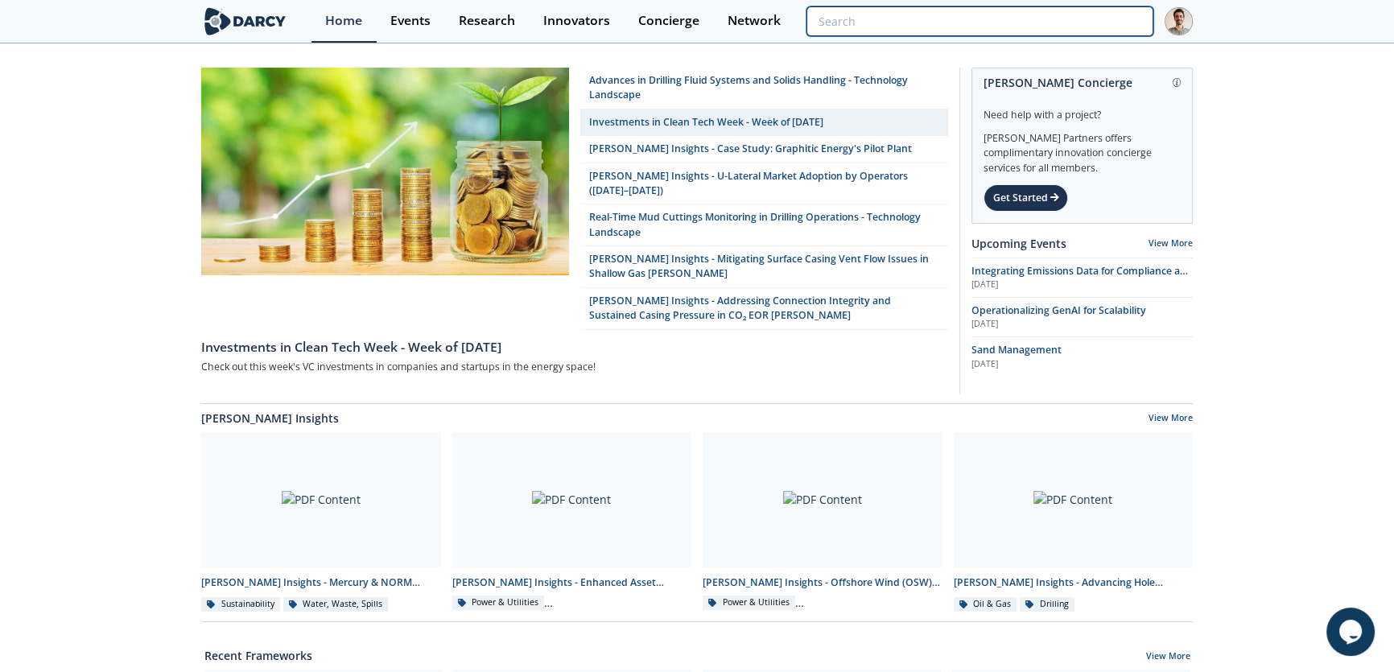
click at [1099, 16] on input "search" at bounding box center [979, 21] width 347 height 30
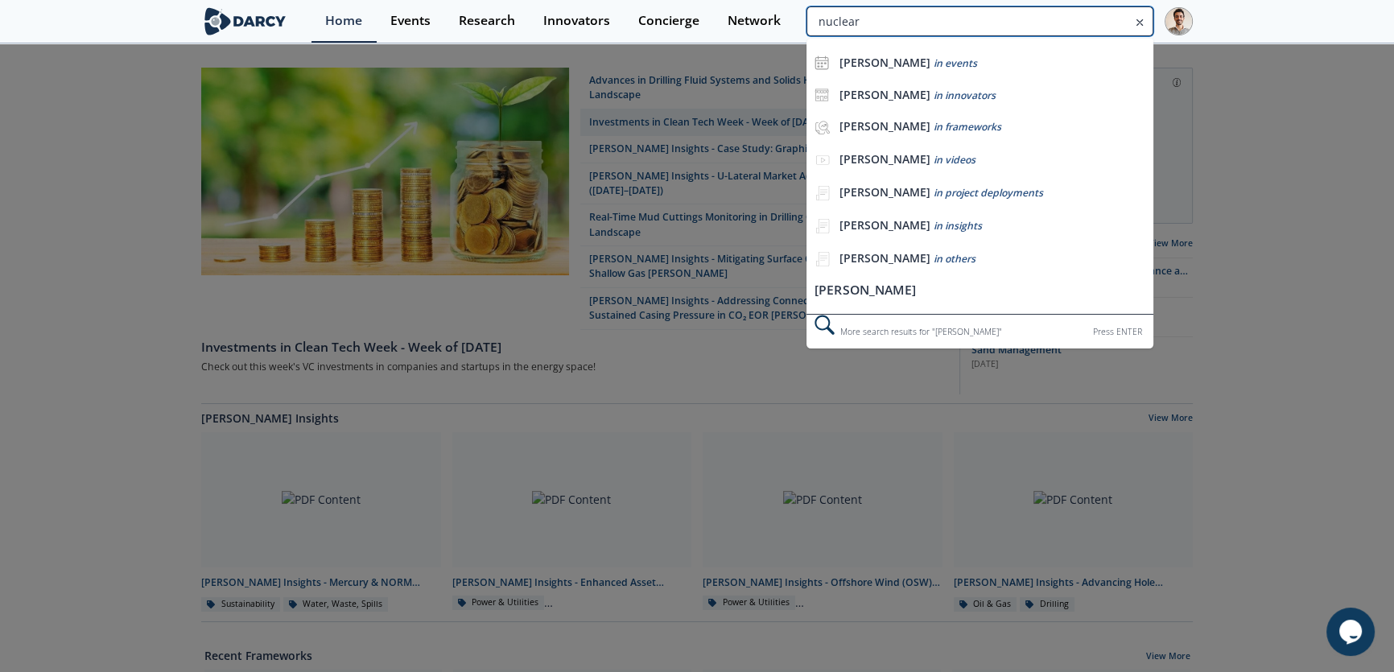
type input "nuclear"
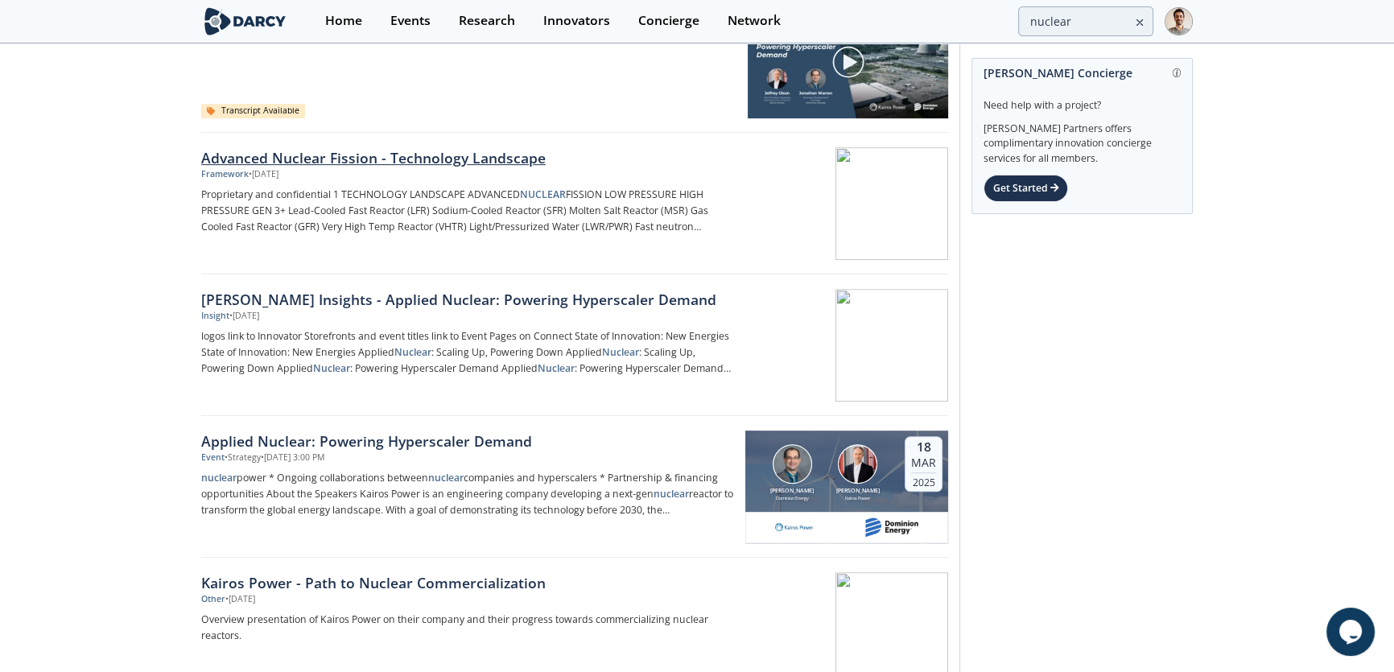
scroll to position [950, 0]
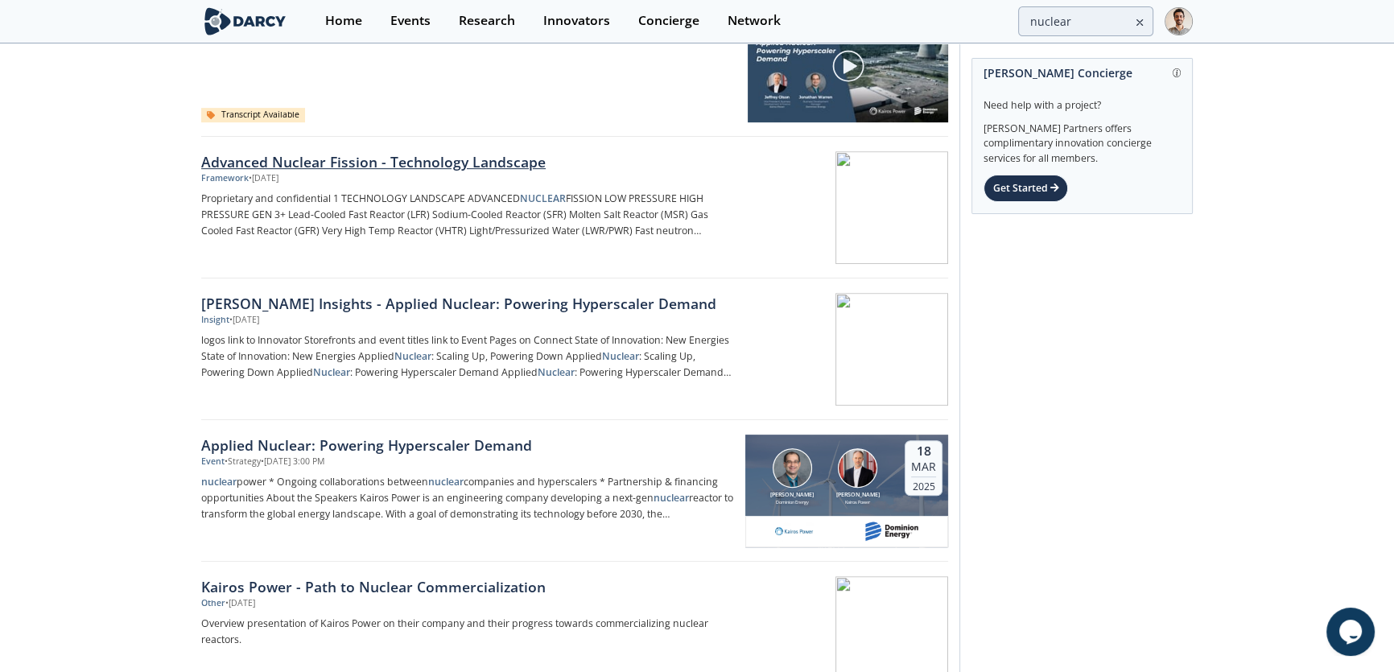
click at [369, 173] on div "Framework • Mar 18, 2025" at bounding box center [467, 178] width 533 height 13
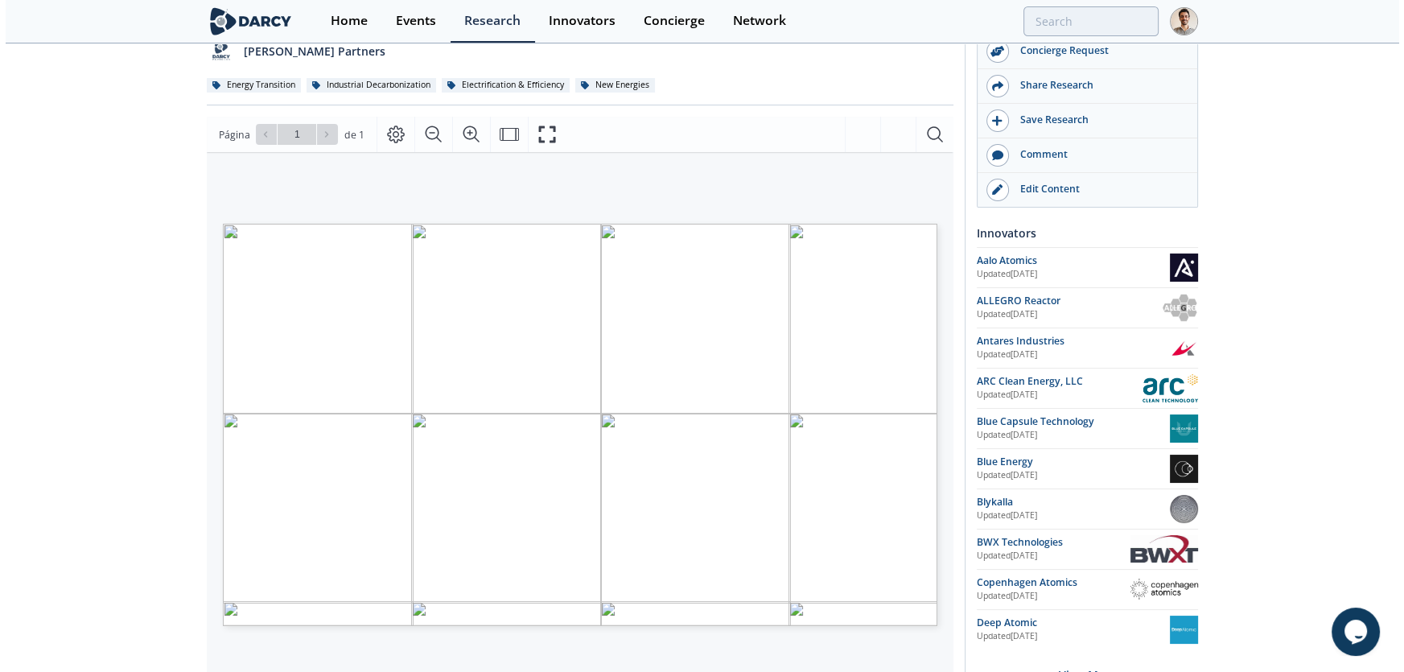
scroll to position [146, 0]
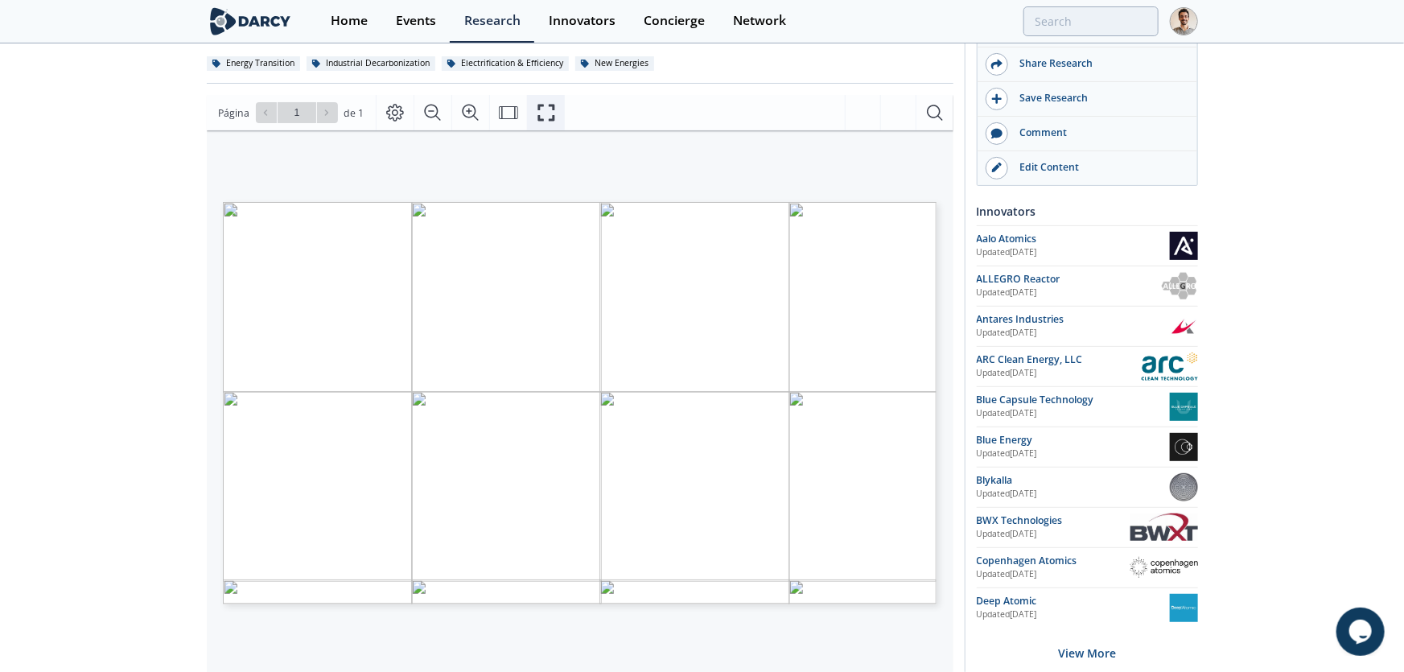
click at [537, 113] on icon "Fullscreen" at bounding box center [546, 112] width 19 height 19
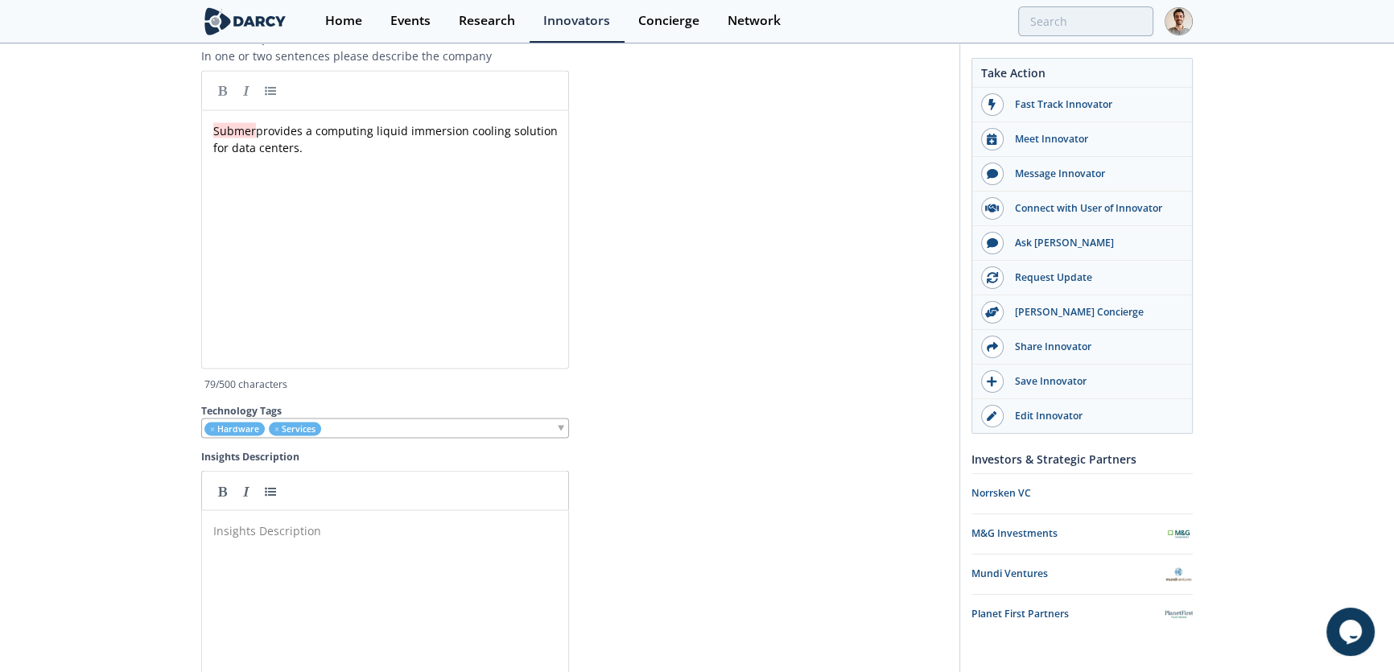
scroll to position [3438, 0]
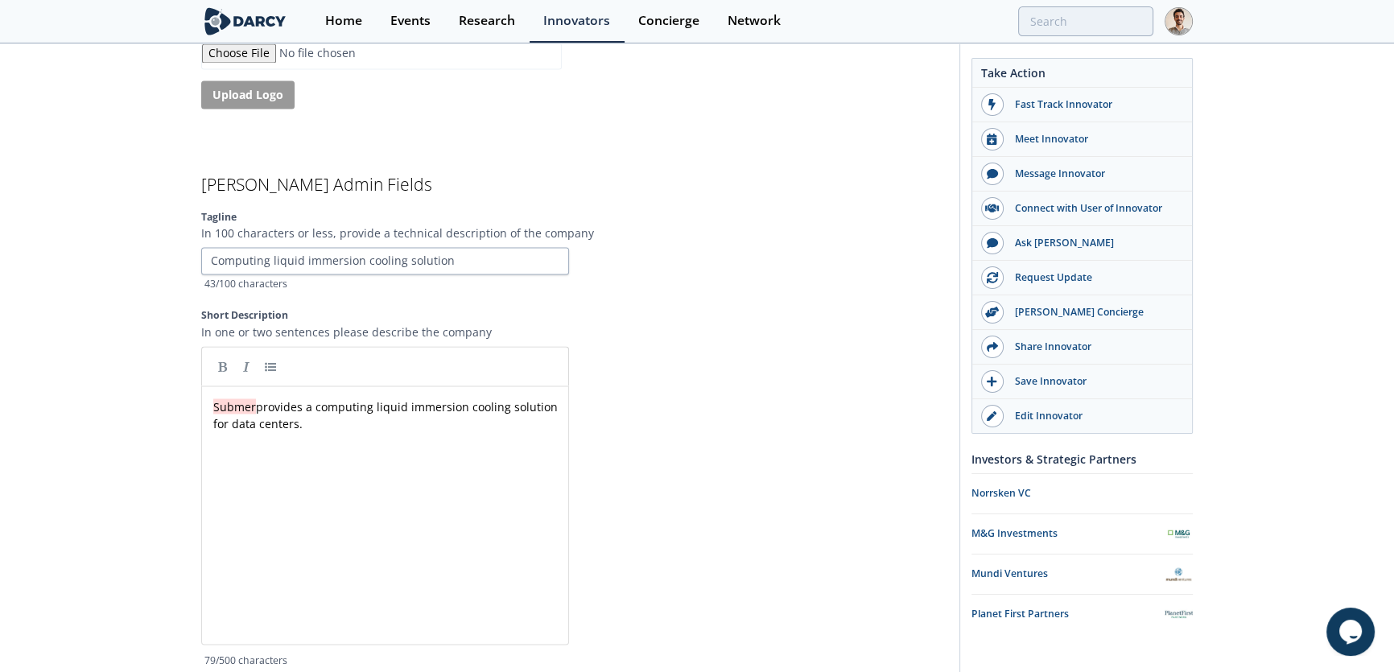
click at [459, 519] on div "xxxxxxxxxx Submer provides a computing liquid immersion cooling solution for da…" at bounding box center [397, 527] width 374 height 266
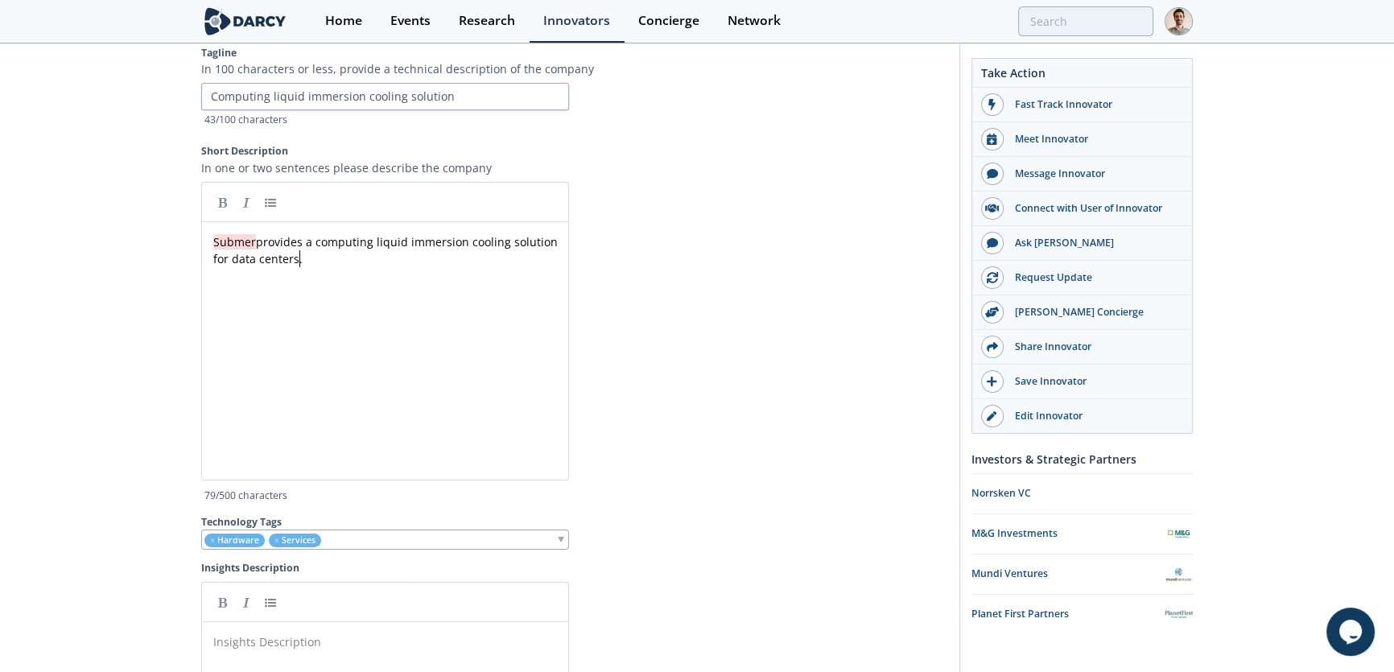
scroll to position [3658, 0]
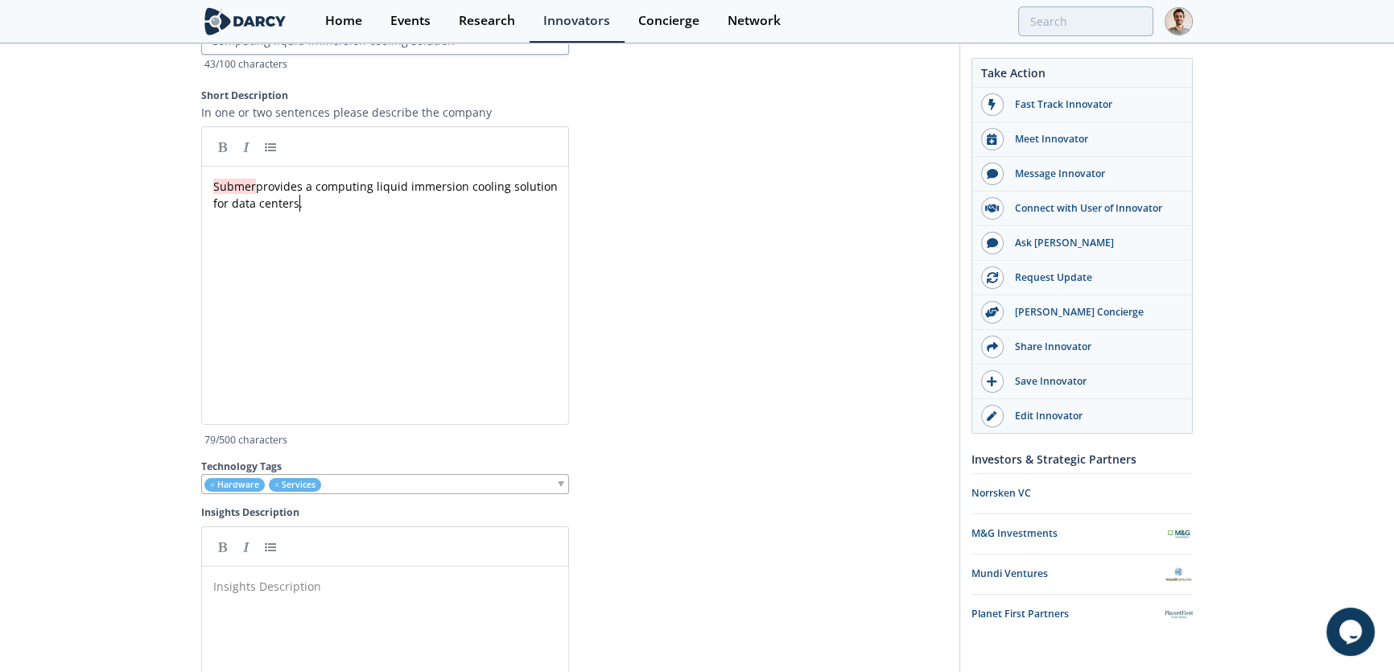
click at [298, 204] on div "Submer provides a computing liquid immersion cooling solution for data centers." at bounding box center [390, 195] width 360 height 34
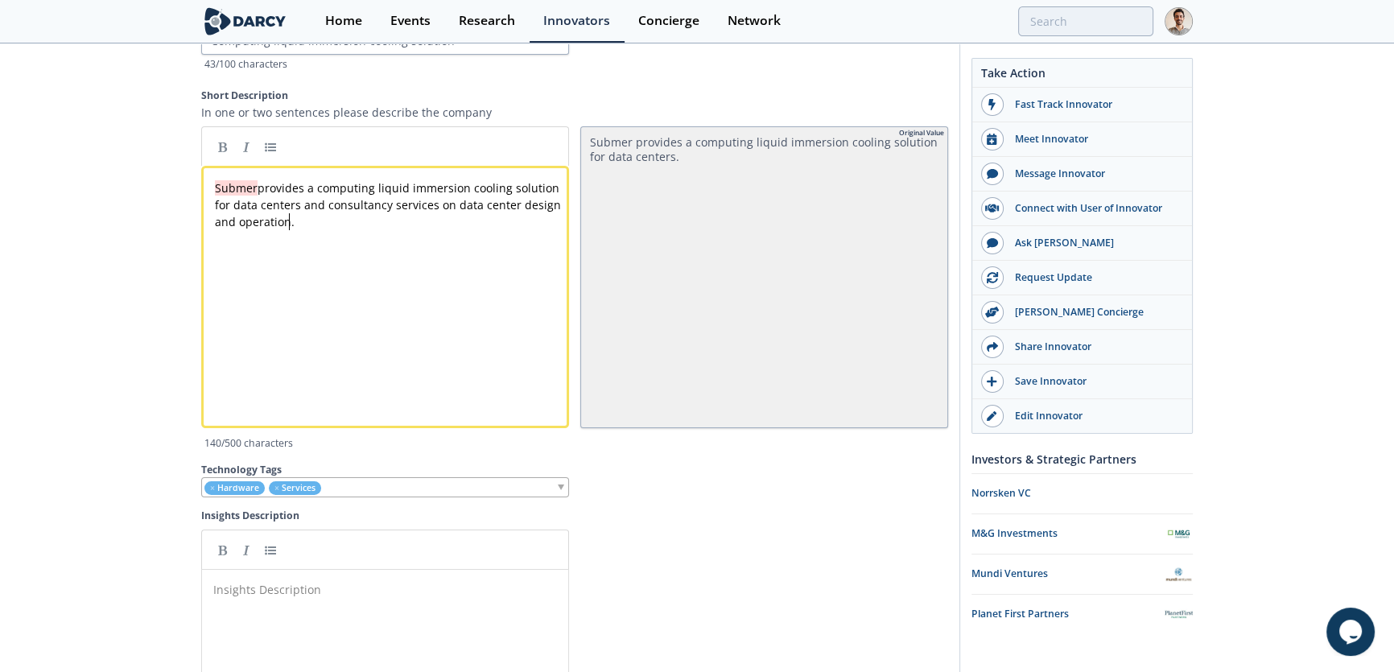
click at [509, 208] on div "xxxxxxxxxx Submer provides a computing liquid immersion cooling solution for da…" at bounding box center [390, 204] width 357 height 51
click at [763, 423] on div "Submer provides a computing liquid immersion cooling solution for data centers." at bounding box center [764, 277] width 368 height 302
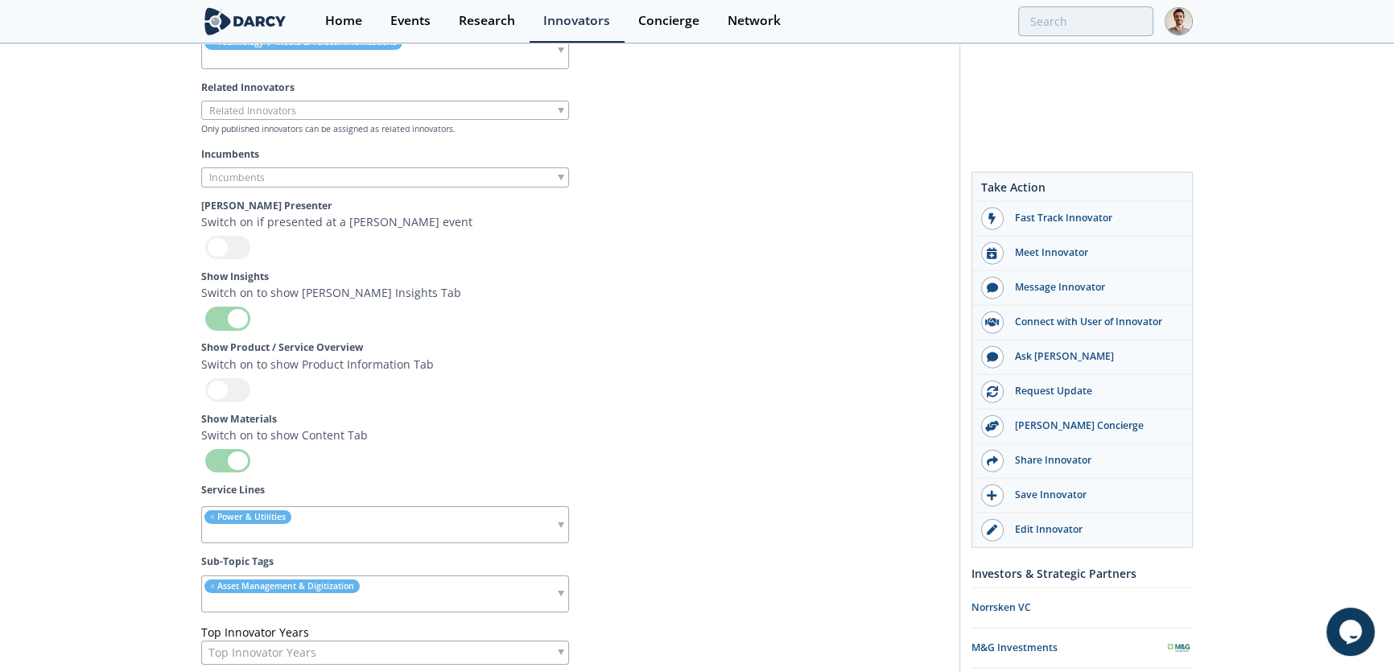
scroll to position [4714, 0]
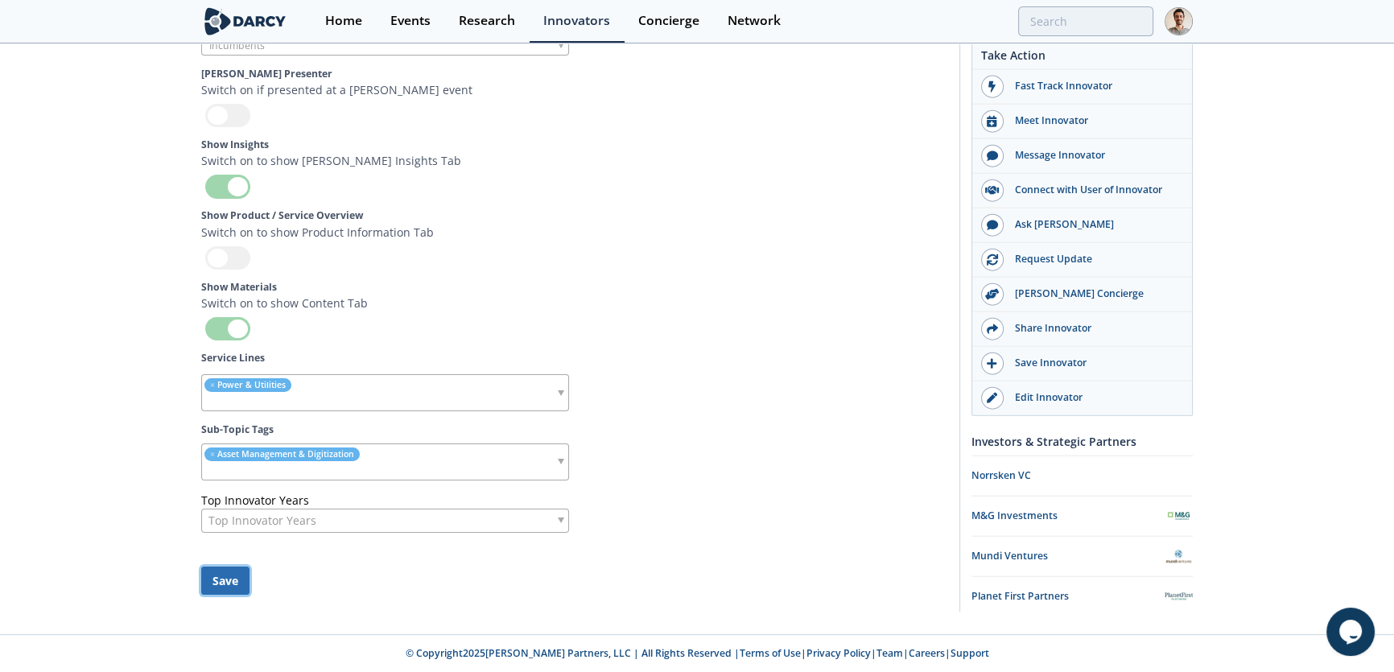
click at [204, 588] on button "Save" at bounding box center [225, 580] width 48 height 28
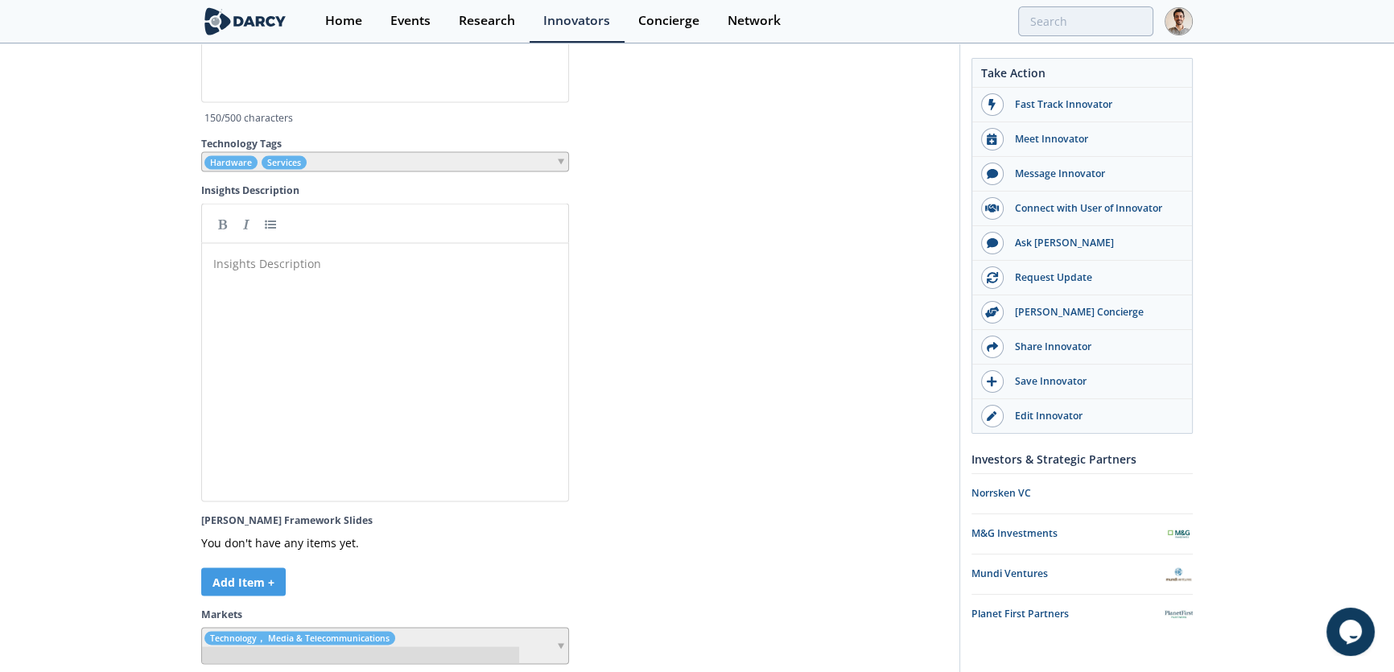
click at [353, 305] on div "Insights Description ​" at bounding box center [397, 385] width 374 height 266
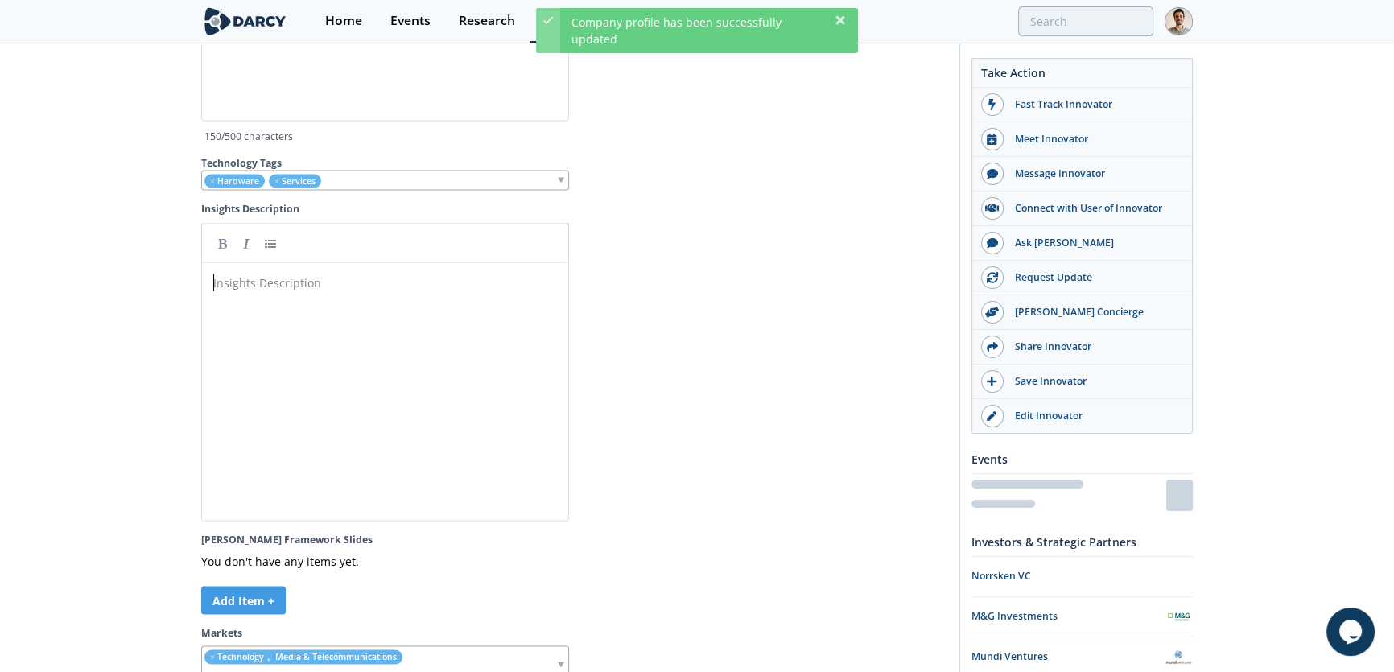
scroll to position [6, 0]
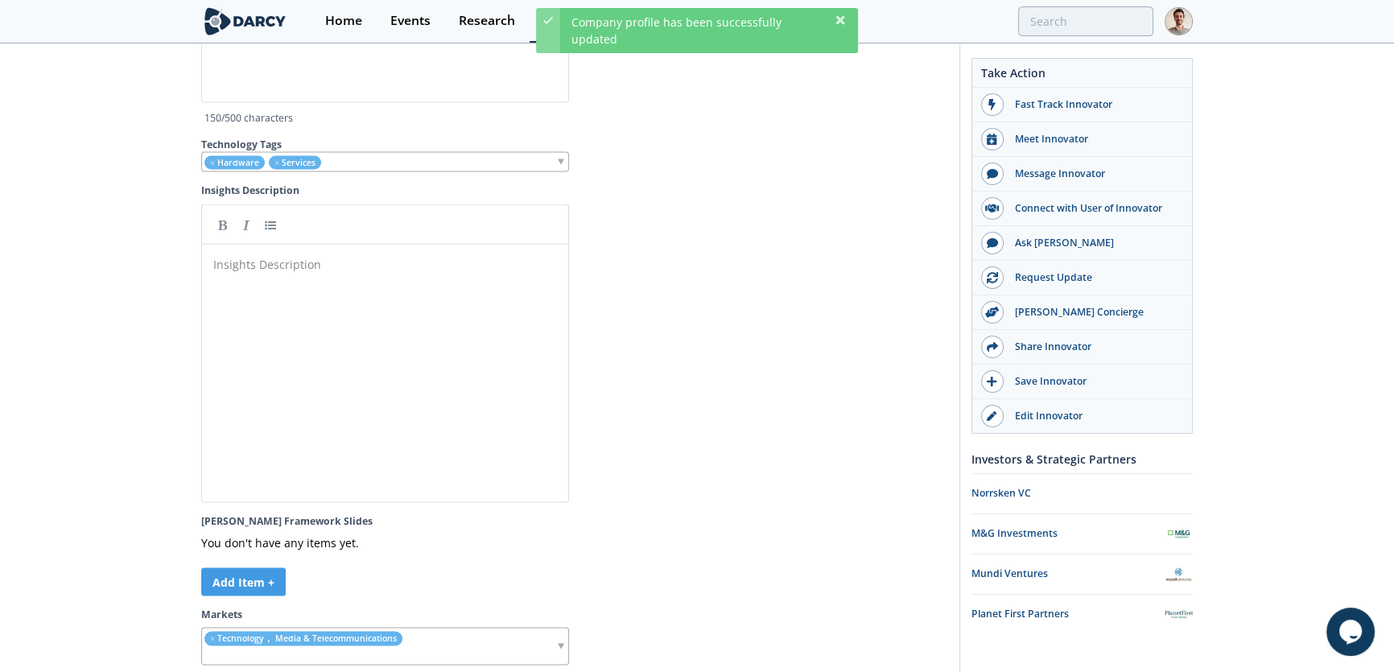
click at [330, 472] on div "Insights Description ​" at bounding box center [397, 386] width 374 height 266
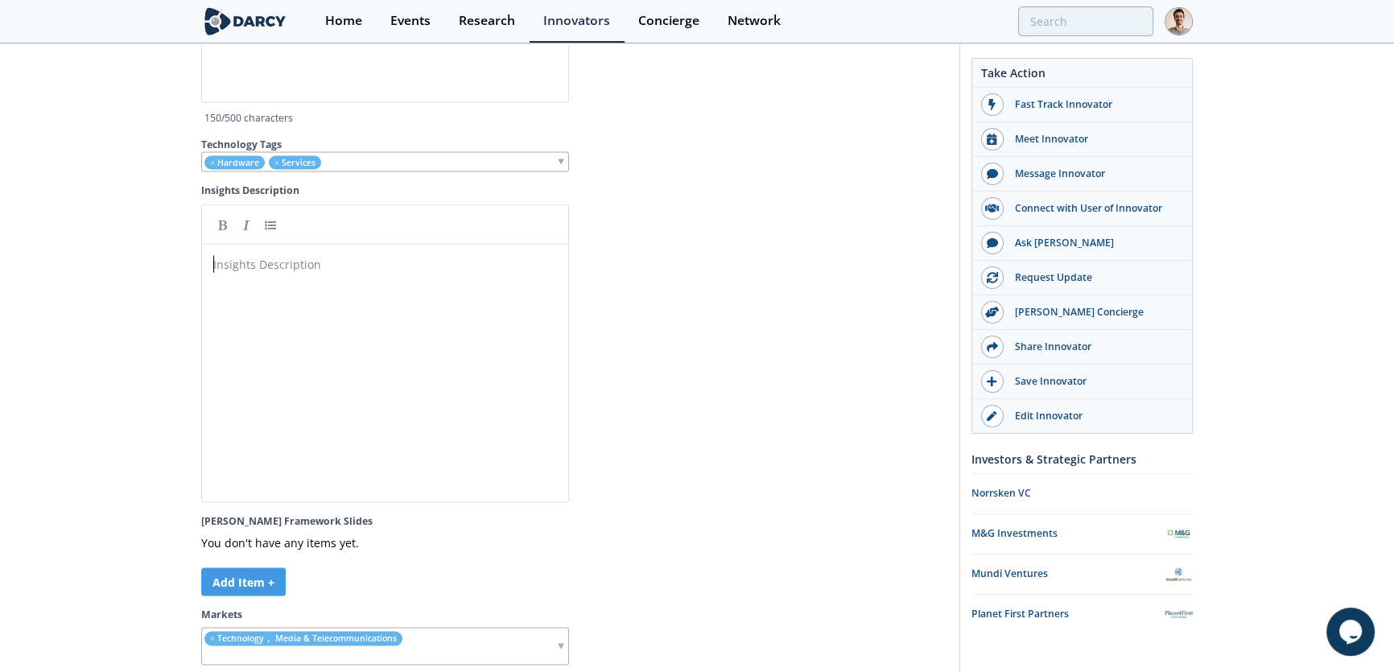
click at [842, 320] on div at bounding box center [764, 353] width 368 height 299
